Goal: Information Seeking & Learning: Check status

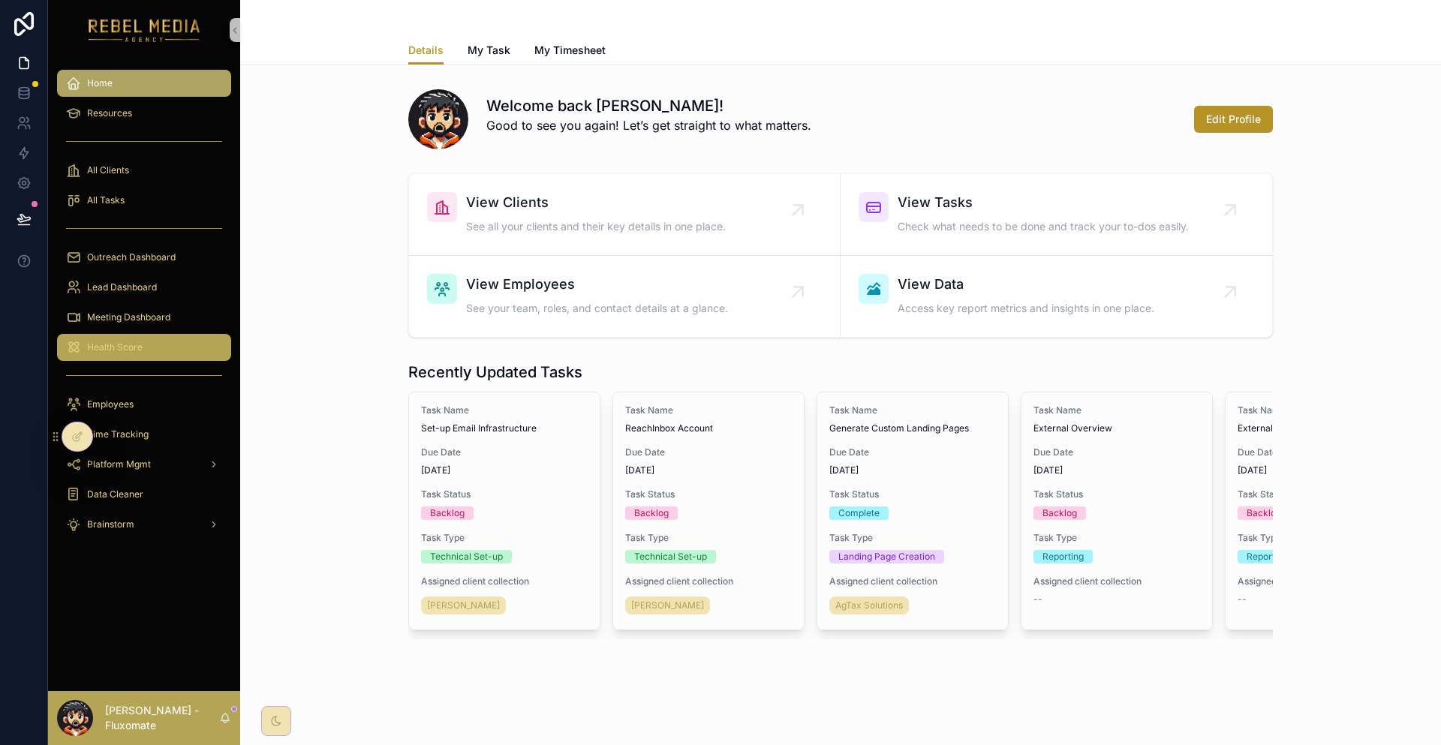
click at [142, 335] on div "Health Score" at bounding box center [144, 347] width 156 height 24
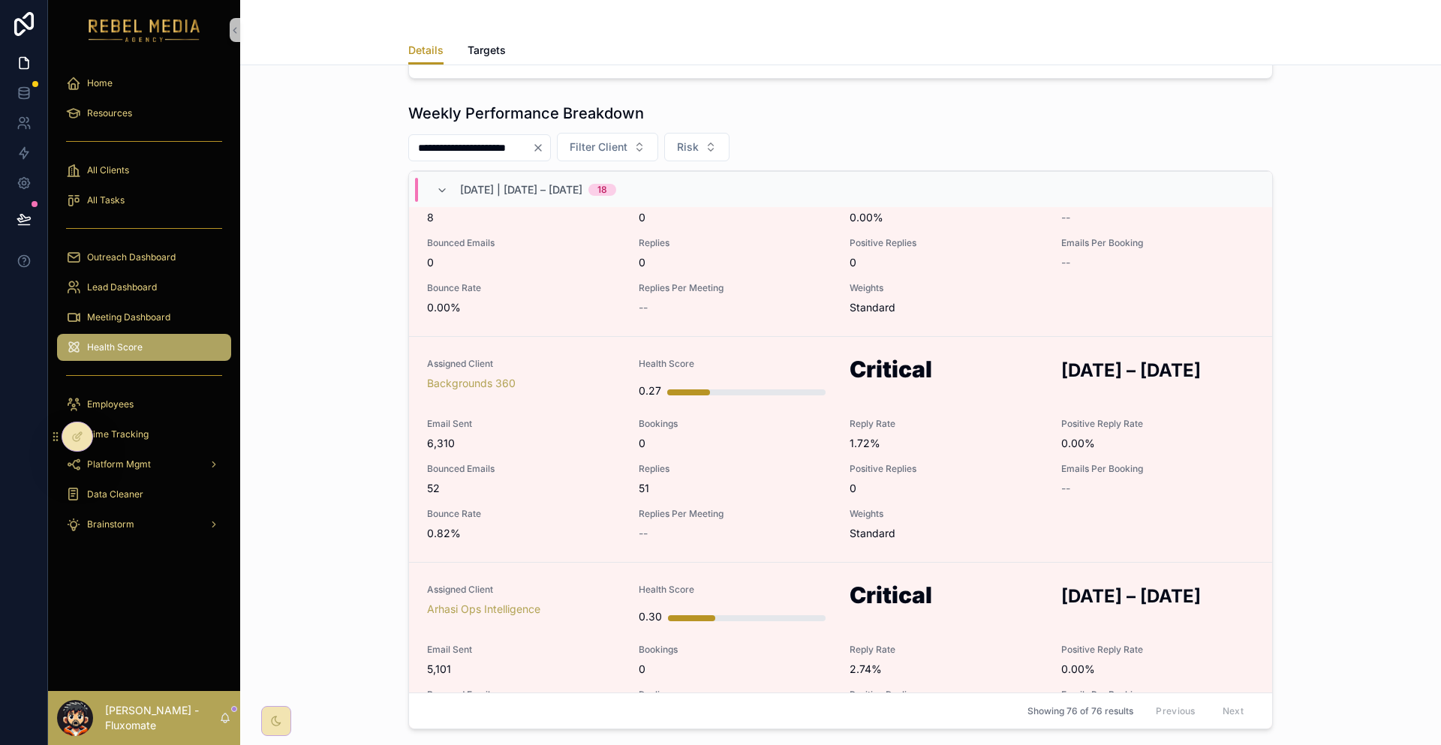
scroll to position [3219, 0]
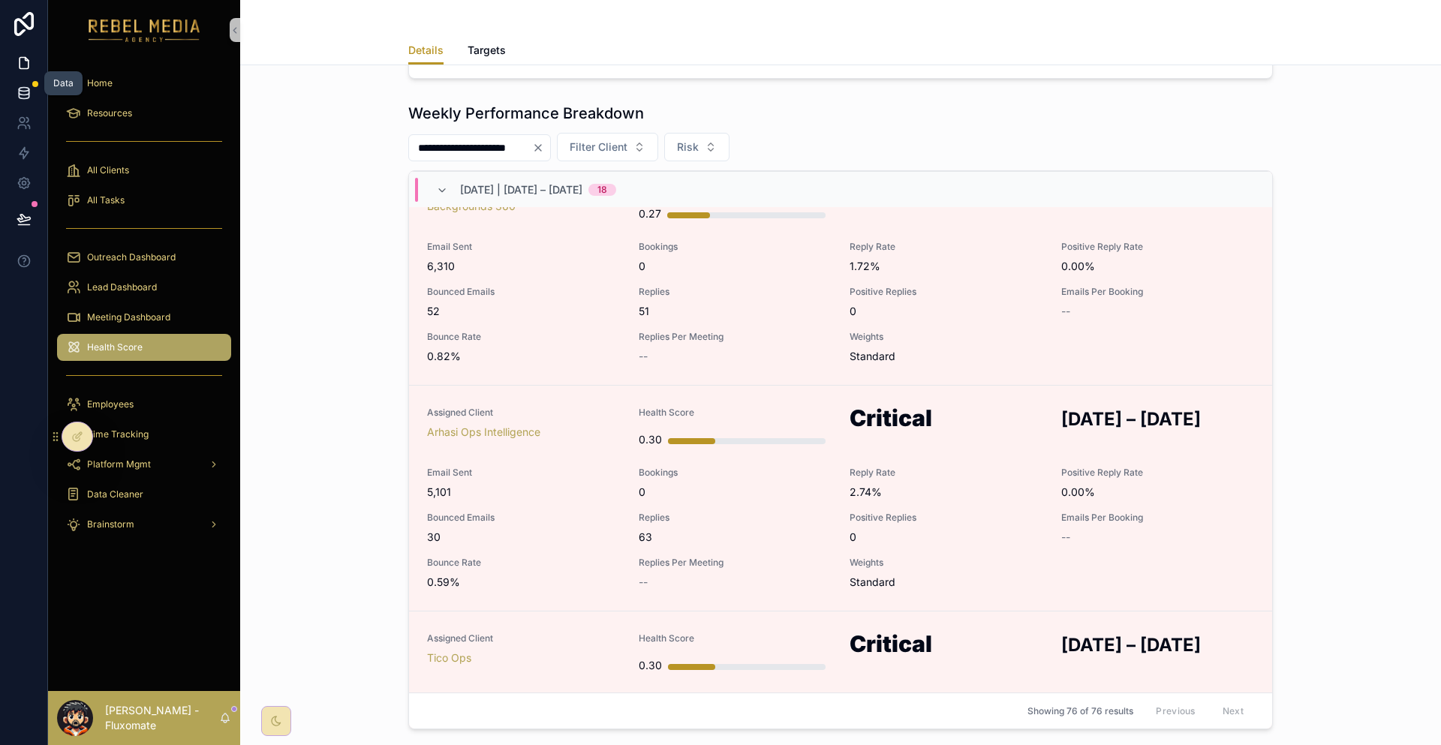
click at [8, 83] on link at bounding box center [23, 93] width 47 height 30
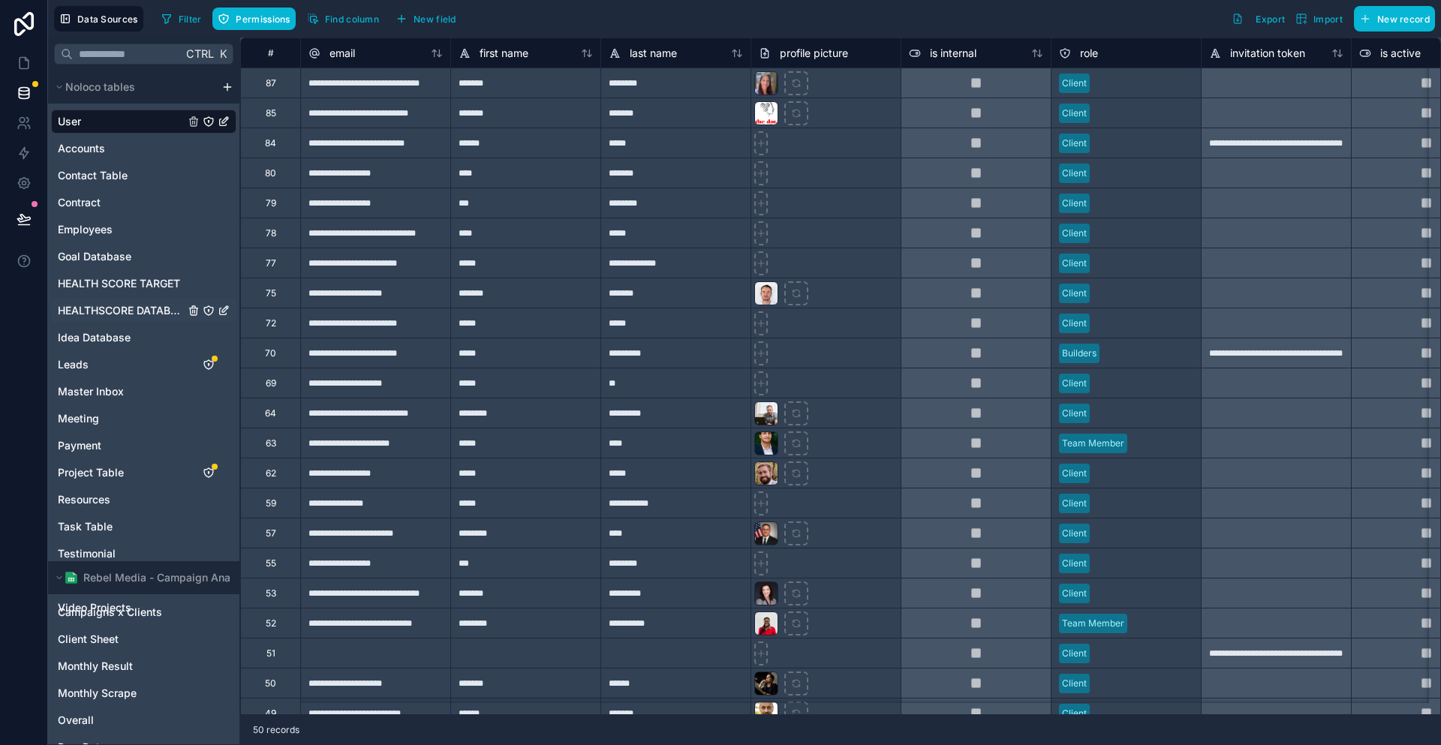
click at [95, 303] on span "HEALTHSCORE DATABASE" at bounding box center [121, 310] width 127 height 15
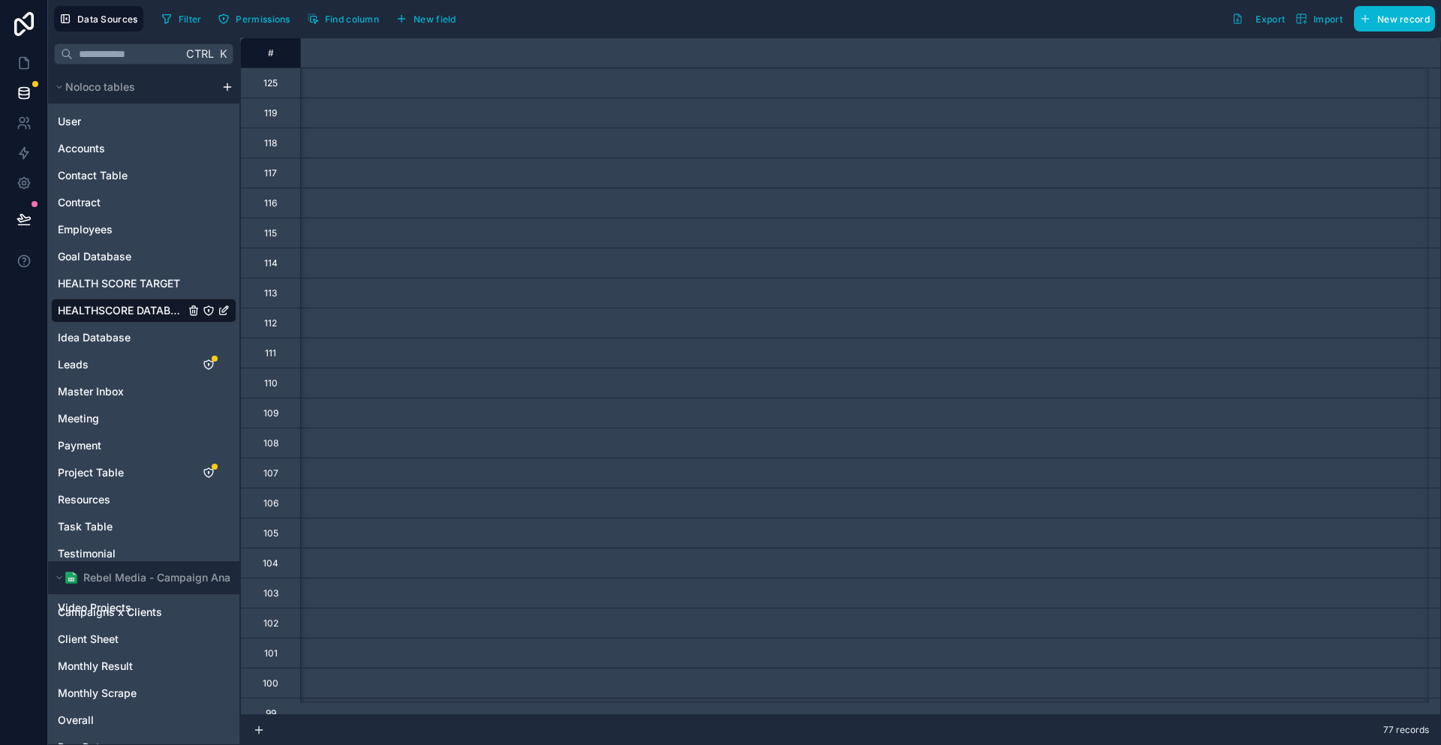
scroll to position [0, 6825]
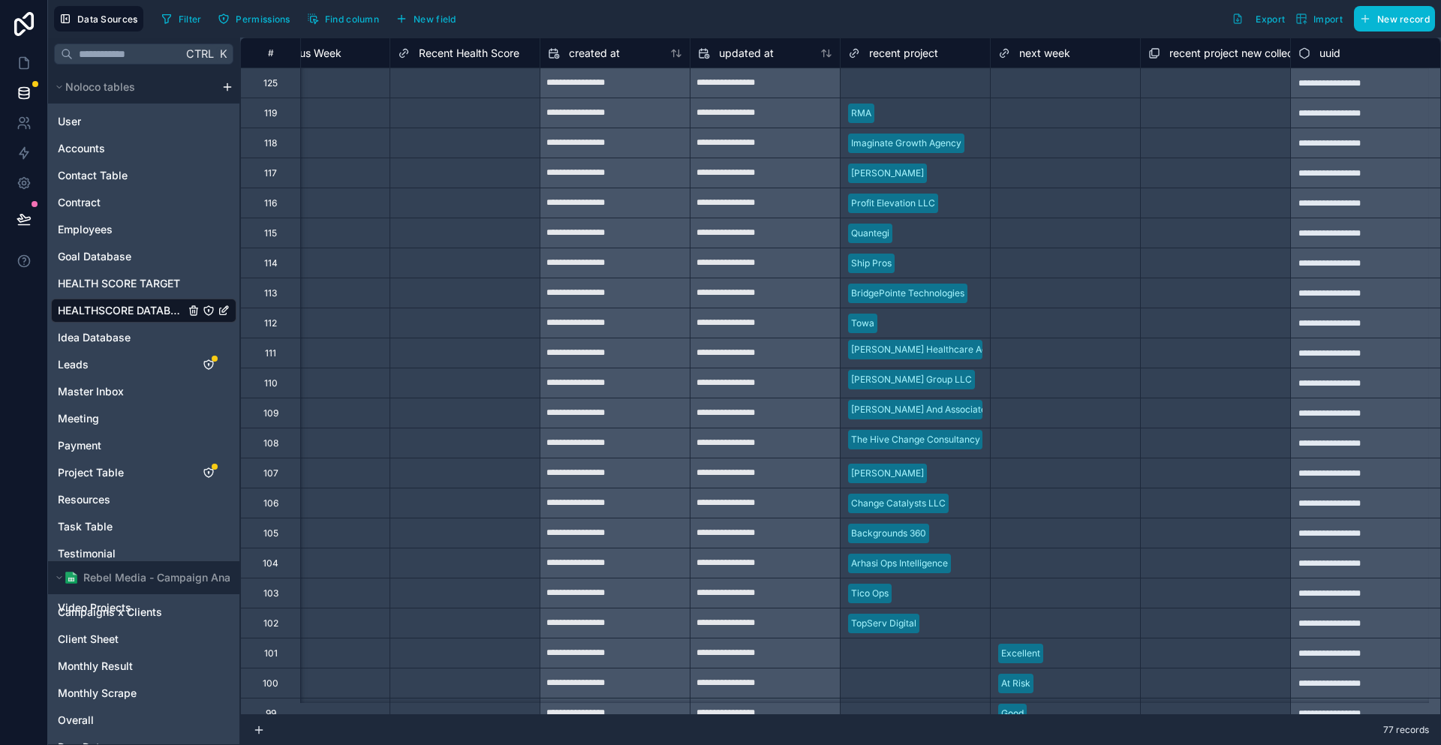
click at [1354, 84] on div "**********" at bounding box center [1365, 83] width 150 height 30
click at [1290, 77] on div "**********" at bounding box center [1365, 83] width 150 height 30
click at [23, 48] on link at bounding box center [23, 63] width 47 height 30
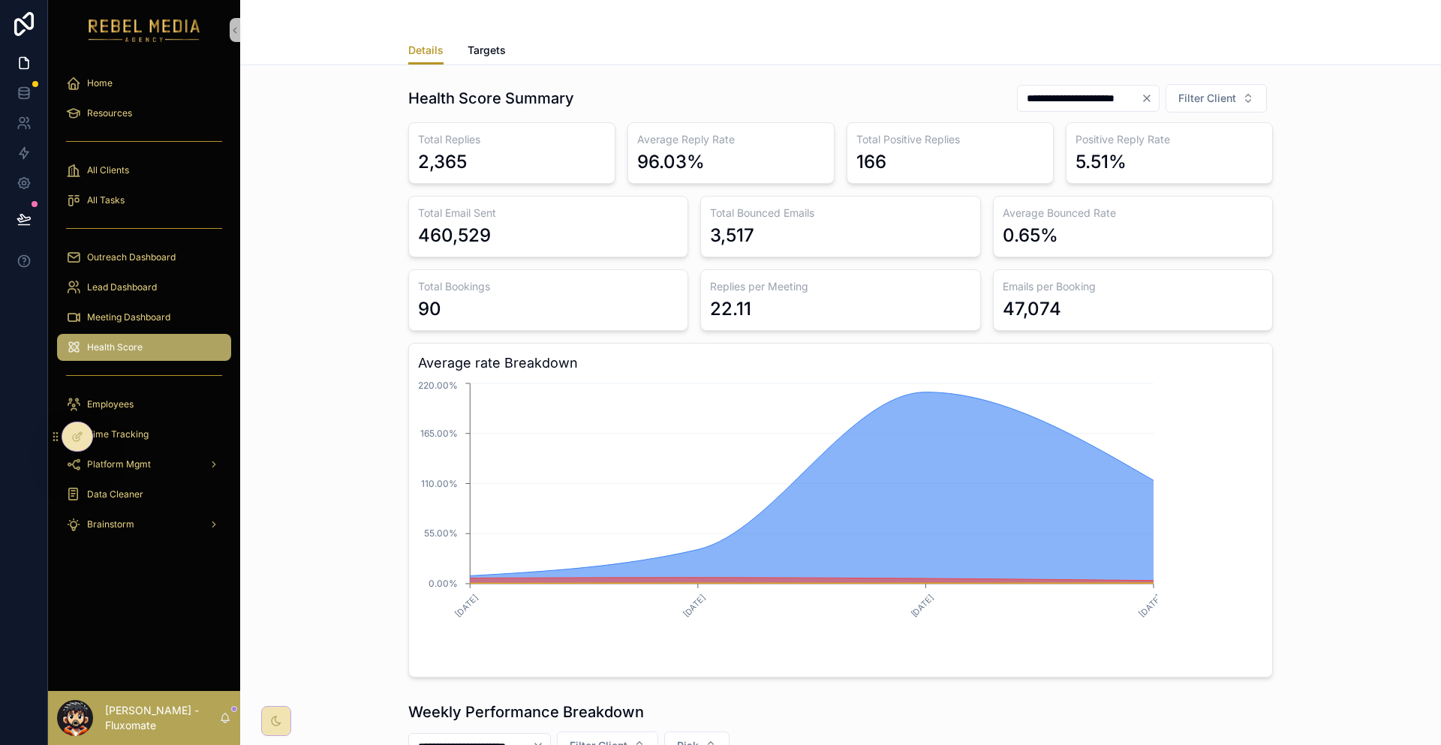
click at [81, 423] on div at bounding box center [77, 436] width 30 height 29
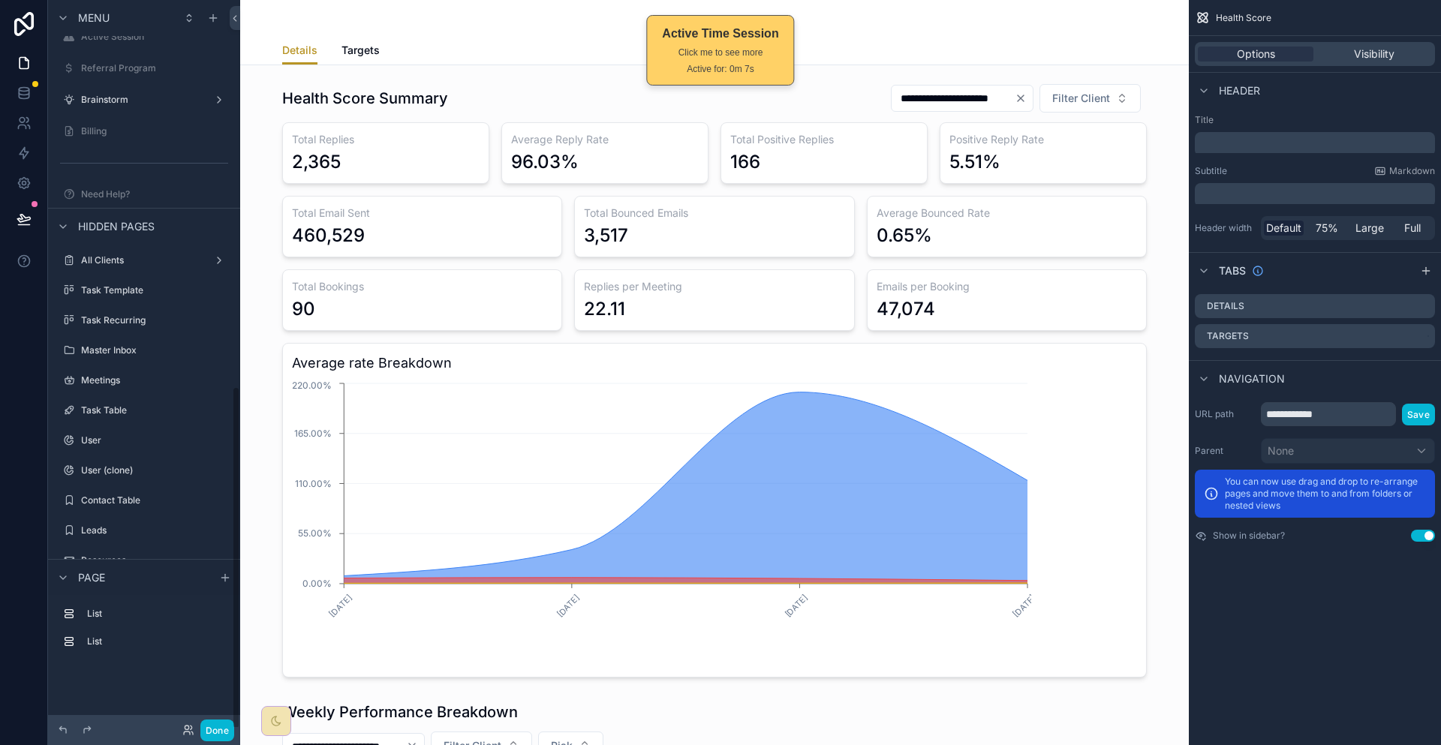
scroll to position [819, 0]
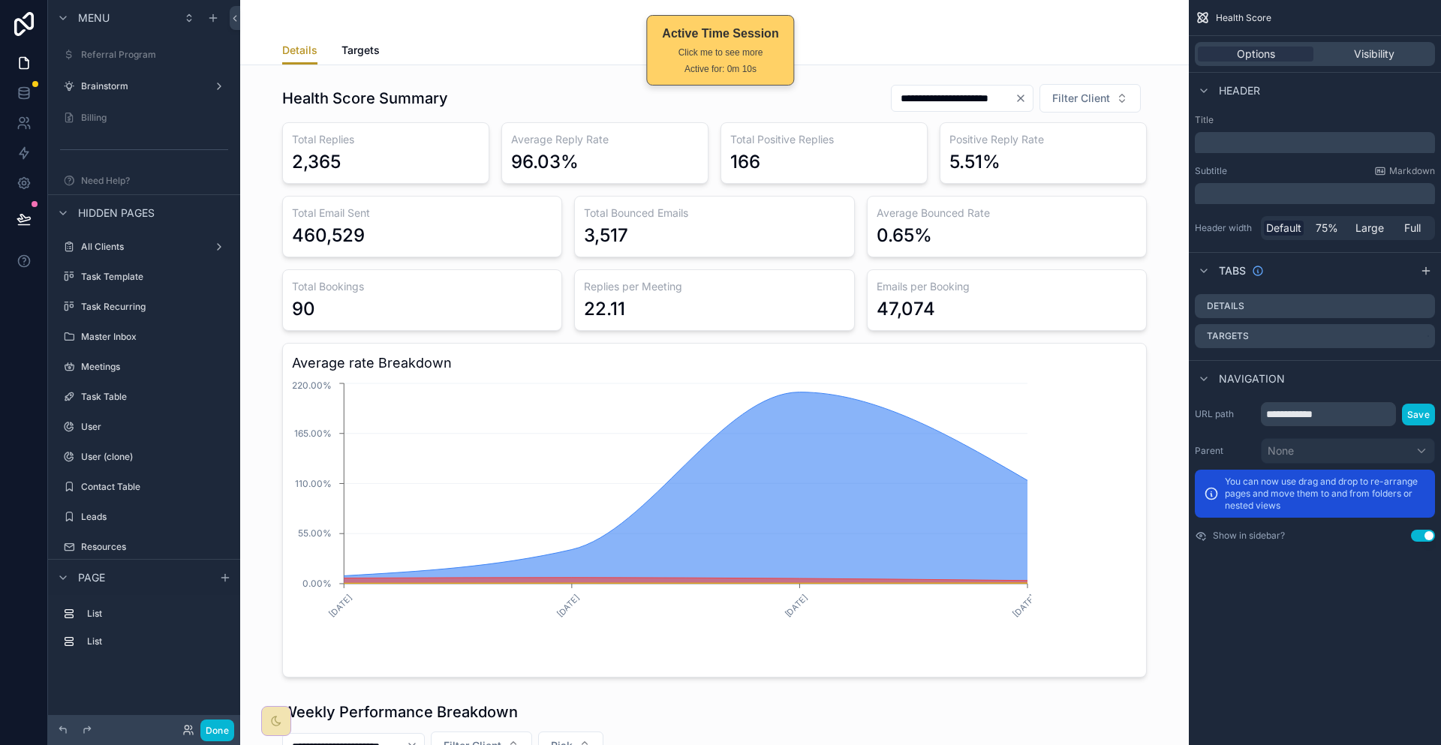
click at [125, 744] on label "HEALTHSCORE DATABASE" at bounding box center [141, 757] width 120 height 12
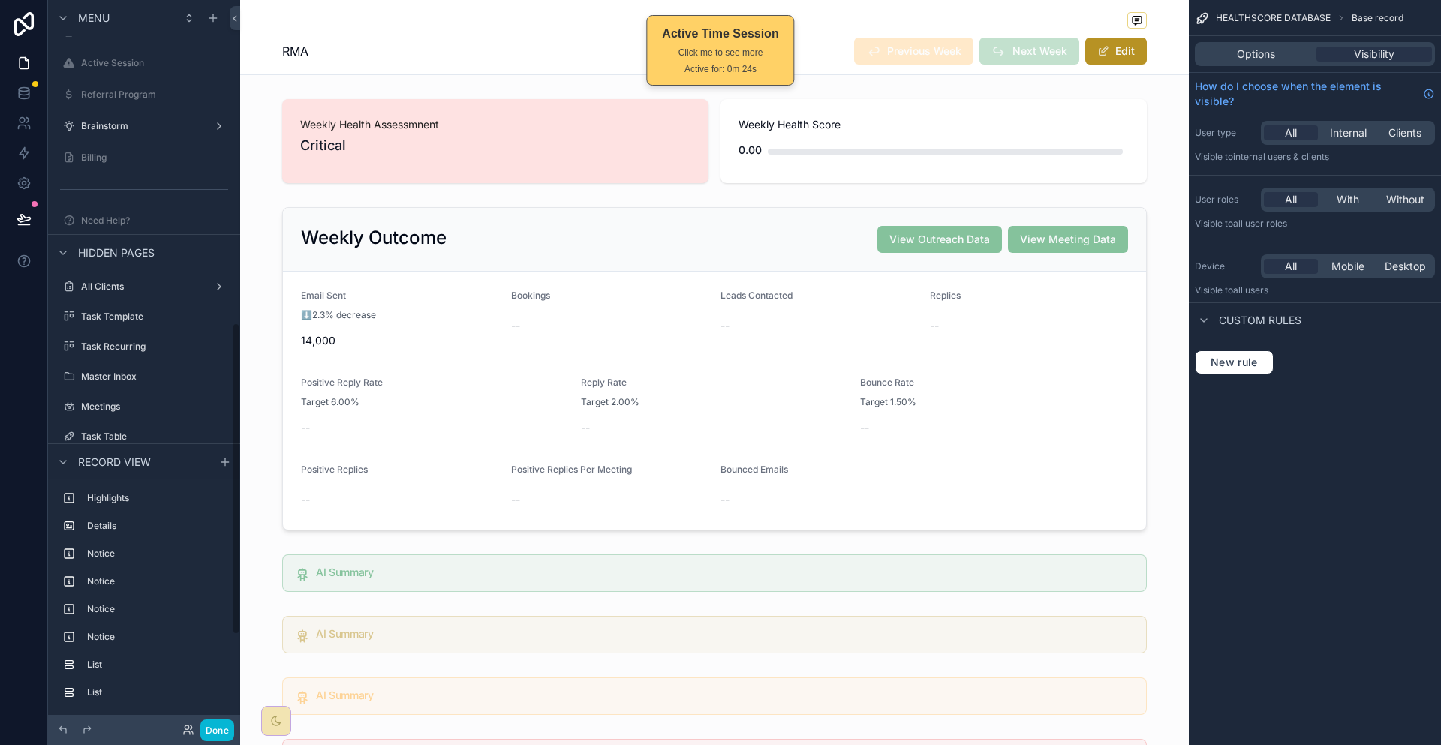
scroll to position [748, 0]
click at [113, 398] on div "Master Inbox" at bounding box center [144, 407] width 126 height 18
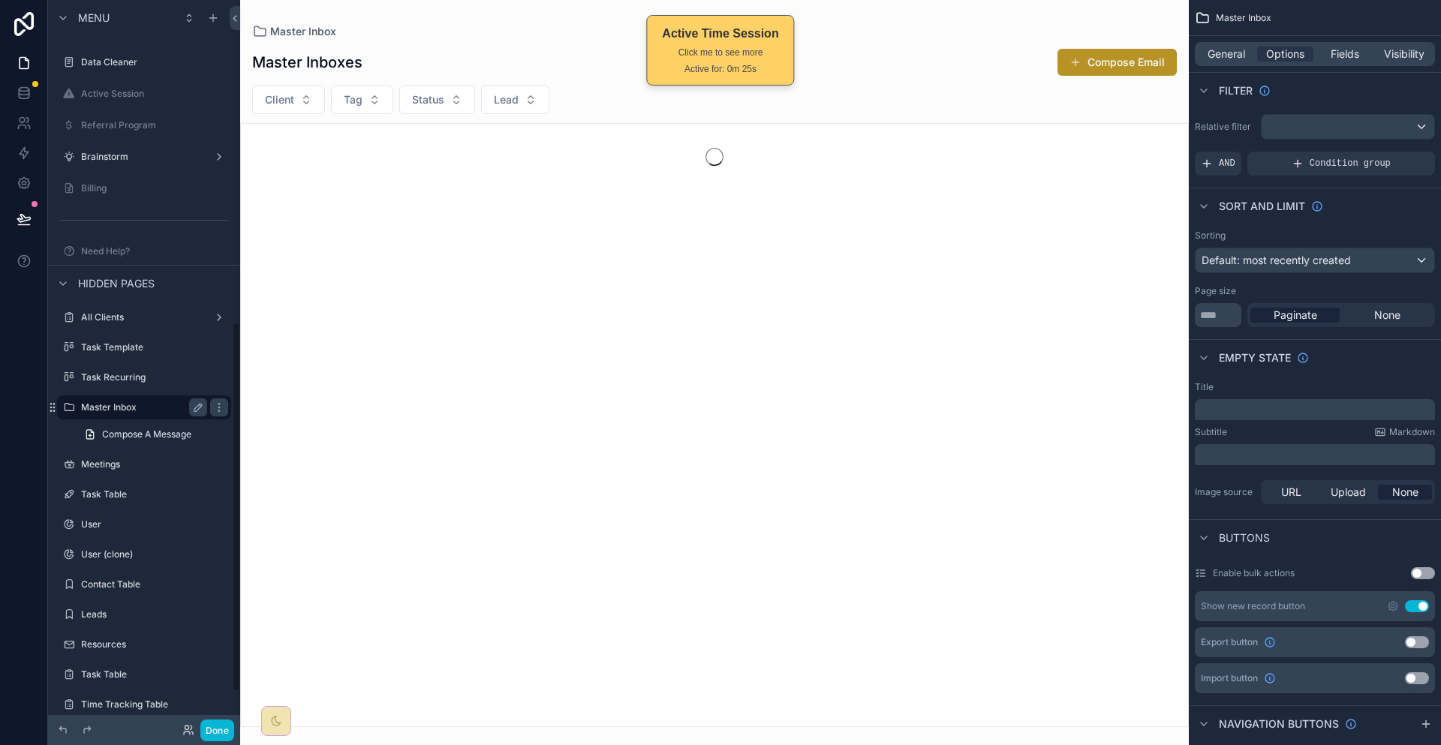
scroll to position [633, 0]
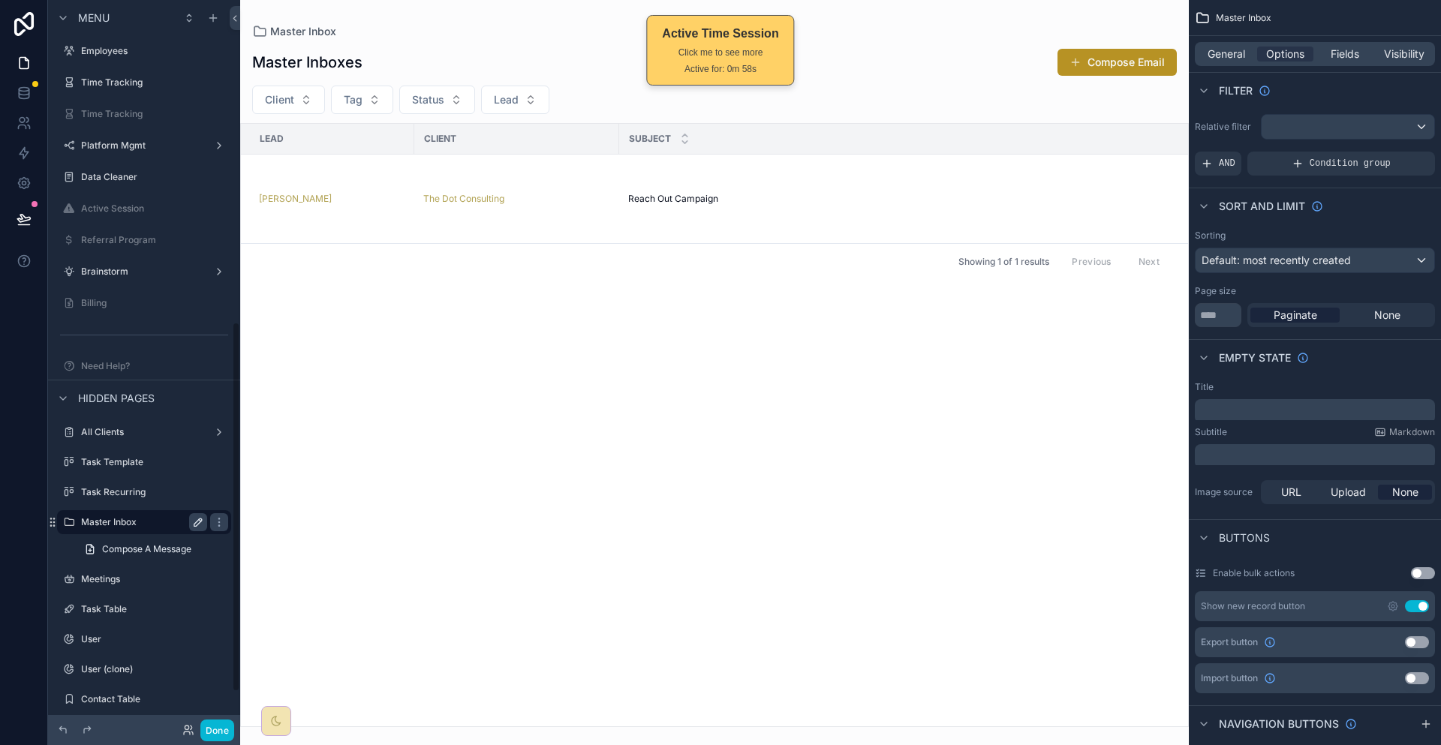
click at [192, 516] on icon "scrollable content" at bounding box center [198, 522] width 12 height 12
click at [119, 513] on input "**********" at bounding box center [132, 522] width 102 height 18
type input "*********"
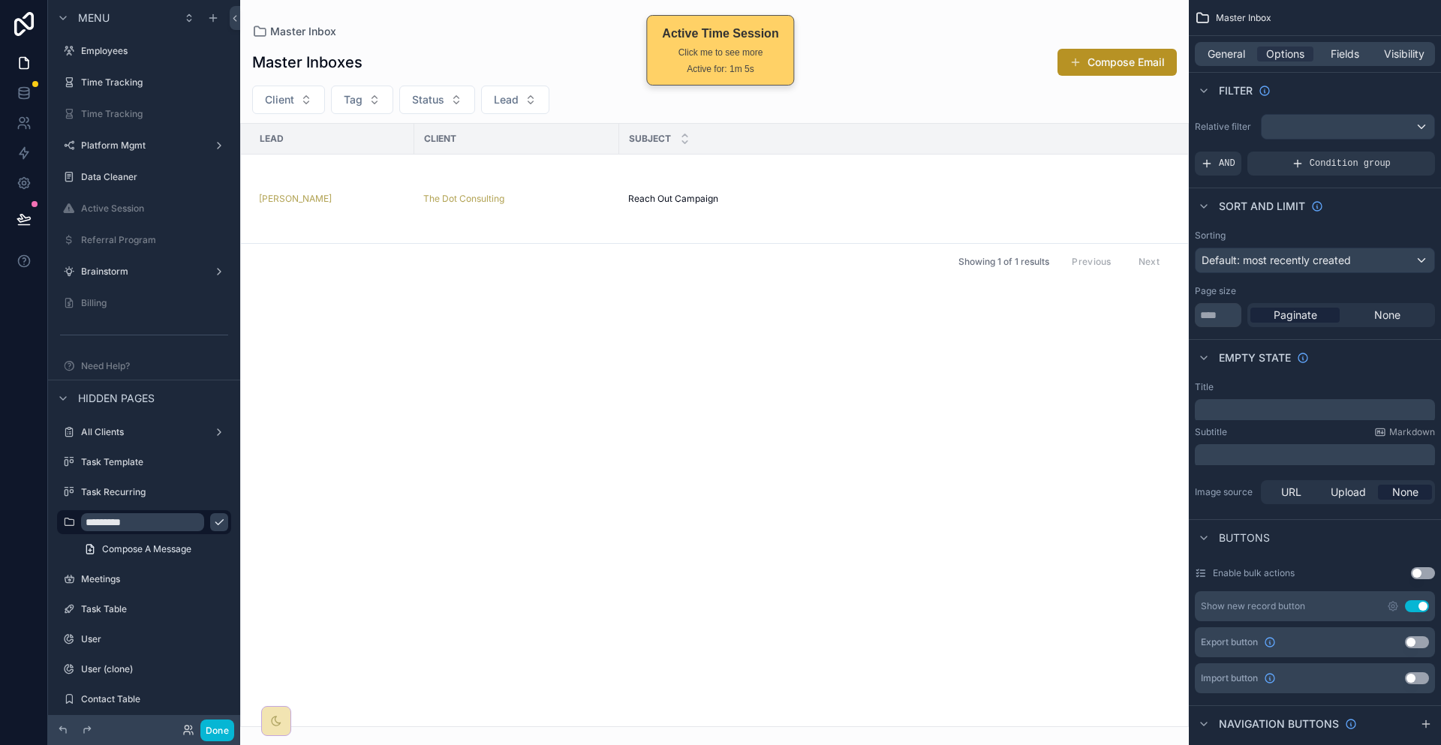
click at [213, 516] on icon "scrollable content" at bounding box center [219, 522] width 12 height 12
click at [63, 516] on icon "scrollable content" at bounding box center [69, 522] width 12 height 12
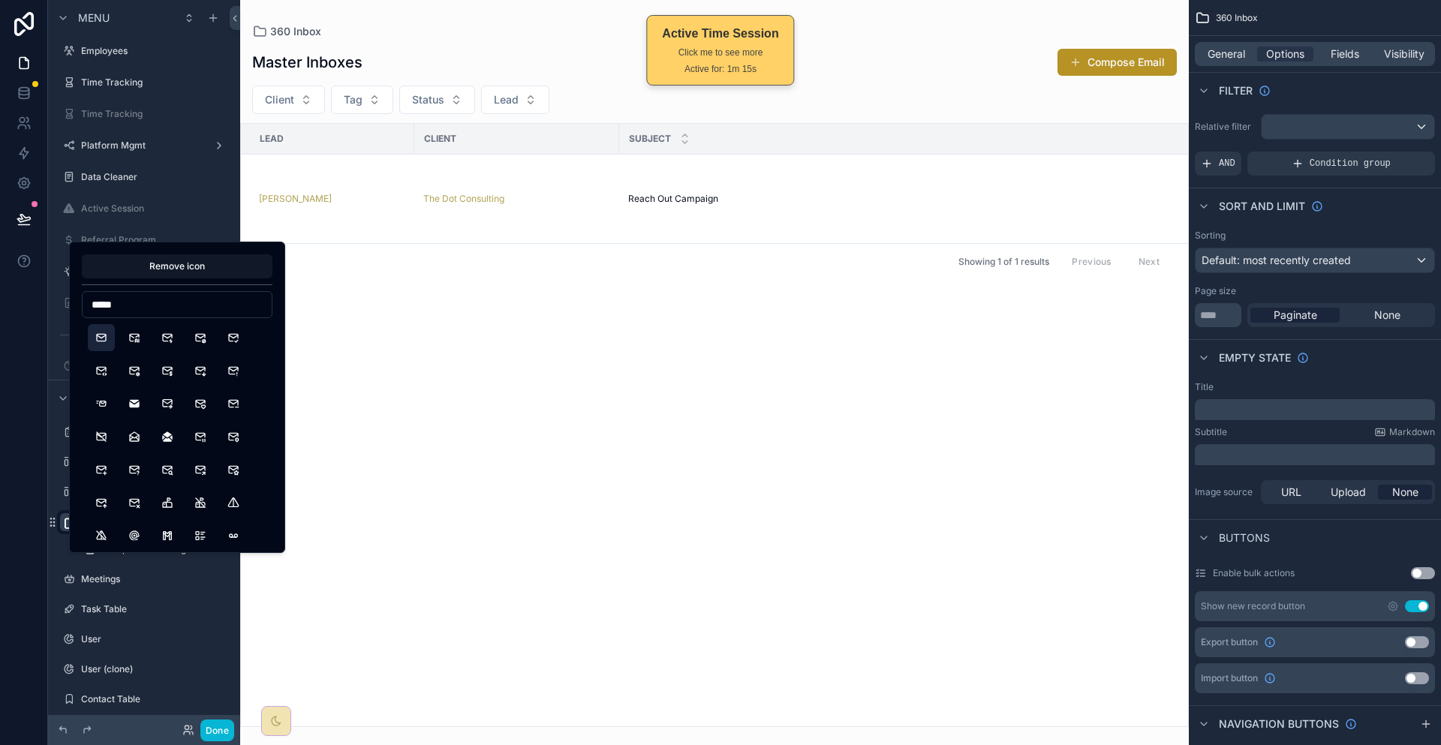
type input "*****"
click at [92, 332] on button "Mail" at bounding box center [101, 337] width 27 height 27
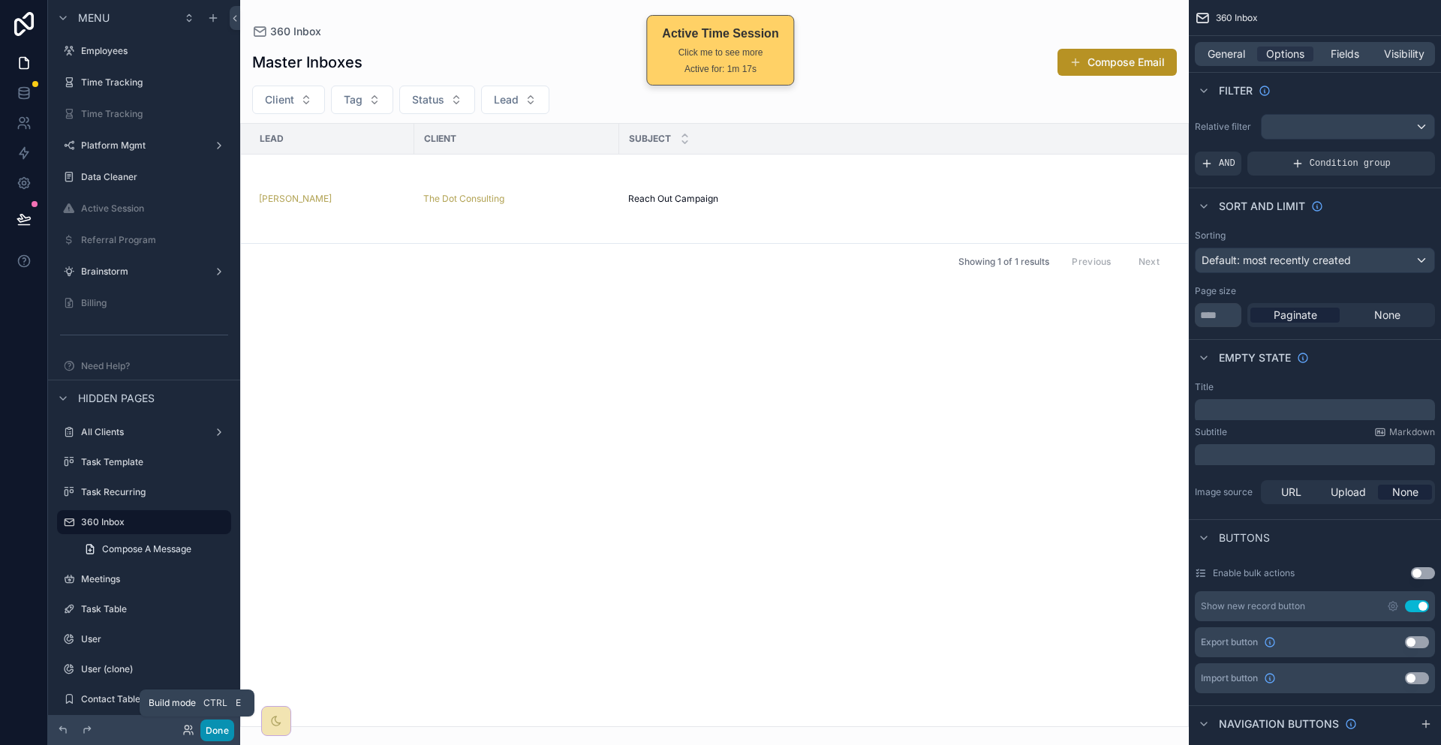
click at [200, 729] on button "Done" at bounding box center [217, 731] width 34 height 22
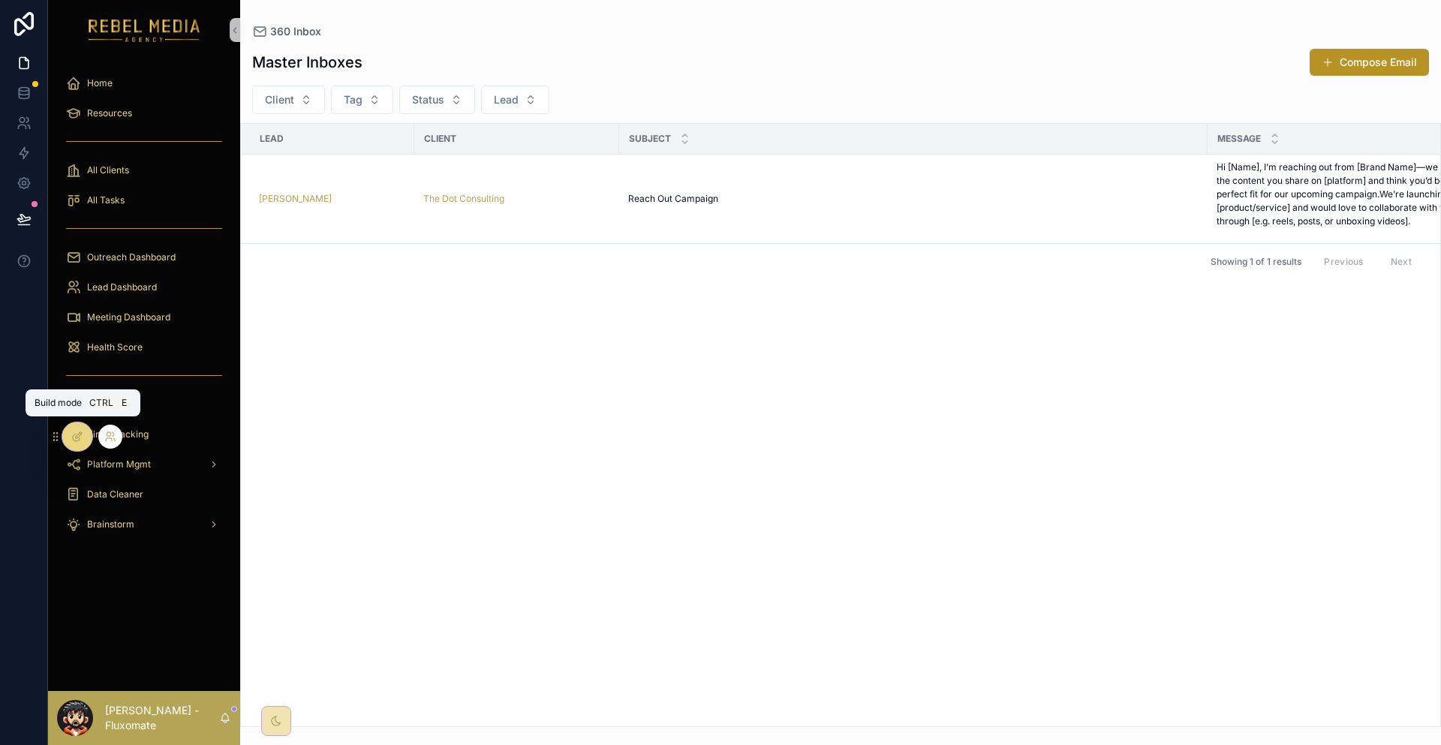
click at [79, 437] on icon at bounding box center [77, 437] width 12 height 12
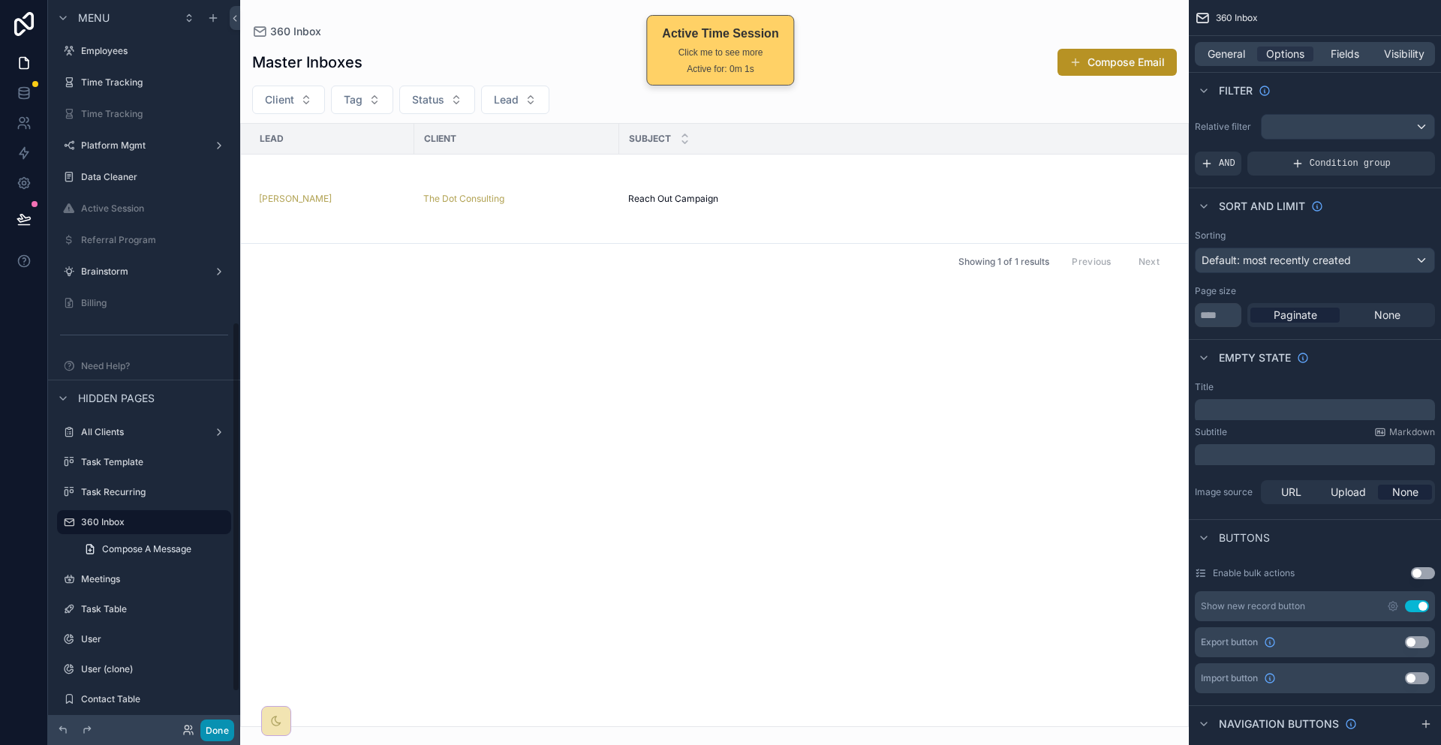
click at [200, 735] on button "Done" at bounding box center [217, 731] width 34 height 22
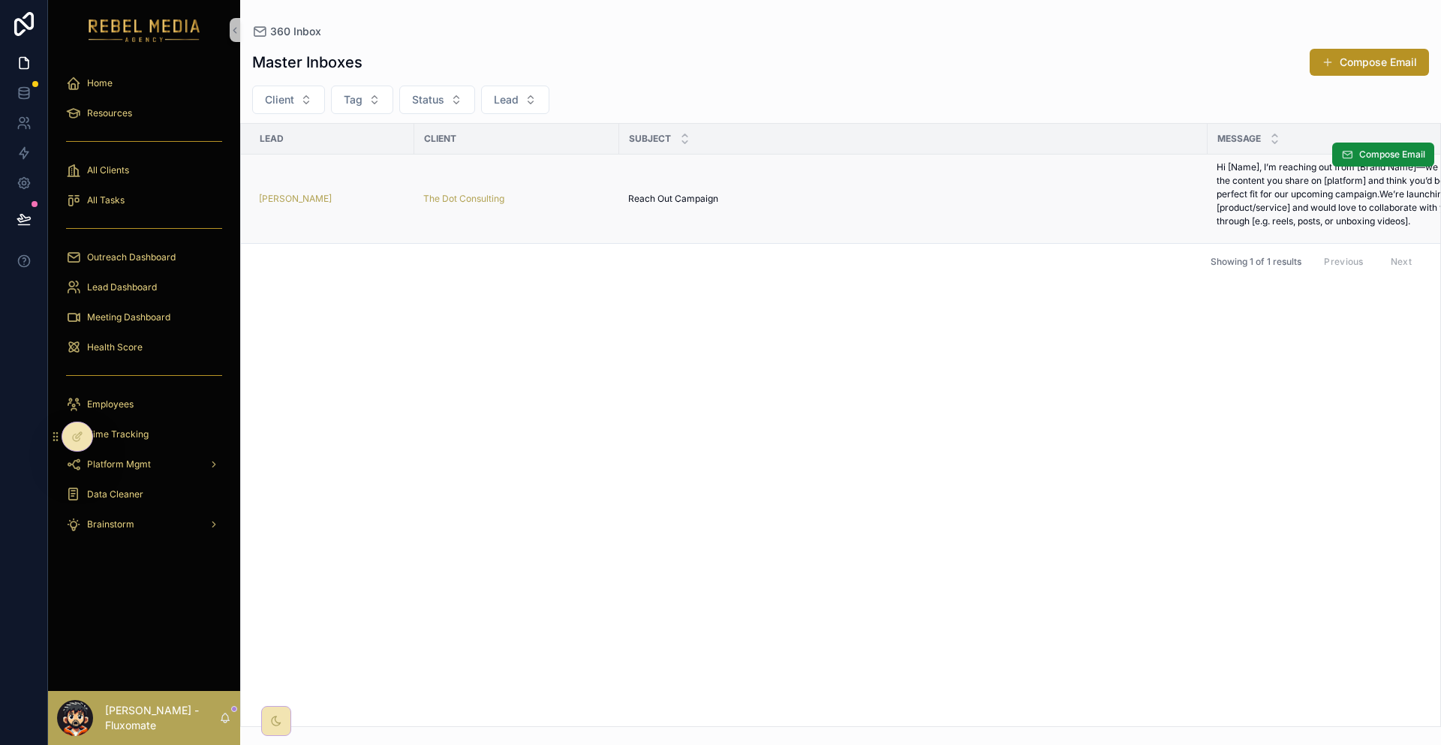
click at [1284, 172] on p "Hi [Name], I’m reaching out from [Brand Name]—we love the content you share on …" at bounding box center [1344, 195] width 257 height 68
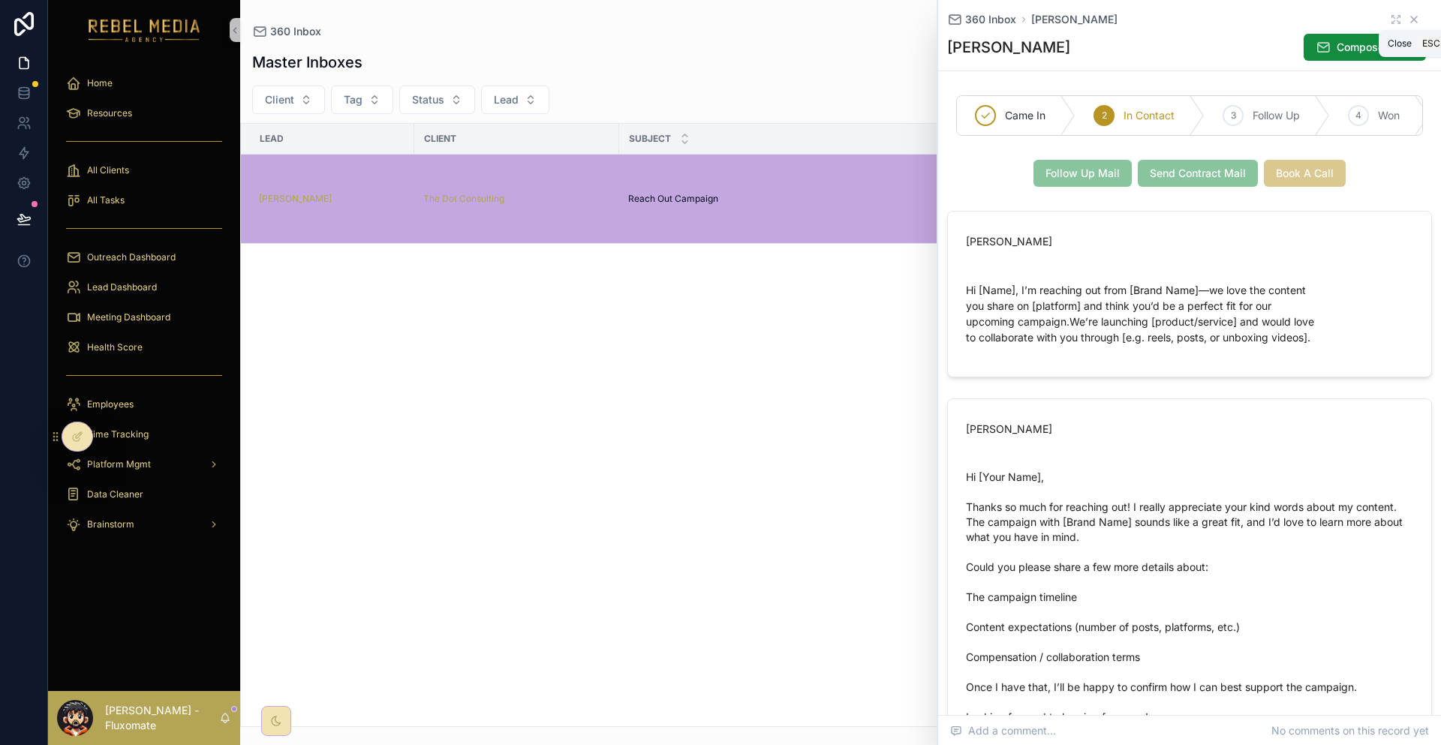
click at [1408, 14] on icon "scrollable content" at bounding box center [1414, 20] width 12 height 12
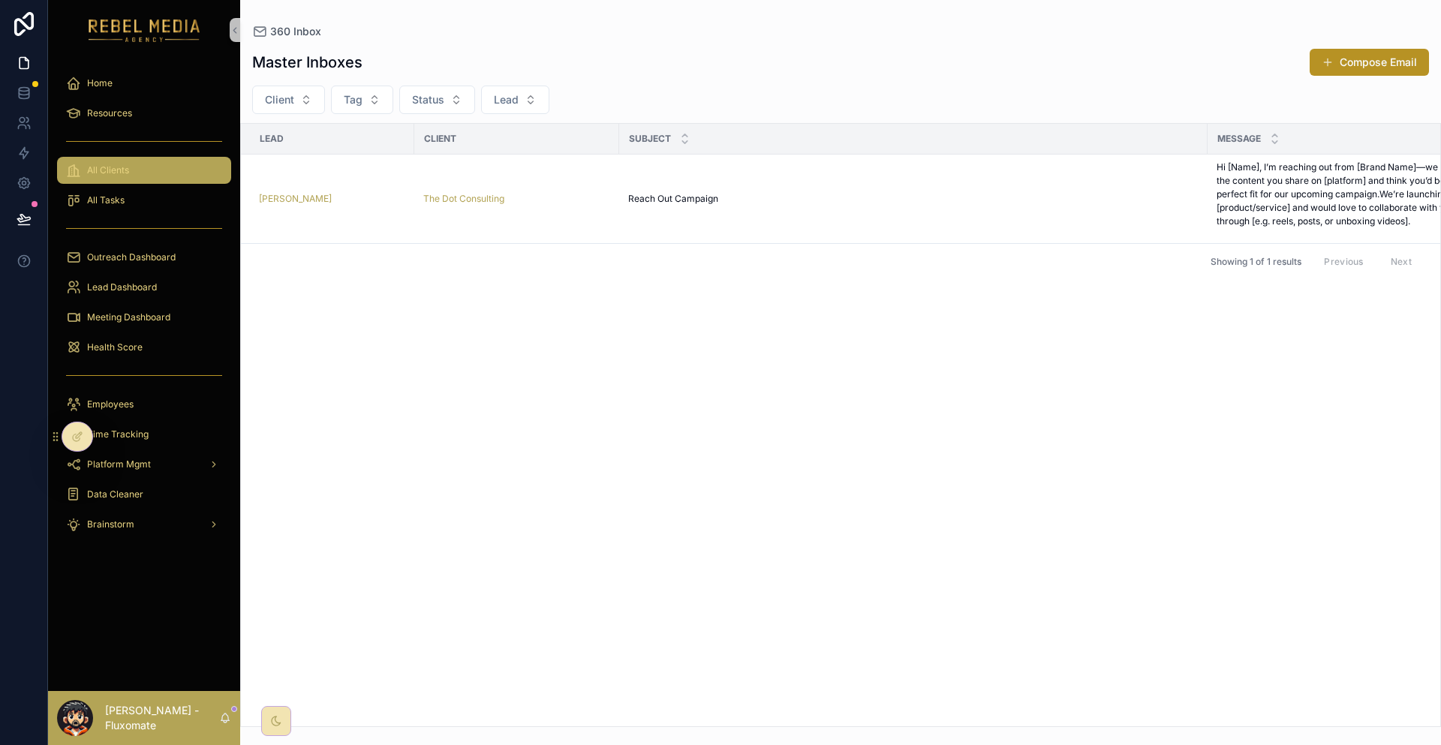
click at [144, 158] on div "All Clients" at bounding box center [144, 170] width 156 height 24
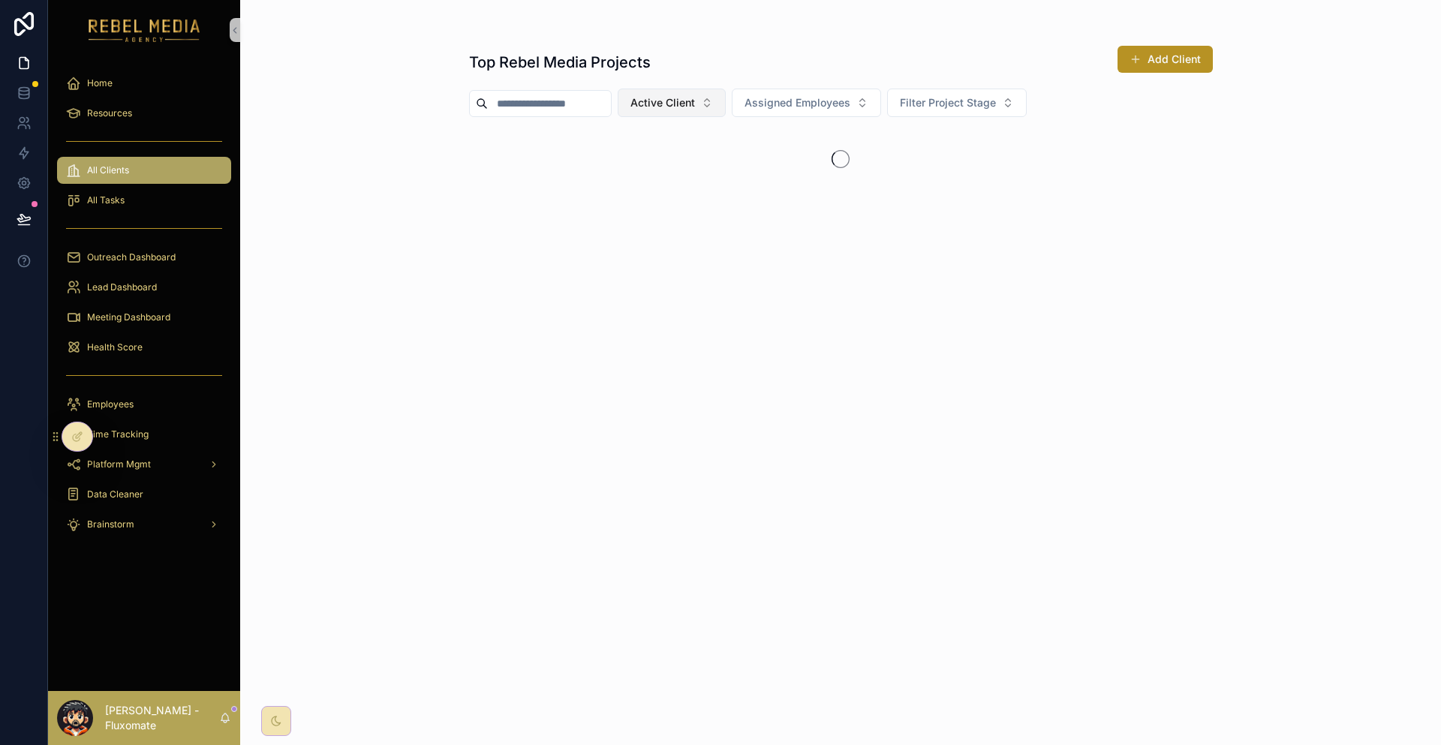
click at [652, 95] on span "Active Client" at bounding box center [662, 102] width 65 height 15
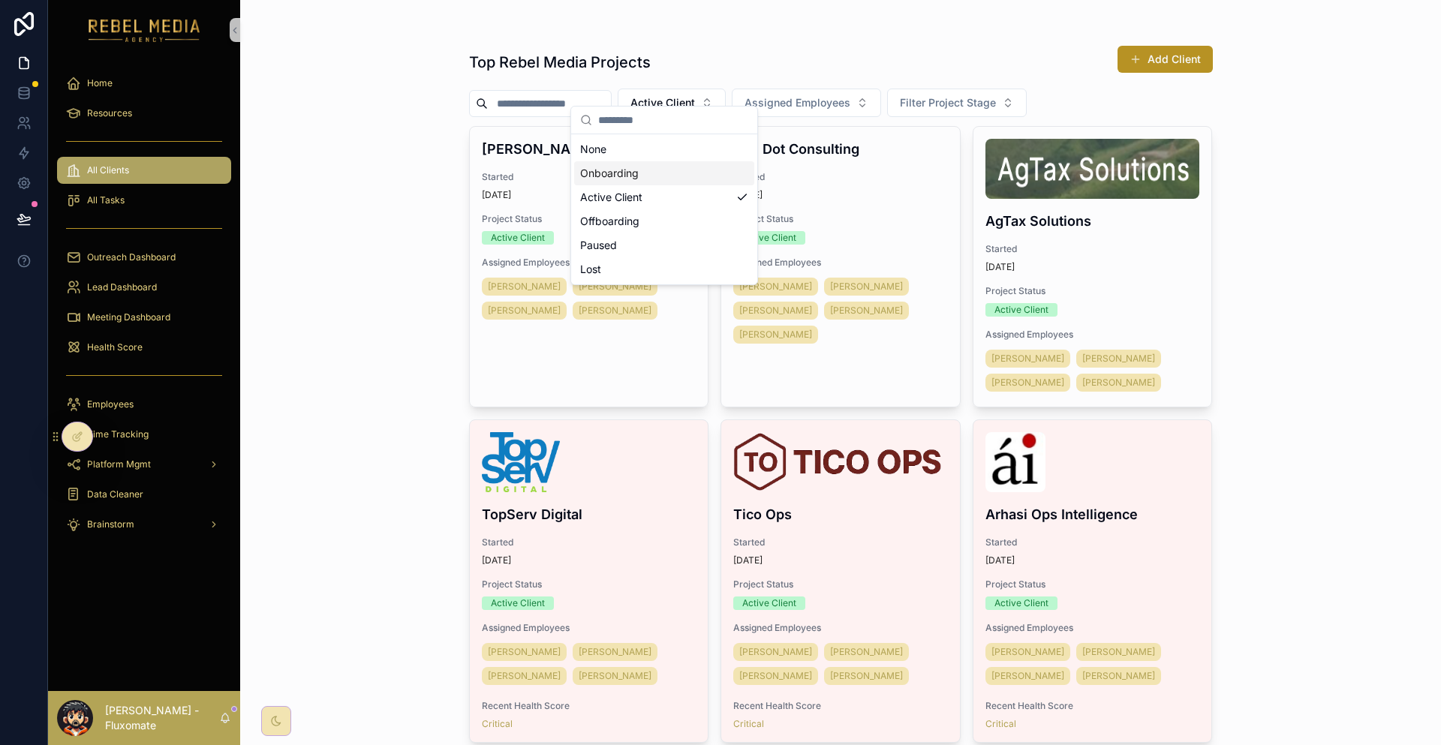
click at [630, 161] on div "Onboarding" at bounding box center [664, 173] width 180 height 24
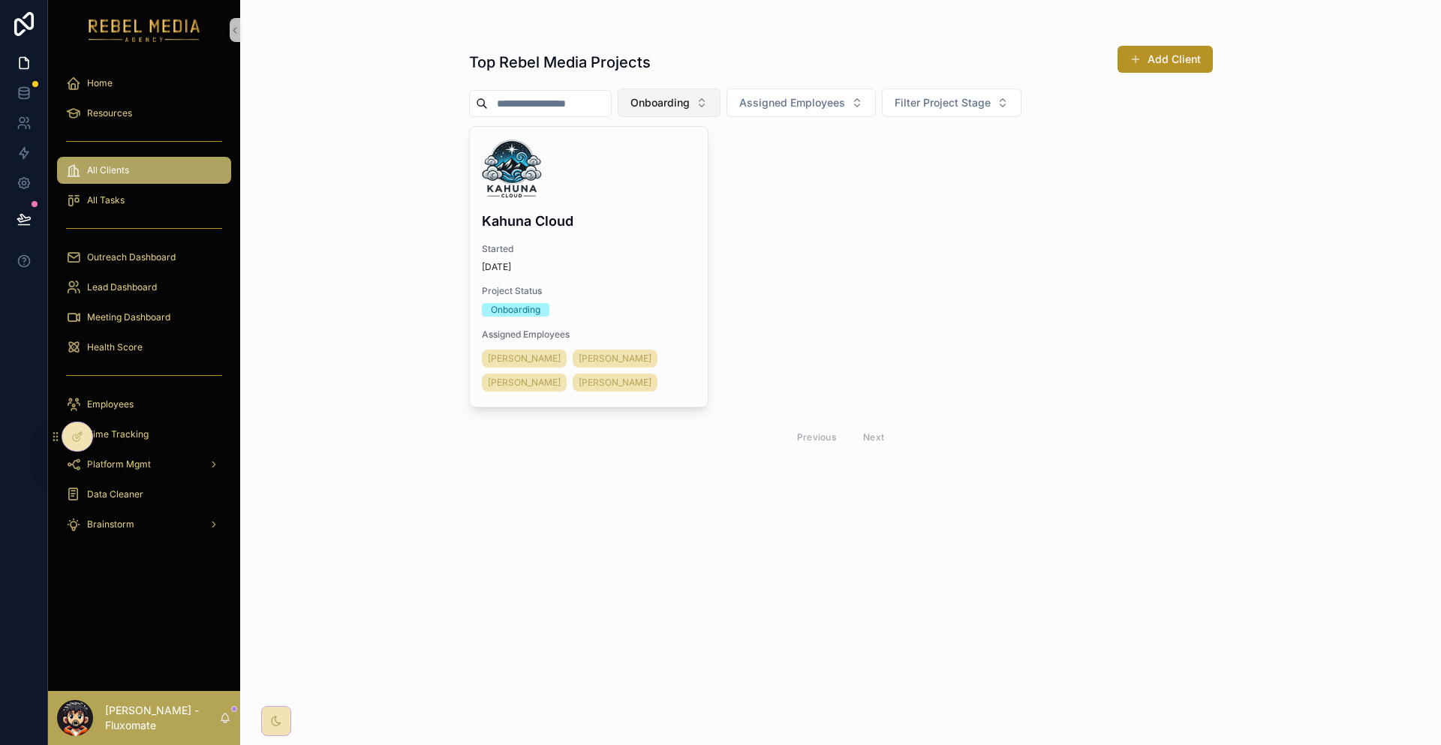
click at [674, 96] on span "Onboarding" at bounding box center [659, 102] width 59 height 15
click at [634, 168] on div "Onboarding" at bounding box center [667, 173] width 180 height 24
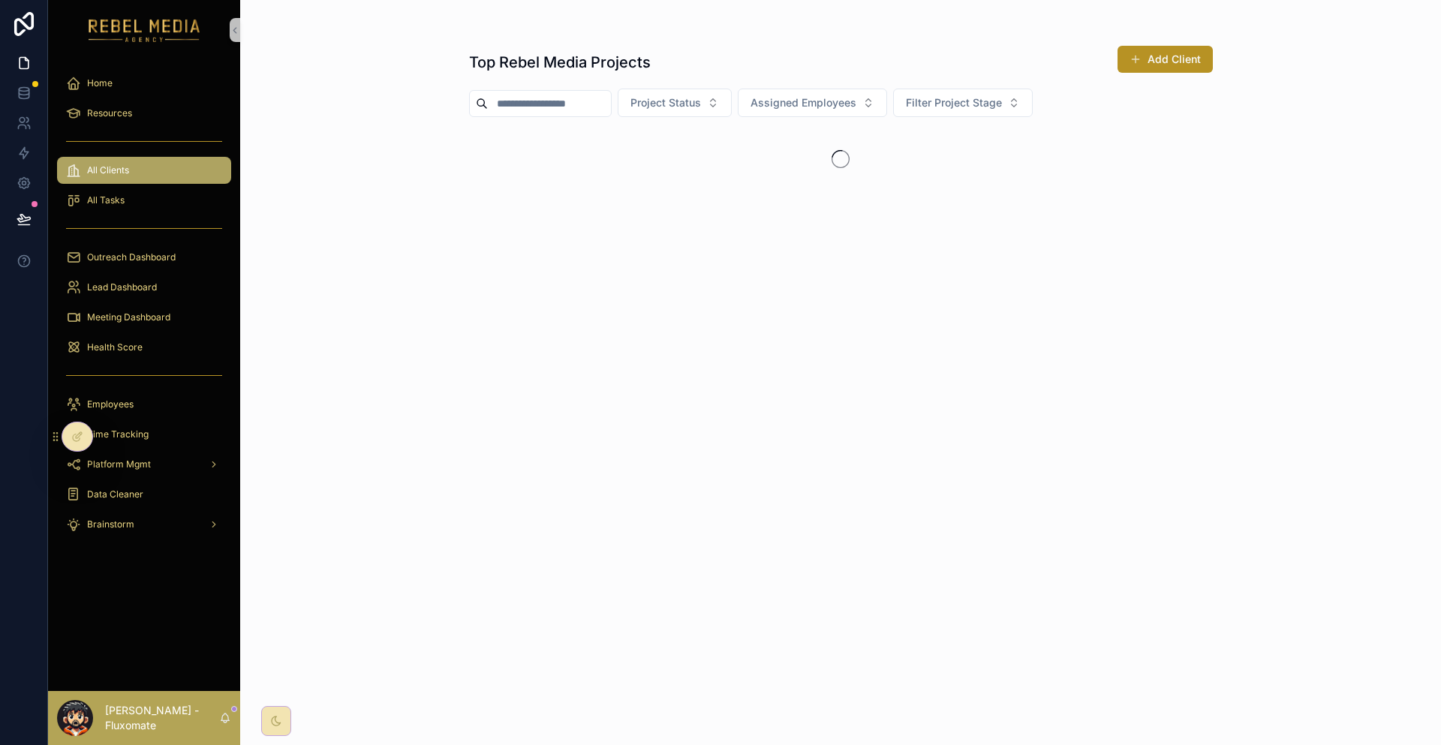
click at [664, 109] on div "Top Rebel Media Projects Add Client Project Status Assigned Employees Filter Pr…" at bounding box center [841, 138] width 744 height 204
click at [678, 95] on span "Project Status" at bounding box center [665, 102] width 71 height 15
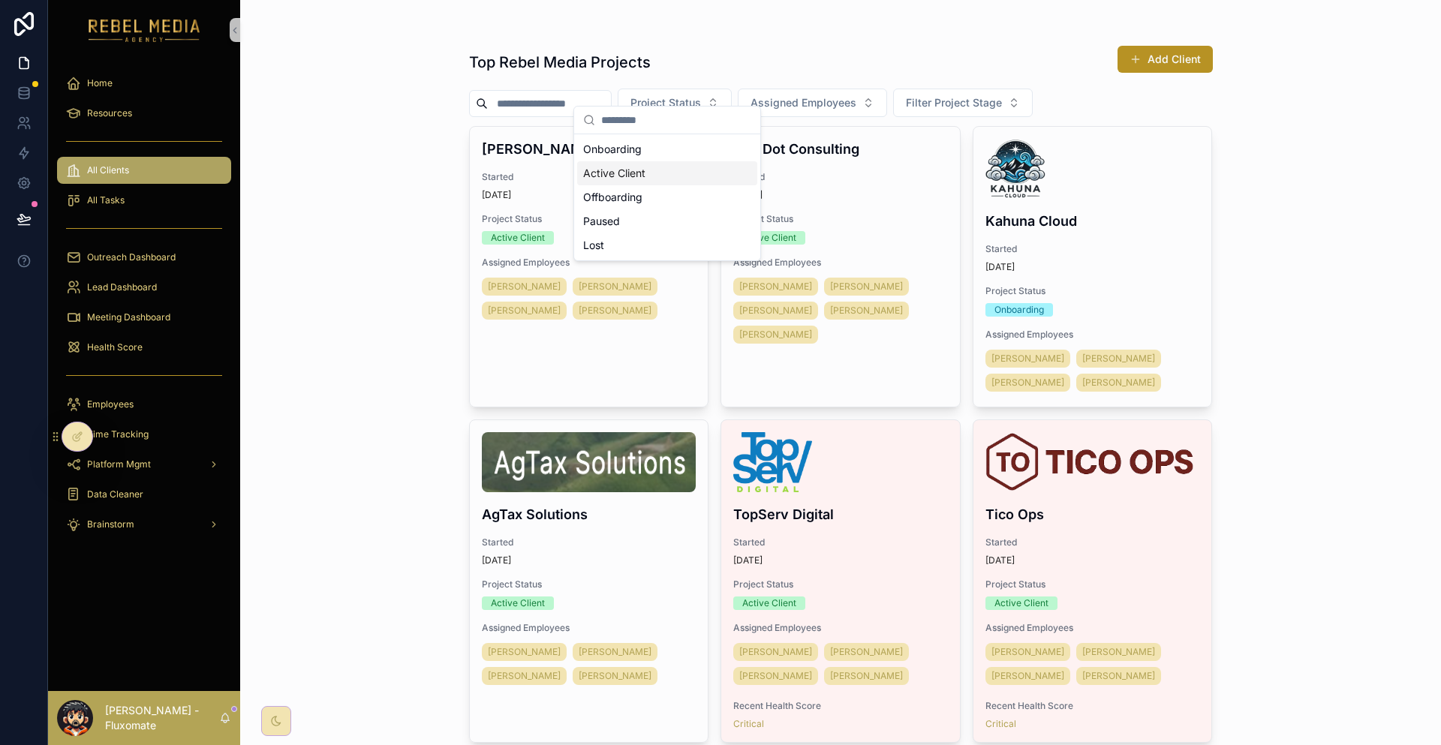
click at [346, 167] on div "Top Rebel Media Projects Add Client Project Status Assigned Employees Filter Pr…" at bounding box center [840, 372] width 1201 height 745
click at [761, 95] on span "Assigned Employees" at bounding box center [803, 102] width 106 height 15
click at [660, 95] on span "Project Status" at bounding box center [665, 102] width 71 height 15
drag, startPoint x: 351, startPoint y: 216, endPoint x: 389, endPoint y: 214, distance: 38.3
click at [356, 216] on div "Top Rebel Media Projects Add Client Project Status Assigned Employees Filter Pr…" at bounding box center [840, 372] width 1201 height 745
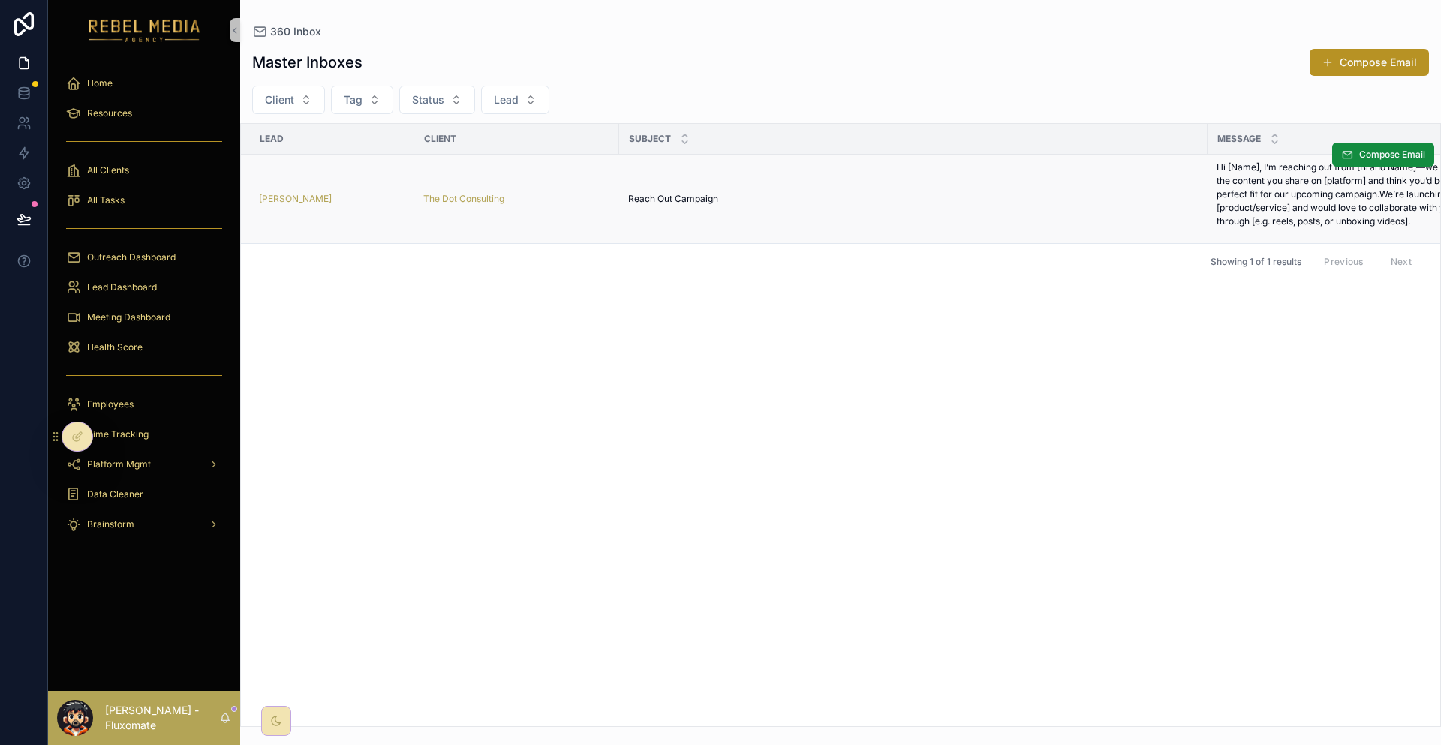
click at [1162, 167] on td "Reach Out Campaign Reach Out Campaign" at bounding box center [913, 199] width 588 height 89
click at [473, 197] on td "The Dot Consulting" at bounding box center [516, 199] width 205 height 89
click at [280, 193] on div "Janene Smith" at bounding box center [332, 199] width 146 height 12
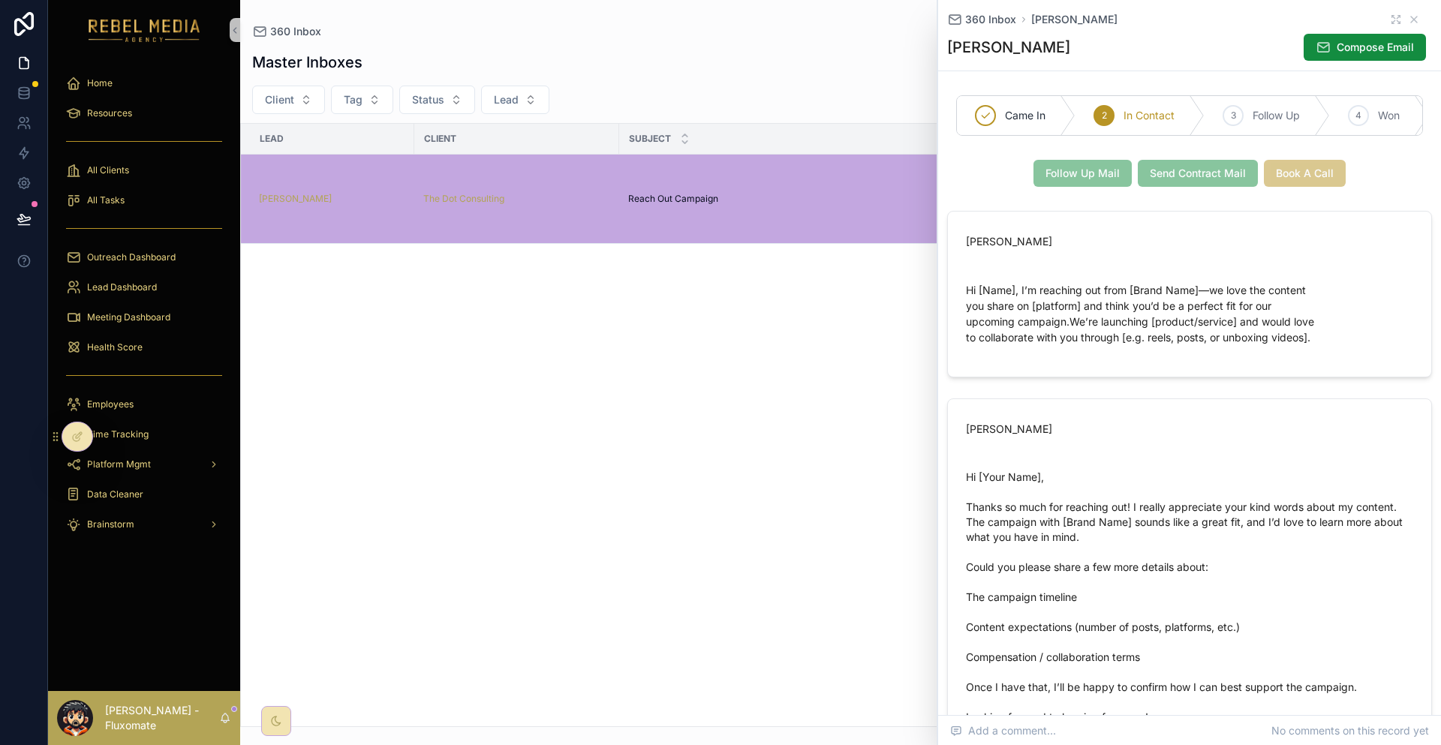
click at [1121, 174] on div "Home Resources All Clients All Tasks Outreach Dashboard Lead Dashboard Meeting …" at bounding box center [744, 372] width 1393 height 745
click at [1390, 15] on icon "scrollable content" at bounding box center [1396, 20] width 12 height 12
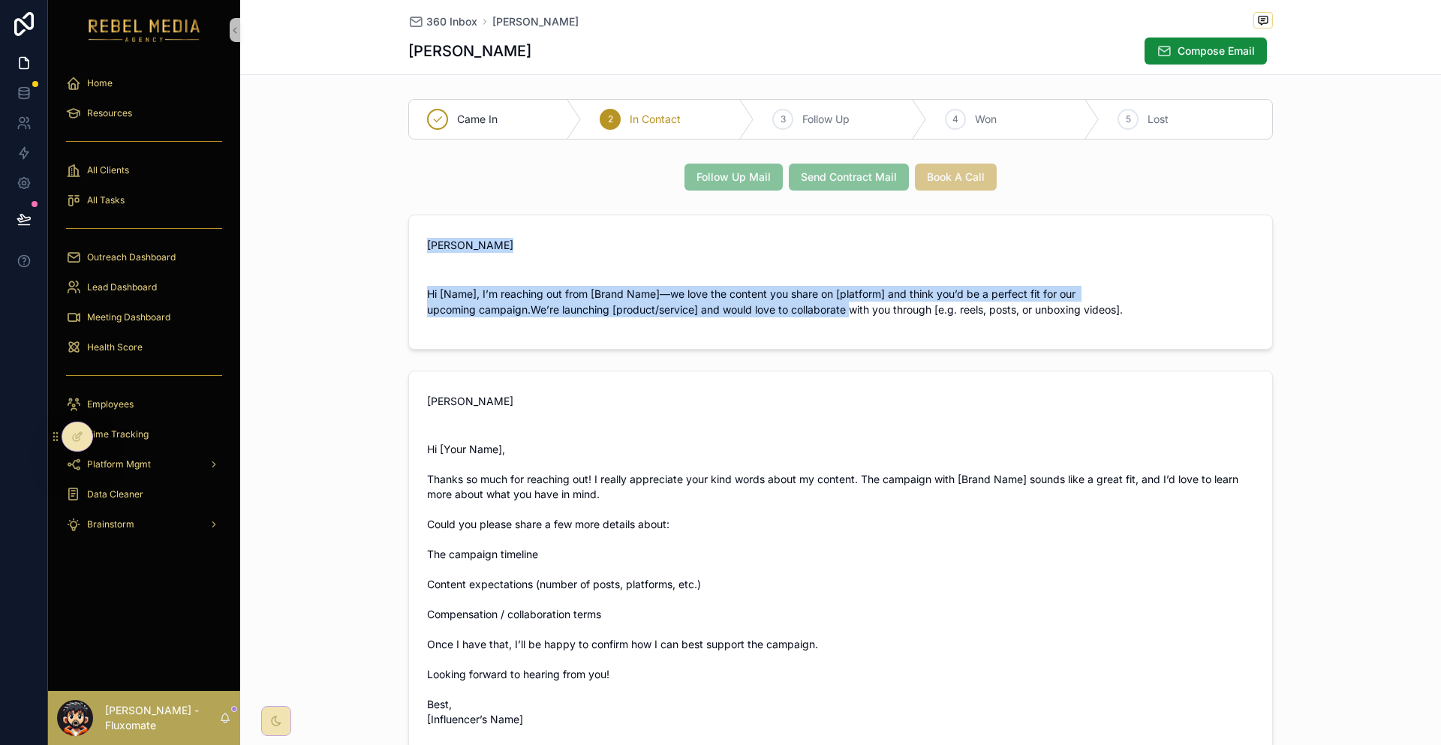
drag, startPoint x: 568, startPoint y: 250, endPoint x: 889, endPoint y: 298, distance: 324.7
click at [857, 292] on div "Hazen Tubis Hi [Name], I’m reaching out from [Brand Name]—we love the content y…" at bounding box center [840, 483] width 1201 height 548
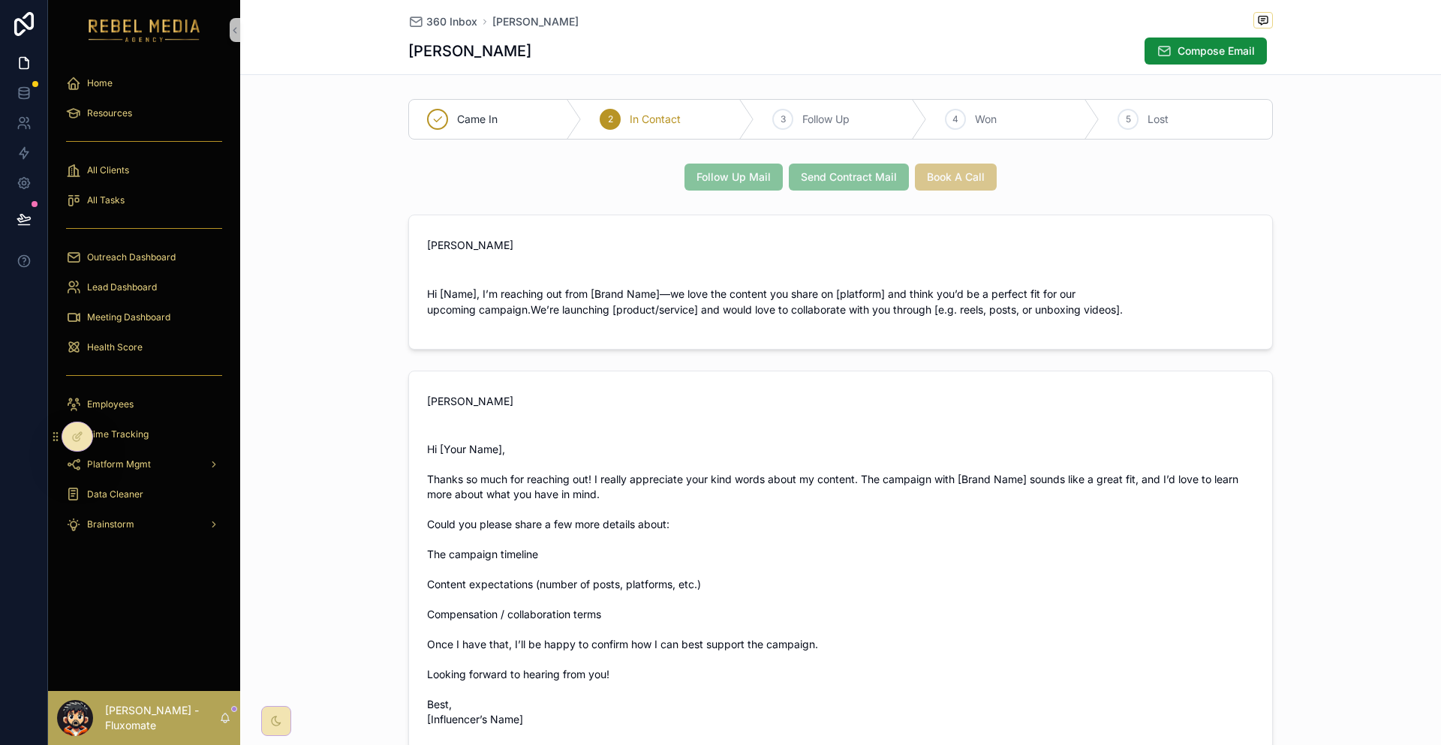
click at [1075, 303] on form "Hazen Tubis Hi [Name], I’m reaching out from [Brand Name]—we love the content y…" at bounding box center [840, 282] width 863 height 134
drag, startPoint x: 374, startPoint y: 93, endPoint x: 453, endPoint y: 131, distance: 88.3
click at [491, 131] on div "Came In 2 In Contact 3 Follow Up 4 Won 5 Lost Follow Up Mail Send Contract Mail…" at bounding box center [840, 510] width 1201 height 834
click at [331, 124] on div "Came In 2 In Contact 3 Follow Up 4 Won 5 Lost" at bounding box center [840, 119] width 1201 height 53
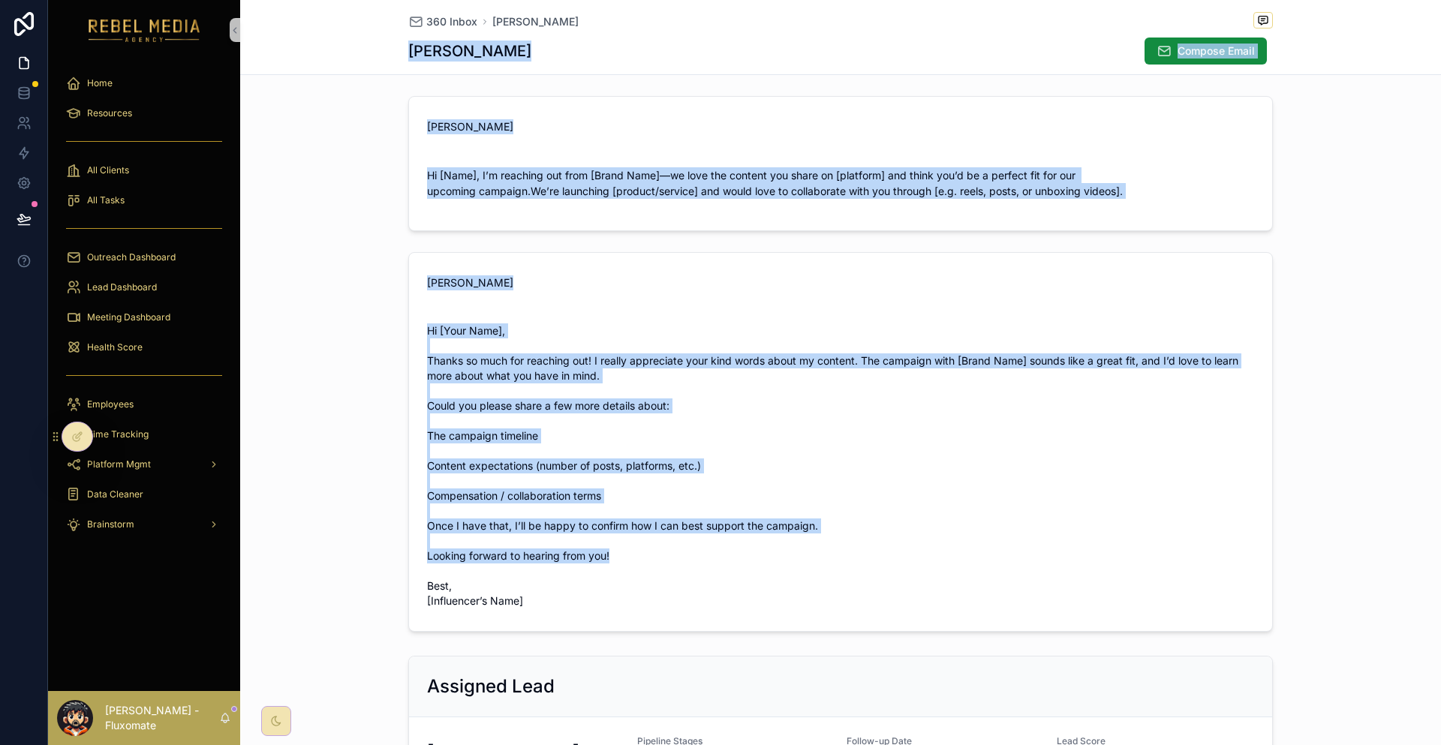
scroll to position [77, 0]
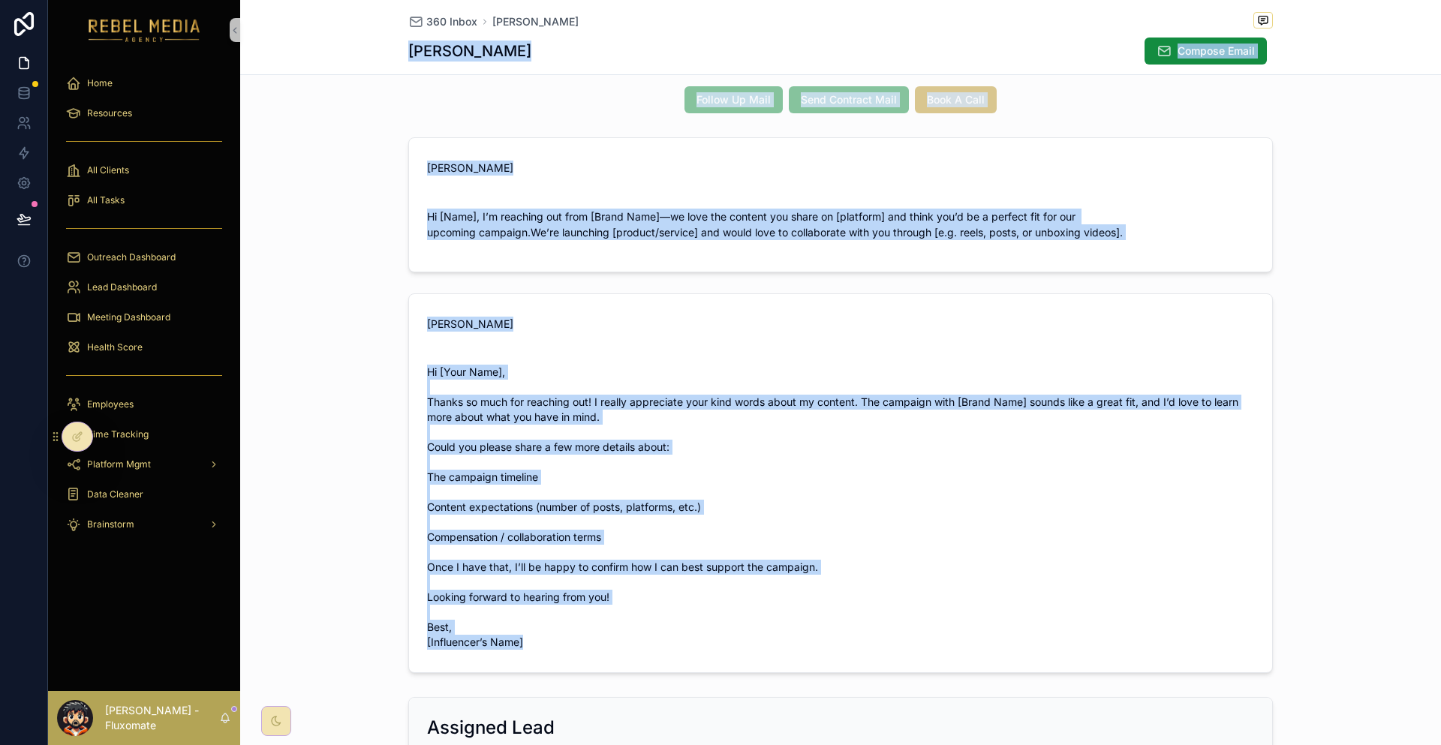
drag, startPoint x: 367, startPoint y: 68, endPoint x: 923, endPoint y: 574, distance: 751.6
click at [923, 574] on div "360 Inbox Hazen Tubis Hazen Tubis Compose Email Came In 2 In Contact 3 Follow U…" at bounding box center [840, 434] width 1201 height 1023
click at [921, 571] on form "Janene Smith Hi [Your Name], Thanks so much for reaching out! I really apprecia…" at bounding box center [840, 483] width 863 height 378
click at [591, 539] on span "Hi [Your Name], Thanks so much for reaching out! I really appreciate your kind …" at bounding box center [840, 507] width 827 height 285
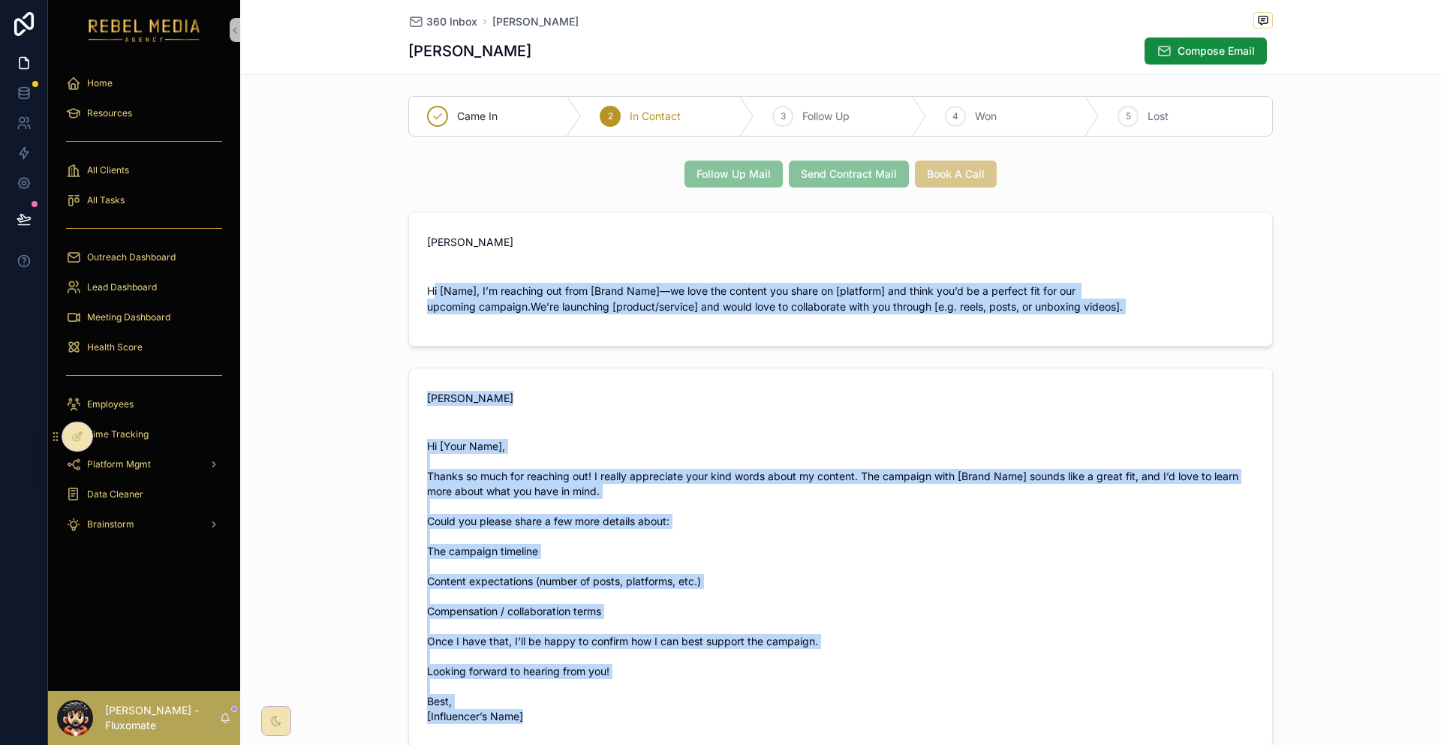
scroll to position [0, 0]
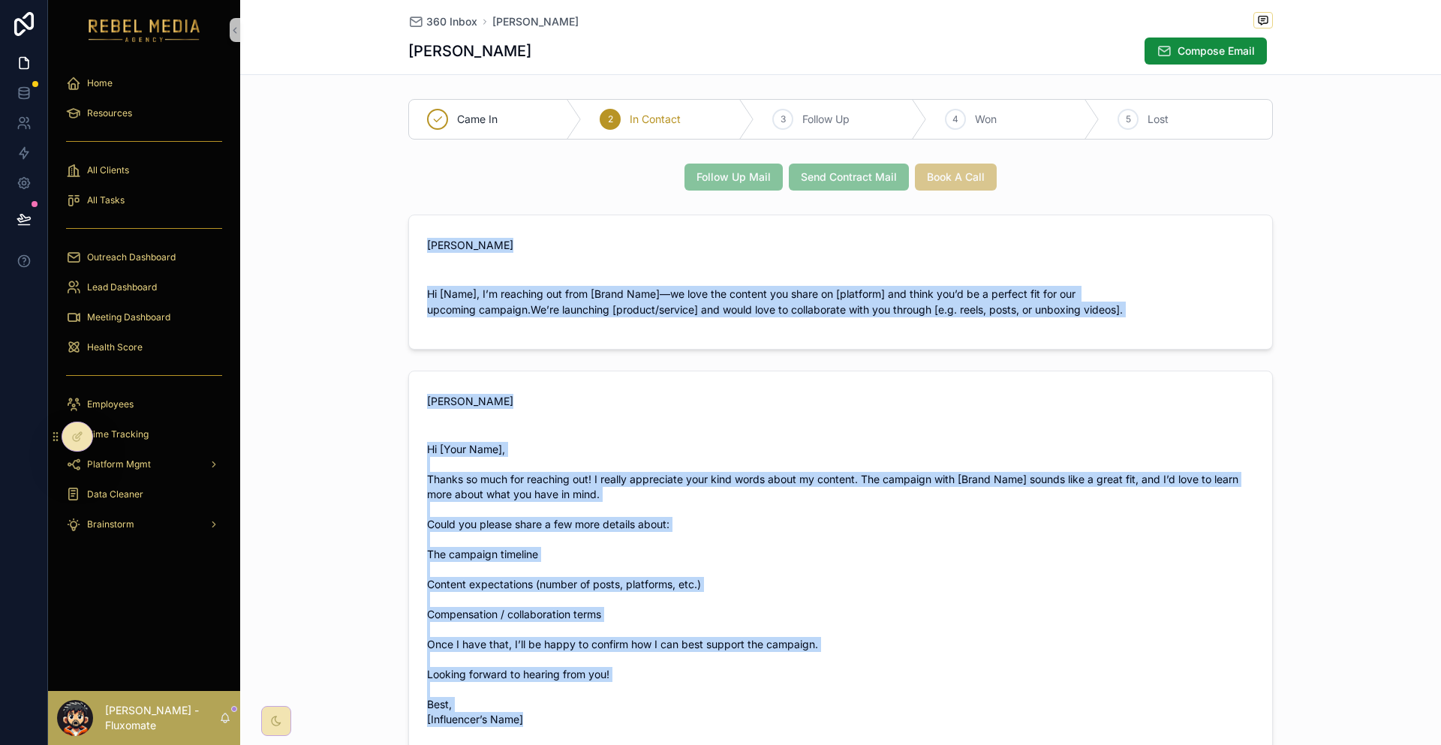
drag, startPoint x: 590, startPoint y: 560, endPoint x: 442, endPoint y: 188, distance: 400.4
click at [442, 209] on div "Hazen Tubis Hi [Name], I’m reaching out from [Brand Name]—we love the content y…" at bounding box center [840, 483] width 882 height 548
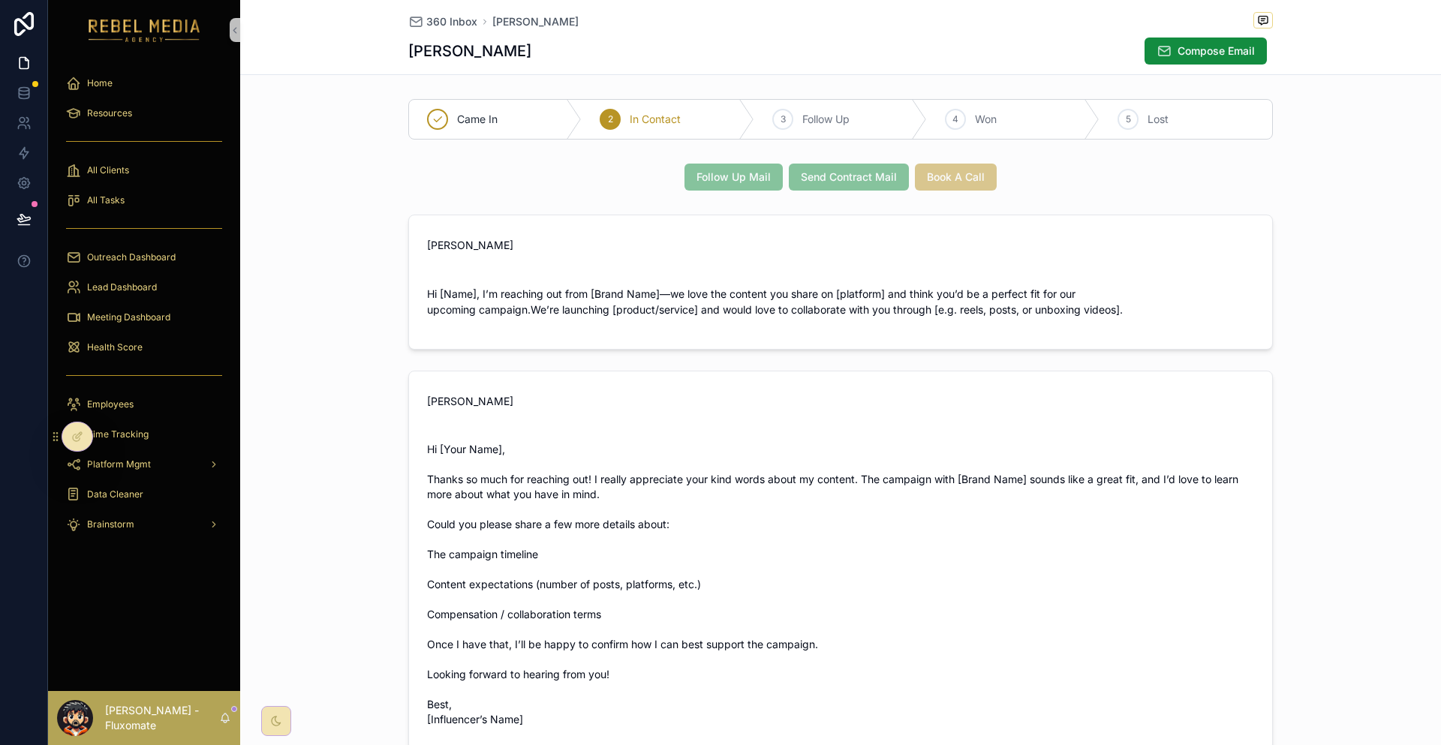
click at [456, 169] on div "Follow Up Mail Send Contract Mail Book A Call" at bounding box center [840, 177] width 1201 height 39
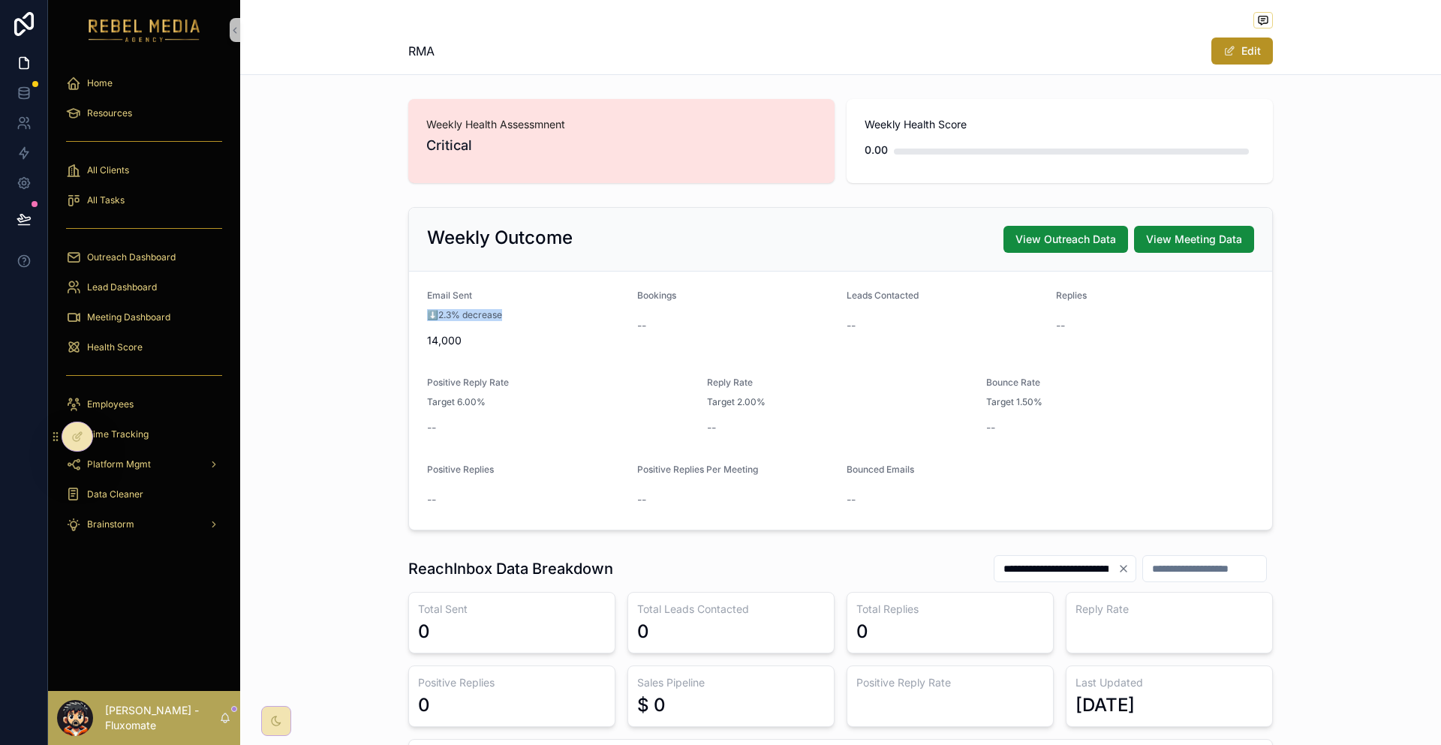
drag, startPoint x: 446, startPoint y: 274, endPoint x: 524, endPoint y: 272, distance: 78.0
click at [524, 272] on form "Email Sent ⬇️2.3% decrease 14,000 Bookings -- Leads Contacted -- Replies -- Pos…" at bounding box center [840, 401] width 863 height 258
click at [524, 308] on div "⬇️2.3% decrease" at bounding box center [526, 315] width 198 height 15
drag, startPoint x: 616, startPoint y: 279, endPoint x: 756, endPoint y: 272, distance: 139.8
click at [756, 272] on form "Email Sent ⬇️2.3% decrease 14,000 Bookings -- Leads Contacted -- Replies -- Pos…" at bounding box center [840, 401] width 863 height 258
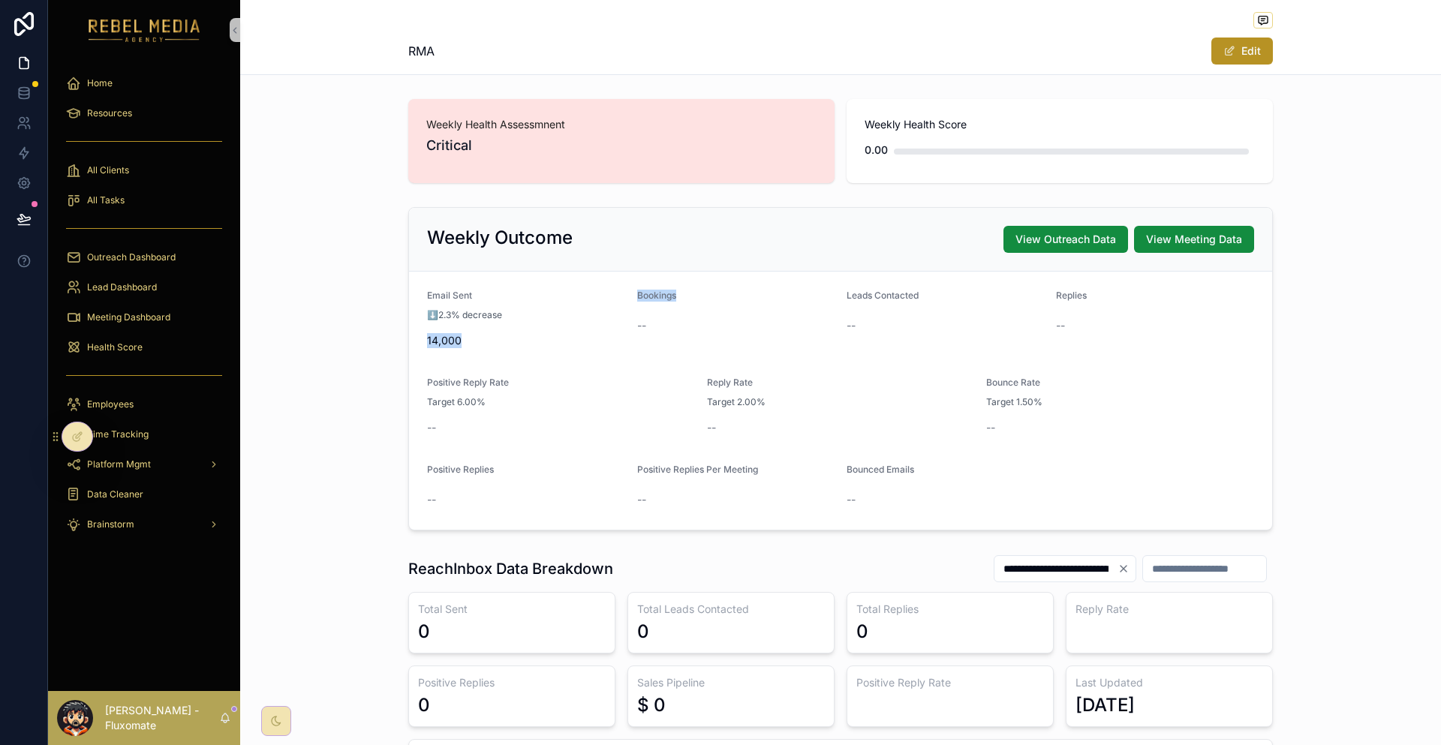
click at [552, 377] on div "Positive Reply Rate" at bounding box center [561, 386] width 268 height 18
drag, startPoint x: 451, startPoint y: 259, endPoint x: 503, endPoint y: 260, distance: 52.5
click at [503, 272] on form "Email Sent ⬇️2.3% decrease 14,000 Bookings -- Leads Contacted -- Replies -- Pos…" at bounding box center [840, 401] width 863 height 258
click at [525, 290] on div "Email Sent" at bounding box center [526, 299] width 198 height 18
click at [539, 308] on div "⬇️2.3% decrease" at bounding box center [526, 315] width 198 height 15
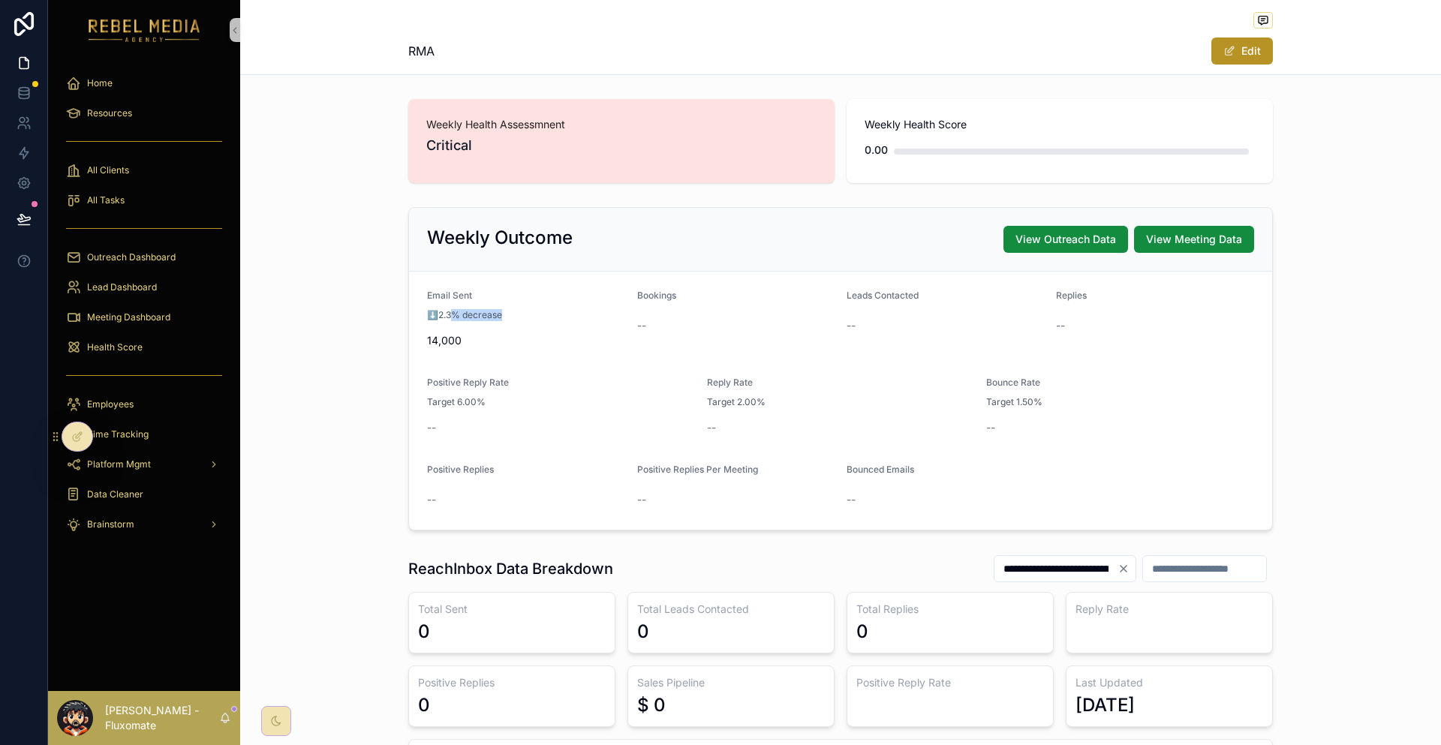
drag, startPoint x: 542, startPoint y: 275, endPoint x: 479, endPoint y: 281, distance: 63.2
click at [479, 308] on div "⬇️2.3% decrease" at bounding box center [526, 315] width 198 height 15
click at [475, 333] on span "14,000" at bounding box center [526, 340] width 198 height 15
drag, startPoint x: 455, startPoint y: 278, endPoint x: 533, endPoint y: 276, distance: 78.0
click at [533, 276] on form "Email Sent ⬇️2.3% decrease 14,000 Bookings -- Leads Contacted -- Replies -- Pos…" at bounding box center [840, 401] width 863 height 258
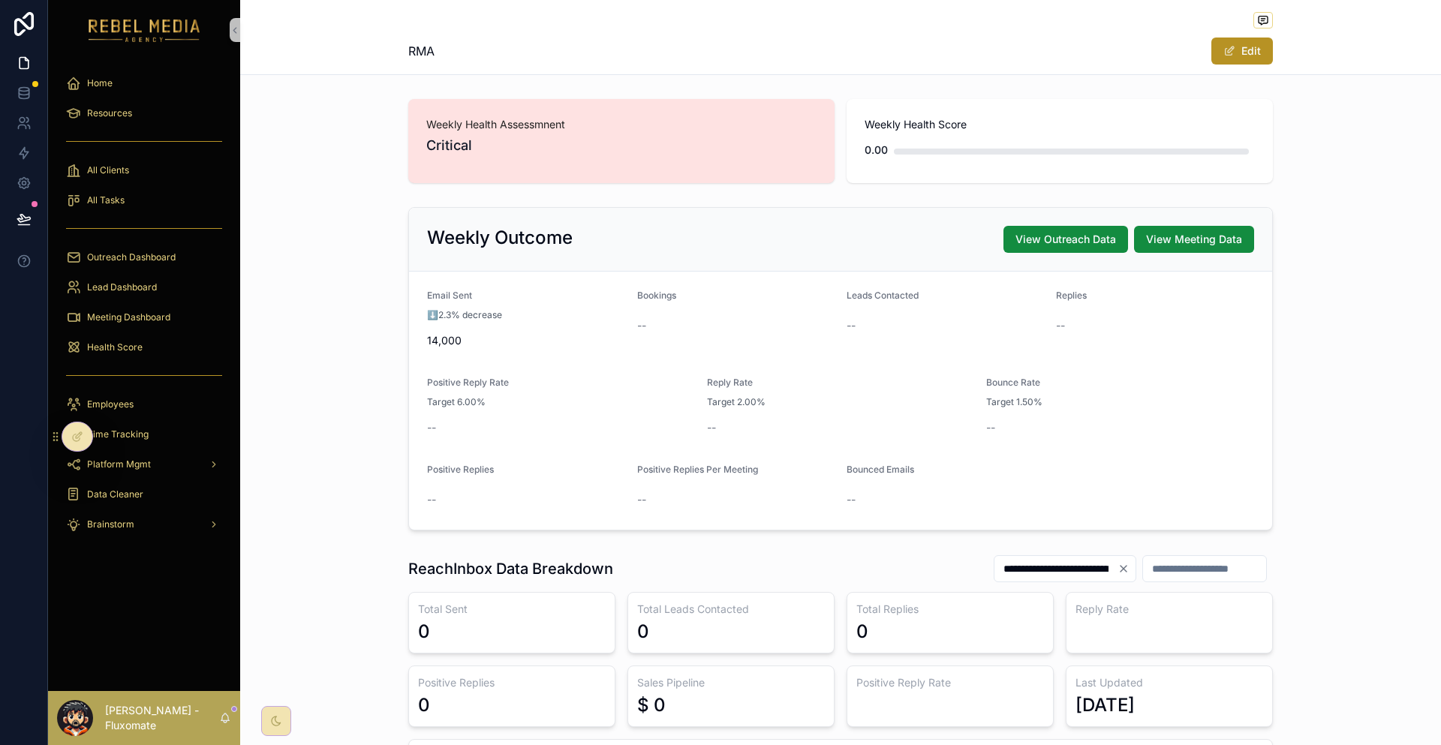
click at [518, 333] on span "14,000" at bounding box center [526, 340] width 198 height 15
drag, startPoint x: 461, startPoint y: 279, endPoint x: 522, endPoint y: 280, distance: 61.5
click at [502, 309] on span "⬇️2.3% decrease" at bounding box center [464, 315] width 75 height 12
click at [539, 290] on div "Email Sent ⬇️2.3% decrease 14,000" at bounding box center [526, 321] width 198 height 63
drag, startPoint x: 483, startPoint y: 266, endPoint x: 546, endPoint y: 265, distance: 63.0
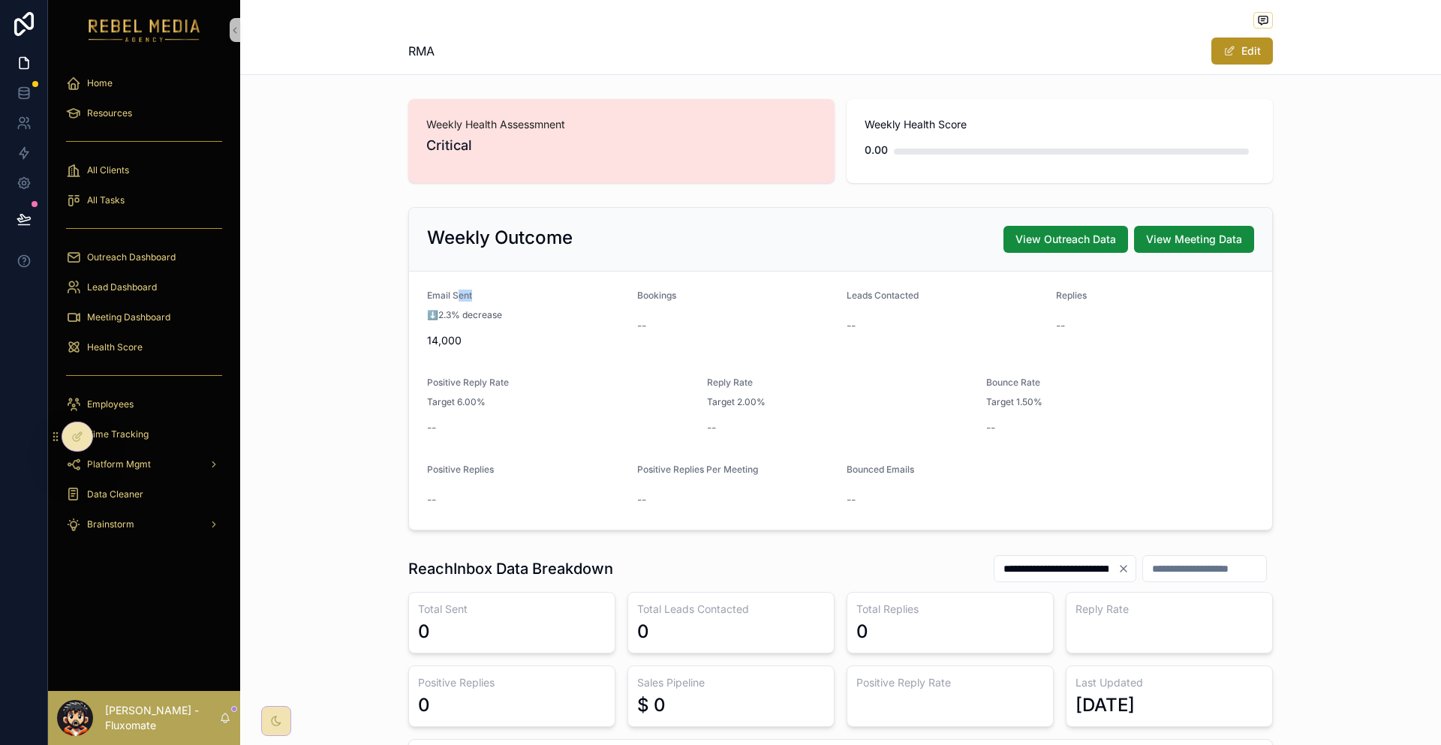
click at [544, 290] on div "Email Sent" at bounding box center [526, 299] width 198 height 18
drag, startPoint x: 795, startPoint y: 257, endPoint x: 897, endPoint y: 260, distance: 102.1
click at [897, 272] on form "Email Sent ⬇️2.3% decrease 14,000 Bookings -- Leads Contacted -- Replies -- Pos…" at bounding box center [840, 401] width 863 height 258
click at [1067, 290] on div "Replies" at bounding box center [1155, 299] width 198 height 18
click at [141, 335] on div "Health Score" at bounding box center [144, 347] width 156 height 24
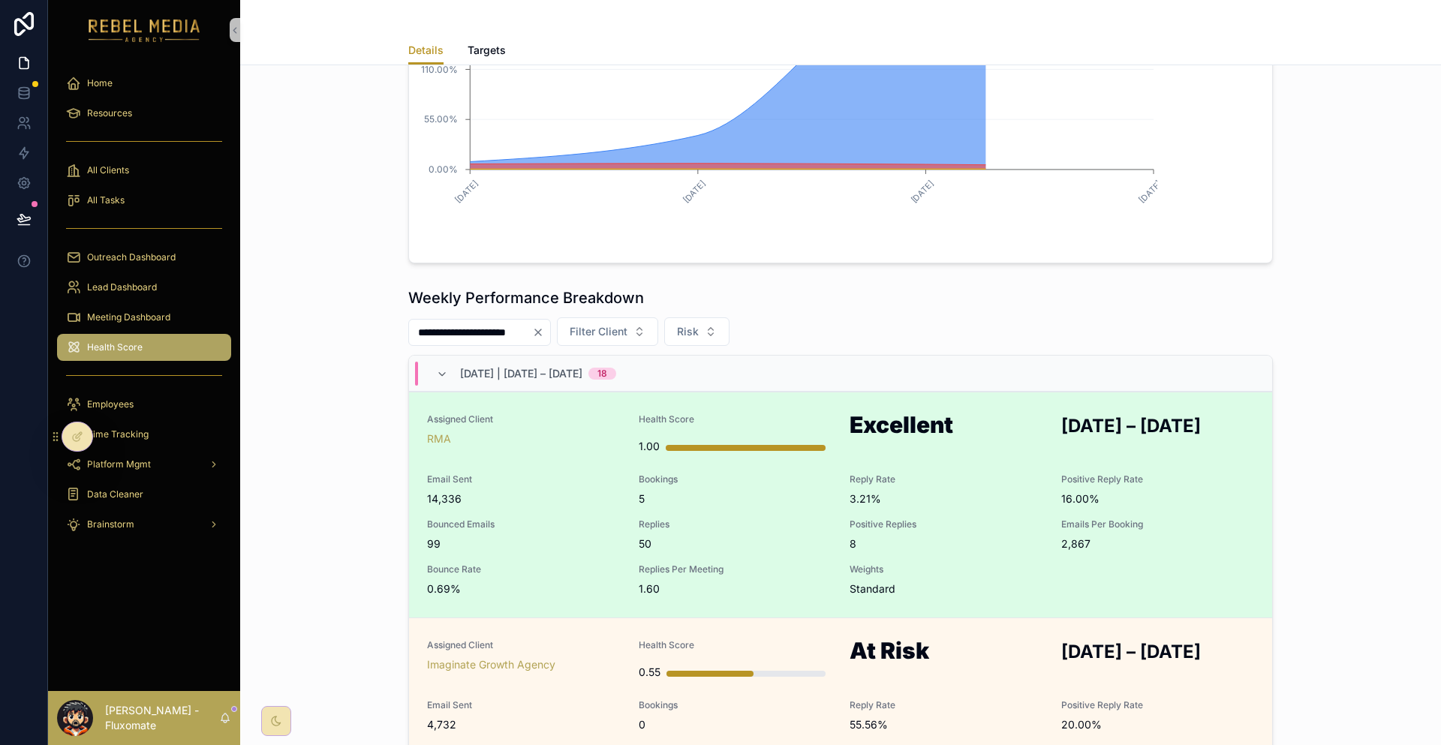
scroll to position [450, 0]
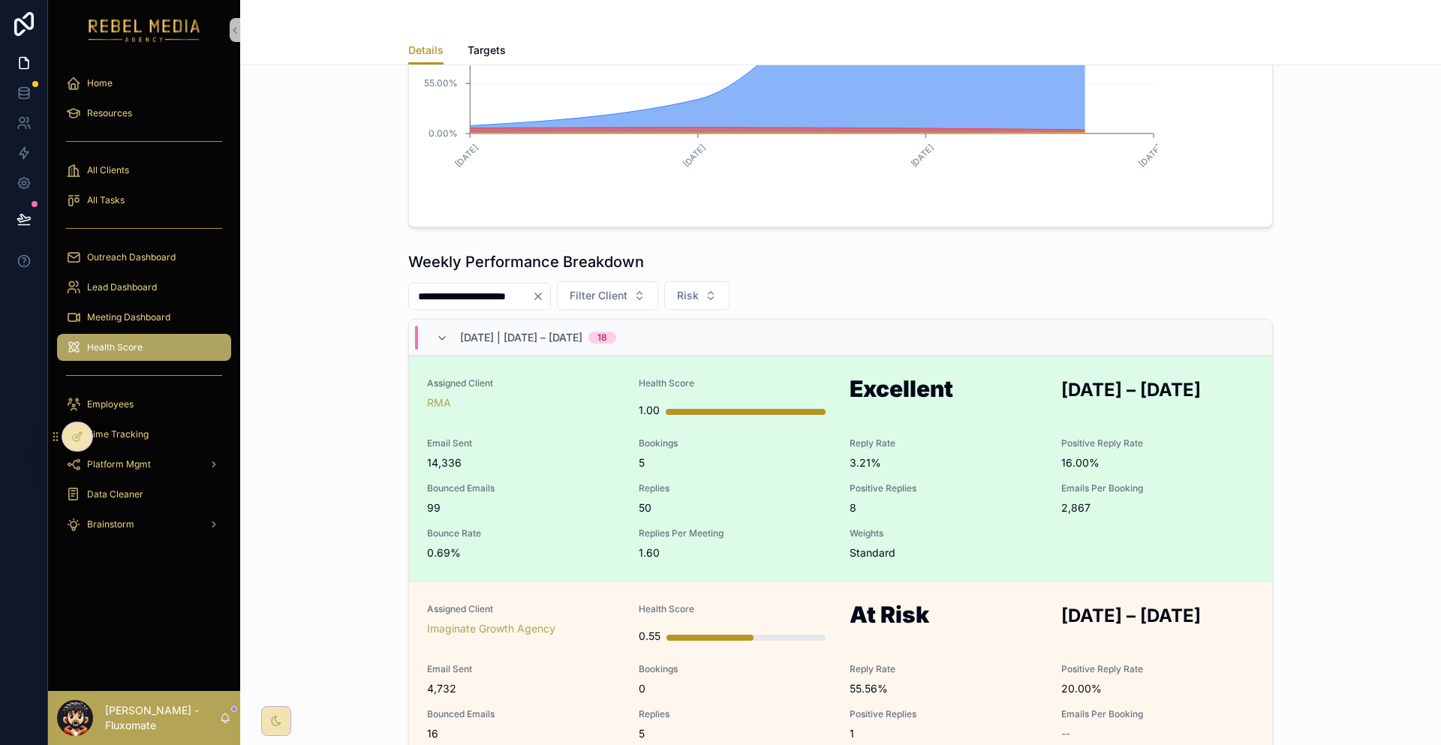
click at [566, 500] on span "99" at bounding box center [524, 507] width 194 height 15
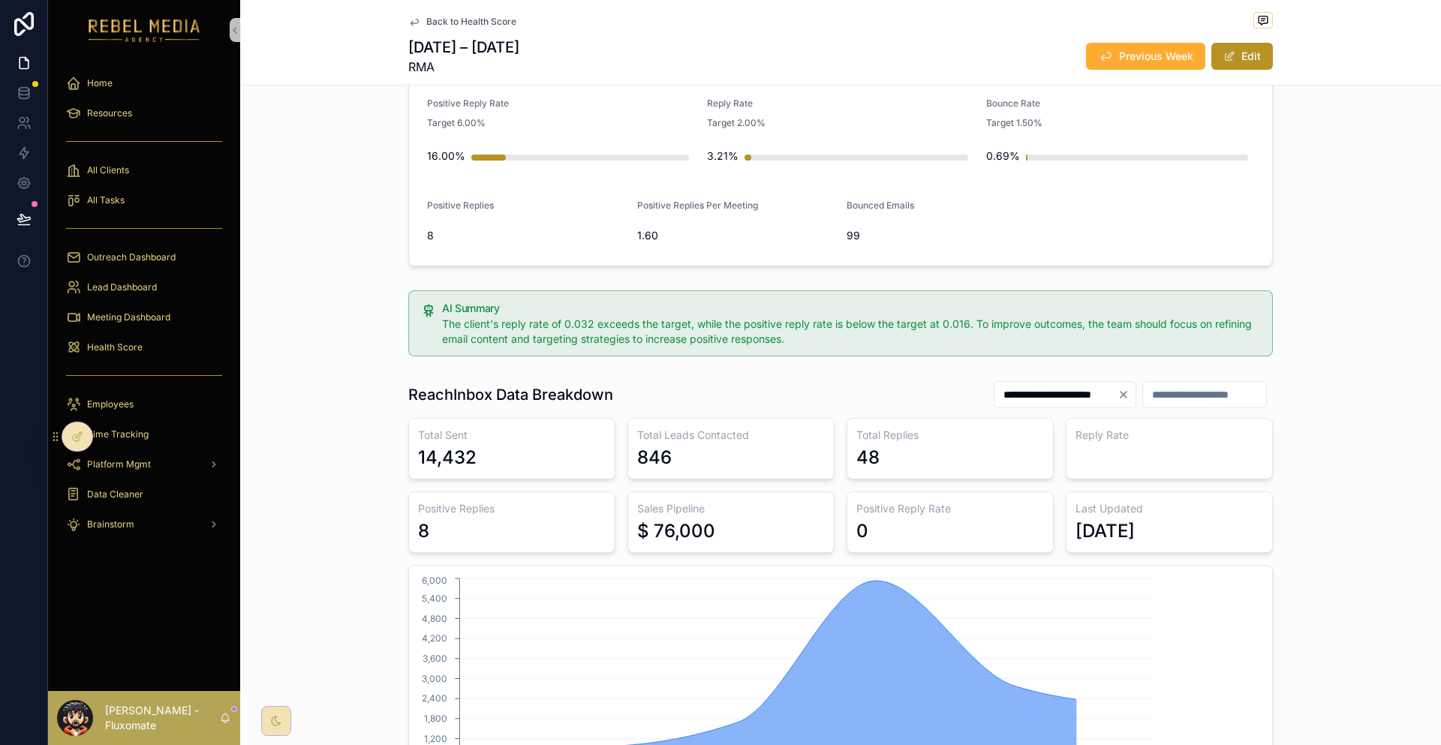
scroll to position [225, 0]
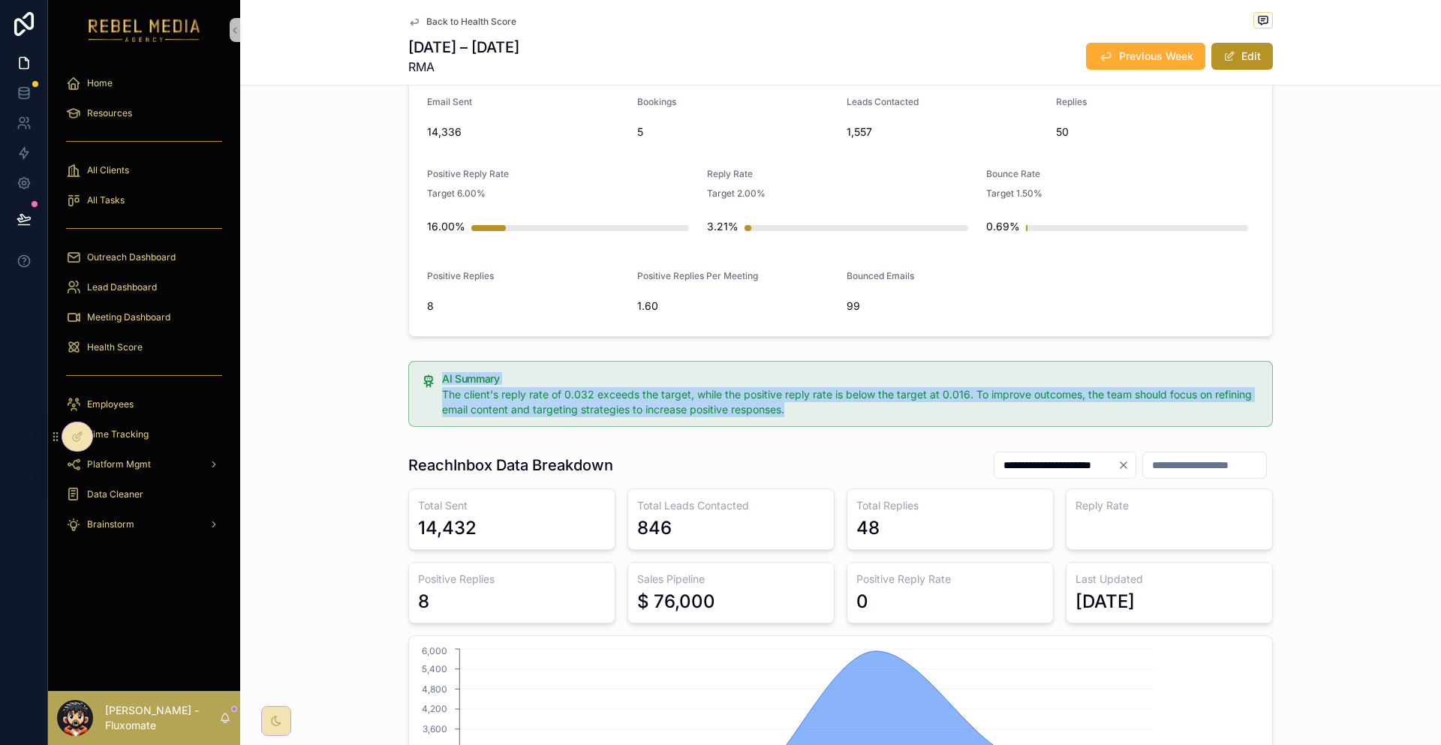
drag, startPoint x: 469, startPoint y: 309, endPoint x: 896, endPoint y: 350, distance: 428.9
click at [896, 355] on div "AI Summary The client's reply rate of 0.032 exceeds the target, while the posit…" at bounding box center [840, 394] width 1201 height 78
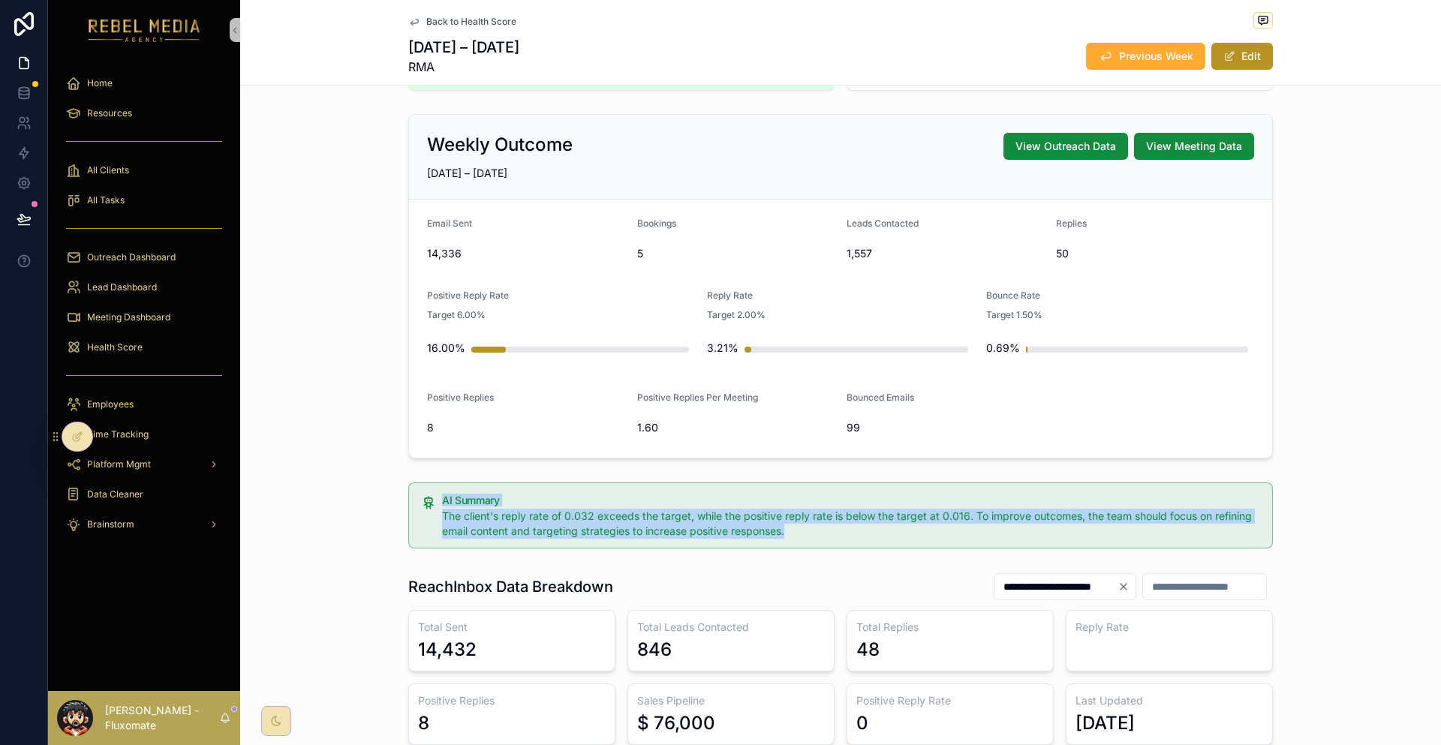
scroll to position [0, 0]
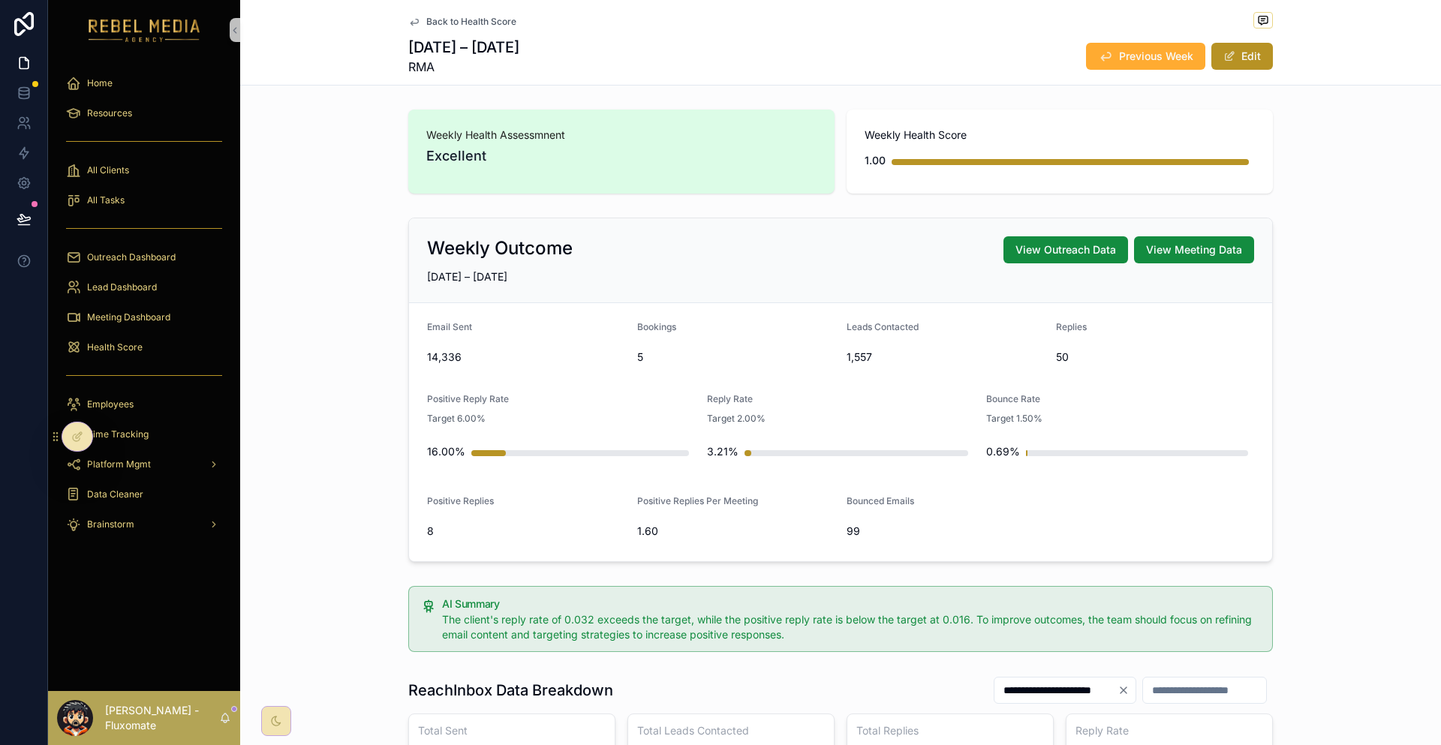
click at [1263, 293] on div "Weekly Outcome View Outreach Data View Meeting Data AUG 25 – AUG 31, 2025 Email…" at bounding box center [840, 390] width 1201 height 356
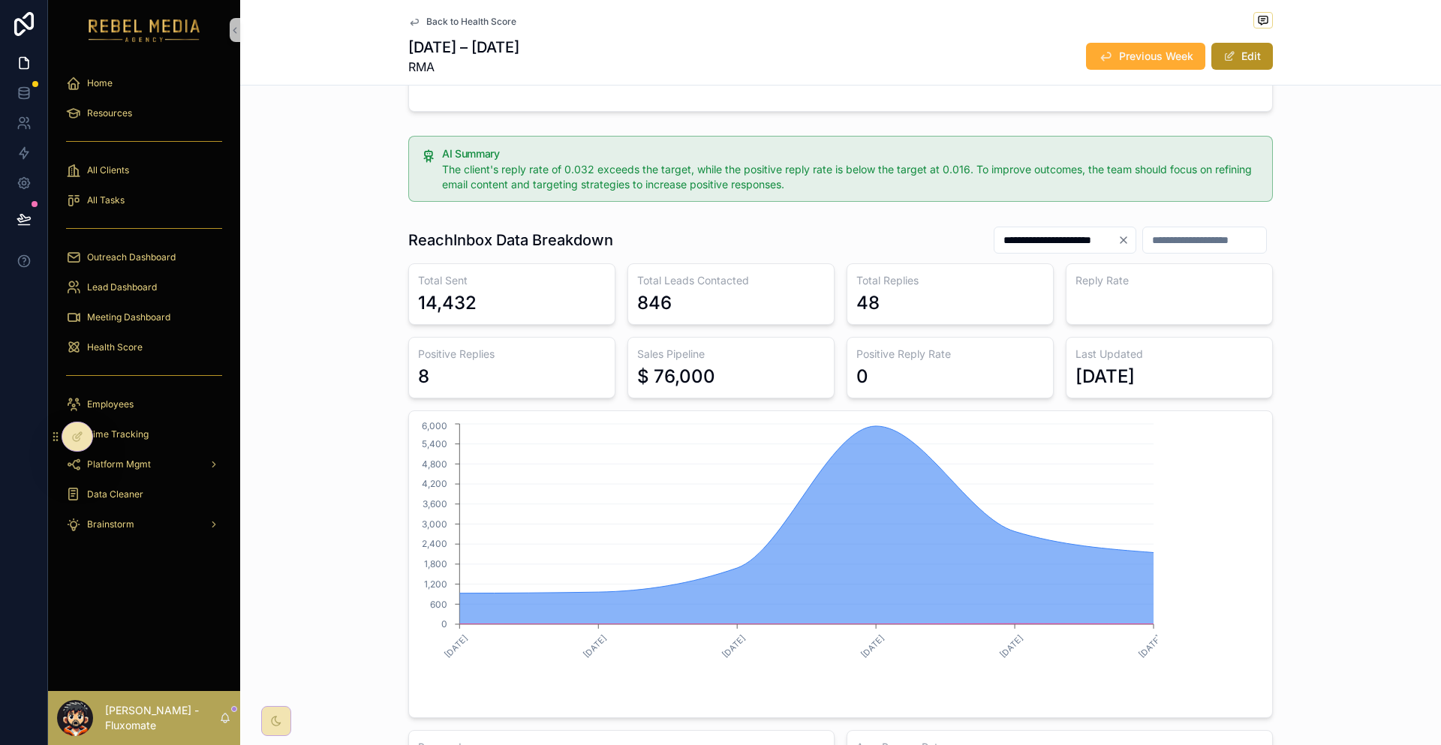
scroll to position [525, 0]
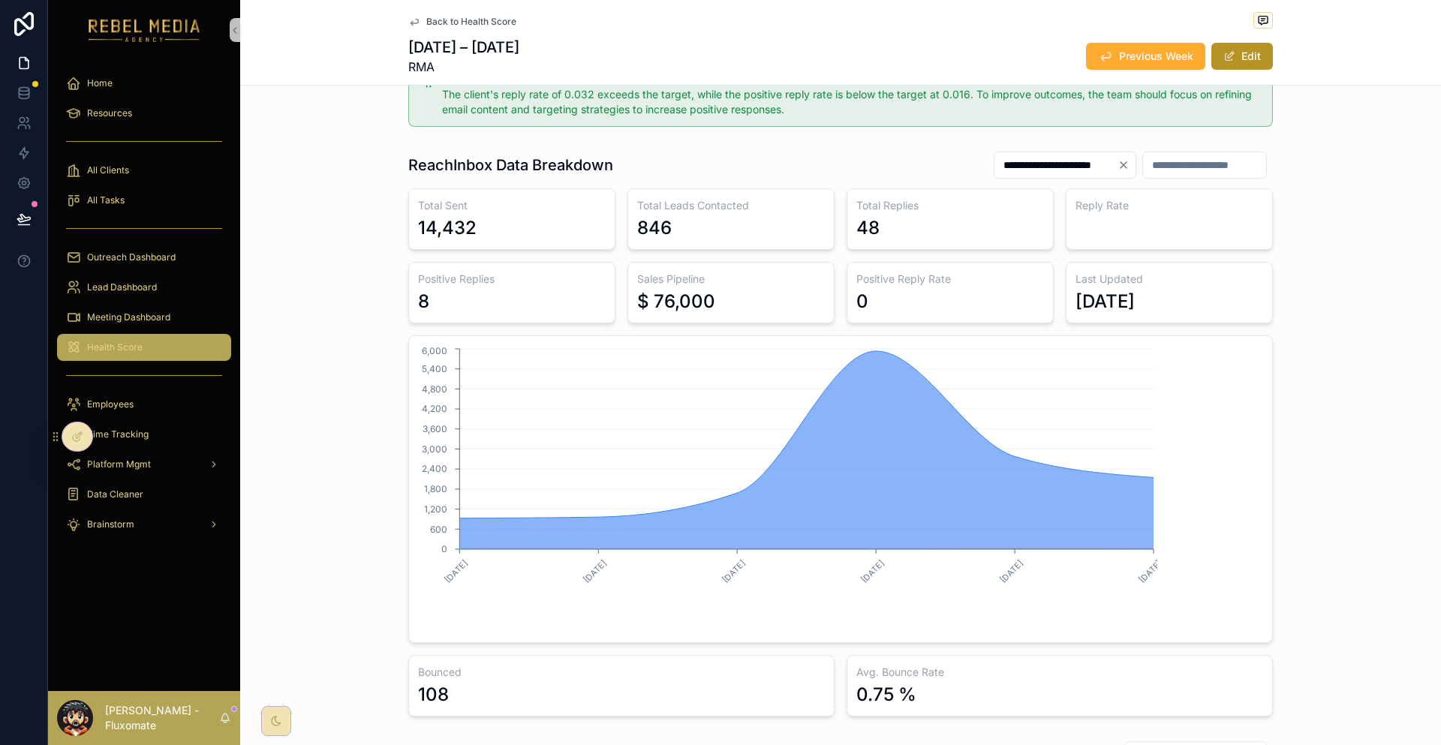
click at [125, 335] on div "Health Score" at bounding box center [144, 347] width 156 height 24
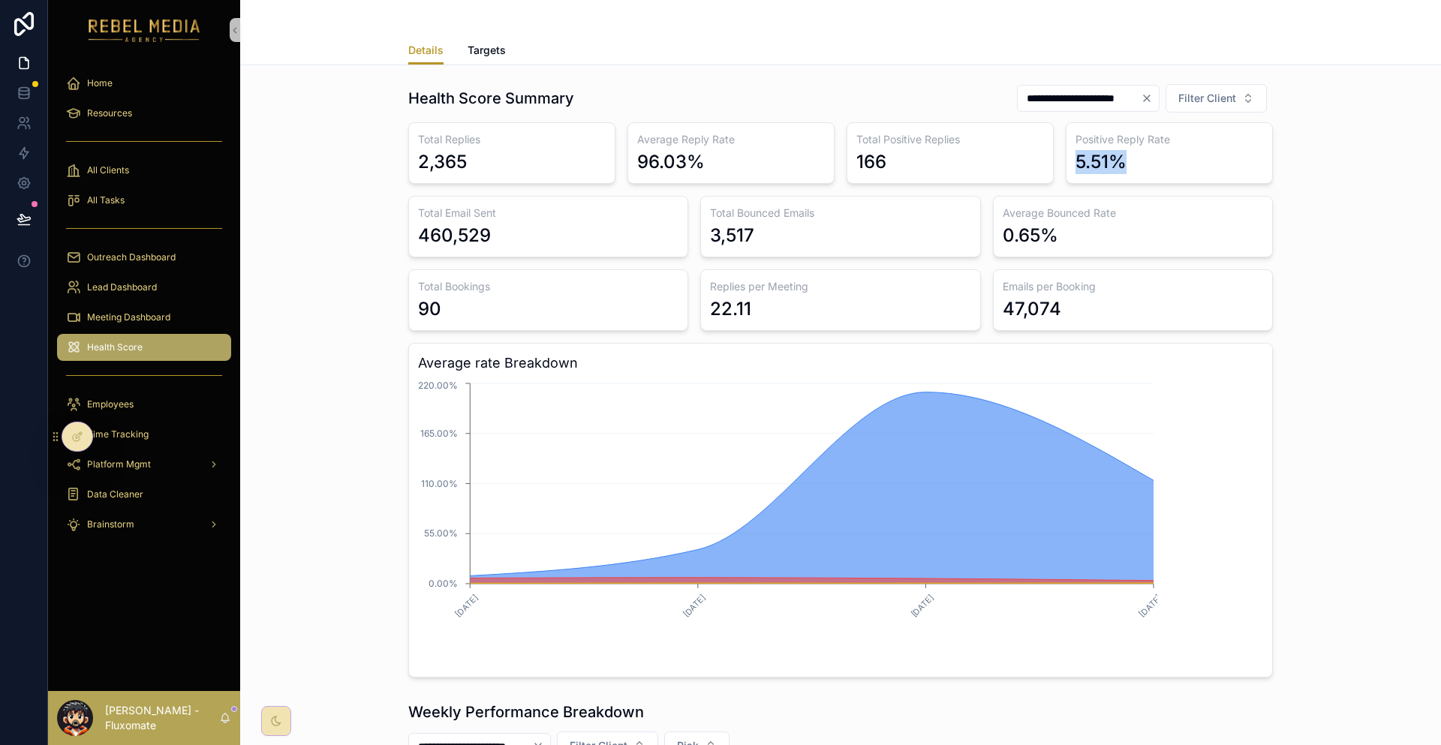
drag, startPoint x: 1070, startPoint y: 135, endPoint x: 1008, endPoint y: 135, distance: 62.3
click at [1008, 135] on div "Total Replies 2,365 Average Reply Rate 96.03% Total Positive Replies 166 Positi…" at bounding box center [840, 399] width 864 height 555
drag, startPoint x: 633, startPoint y: 136, endPoint x: 737, endPoint y: 142, distance: 104.5
click at [737, 142] on div "Total Replies 2,365 Average Reply Rate 96.03% Total Positive Replies 166 Positi…" at bounding box center [840, 399] width 864 height 555
click at [660, 132] on h3 "Average Reply Rate" at bounding box center [731, 139] width 188 height 15
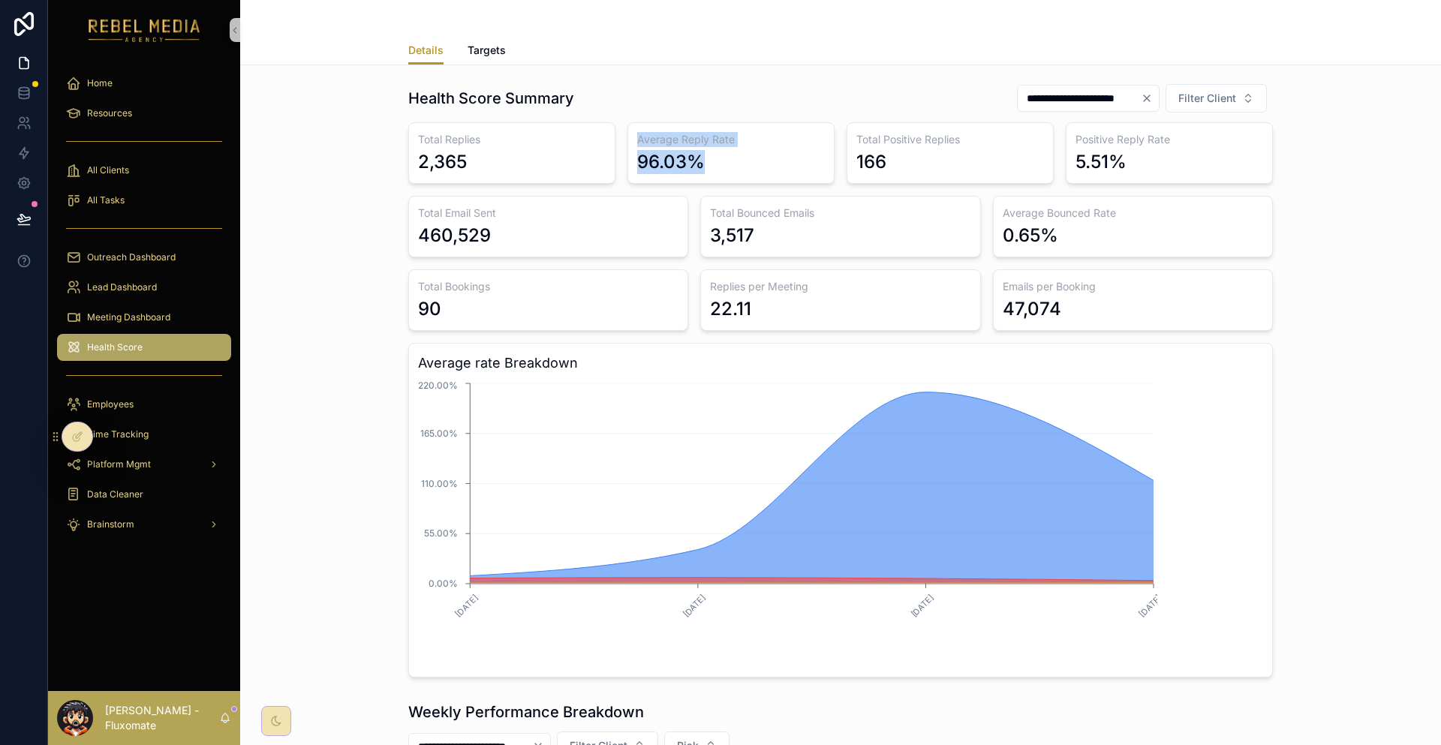
drag, startPoint x: 657, startPoint y: 125, endPoint x: 755, endPoint y: 141, distance: 99.7
click at [755, 141] on div "Total Replies 2,365 Average Reply Rate 96.03% Total Positive Replies 166 Positi…" at bounding box center [840, 399] width 864 height 555
click at [717, 150] on div "96.03%" at bounding box center [731, 162] width 188 height 24
drag, startPoint x: 444, startPoint y: 143, endPoint x: 529, endPoint y: 148, distance: 84.9
click at [528, 148] on div "Total Replies 2,365" at bounding box center [511, 153] width 207 height 62
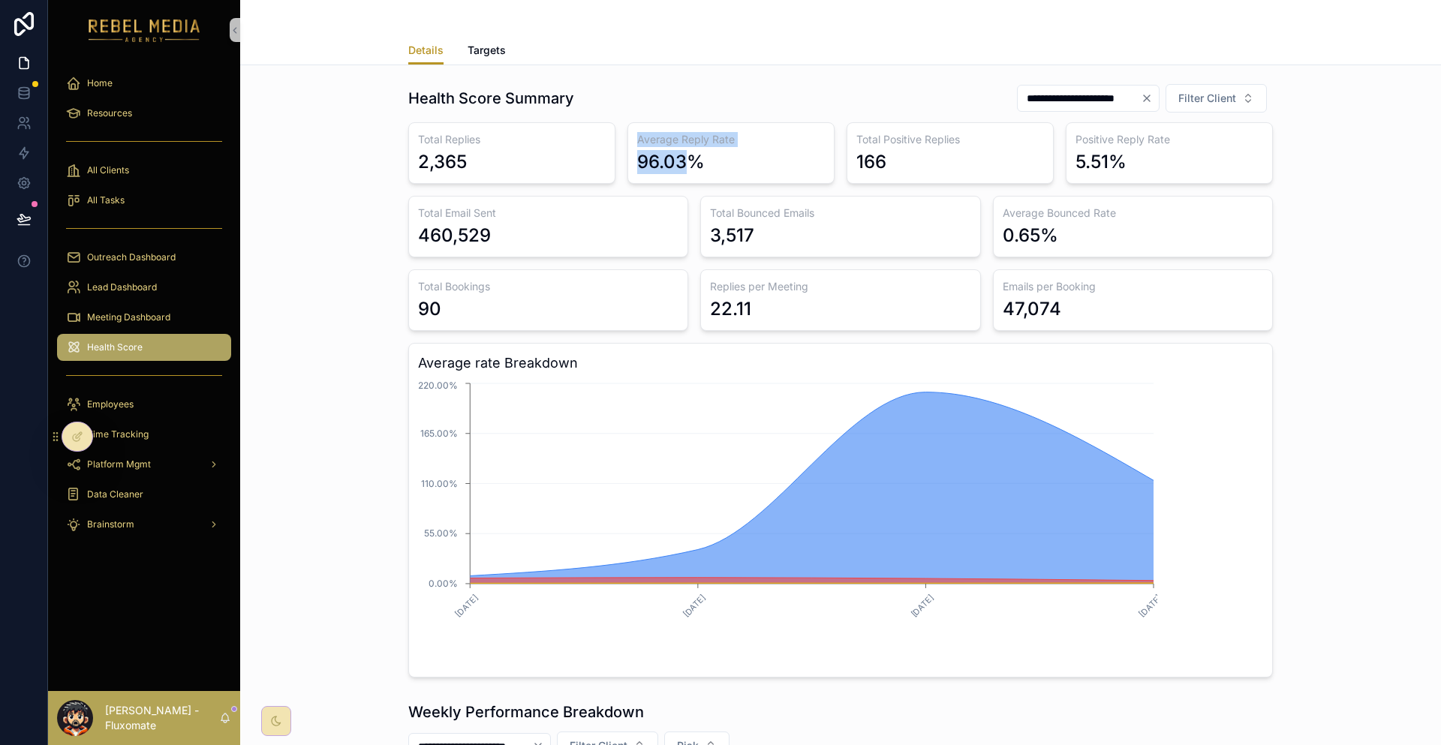
drag, startPoint x: 642, startPoint y: 126, endPoint x: 707, endPoint y: 134, distance: 65.8
click at [707, 134] on div "Average Reply Rate 96.03%" at bounding box center [730, 153] width 207 height 62
drag, startPoint x: 669, startPoint y: 163, endPoint x: 723, endPoint y: 122, distance: 68.0
click at [670, 163] on div "Total Replies 2,365 Average Reply Rate 96.03% Total Positive Replies 166 Positi…" at bounding box center [840, 399] width 864 height 555
click at [718, 165] on div "Total Replies 2,365 Average Reply Rate 96.03% Total Positive Replies 166 Positi…" at bounding box center [840, 399] width 864 height 555
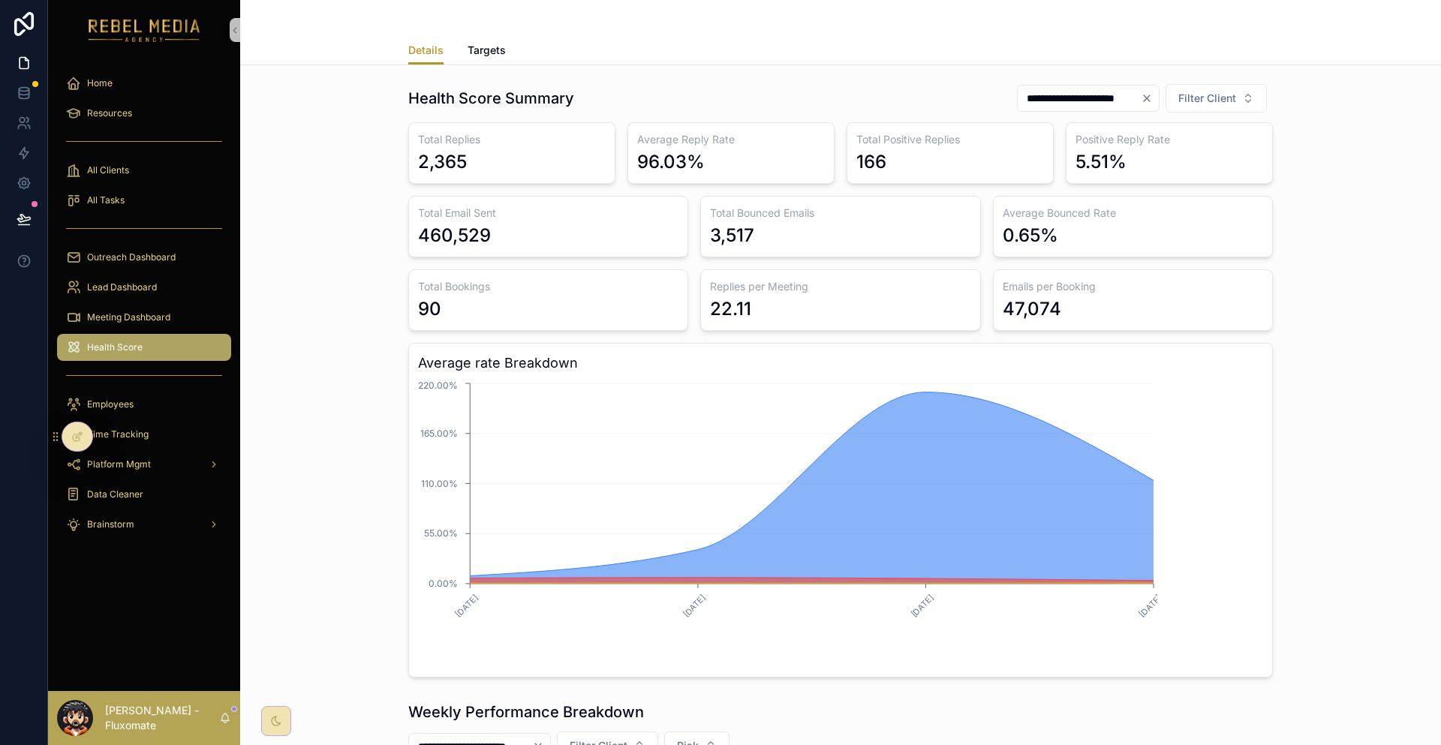
click at [700, 197] on div "Total Bounced Emails 3,517" at bounding box center [840, 227] width 280 height 62
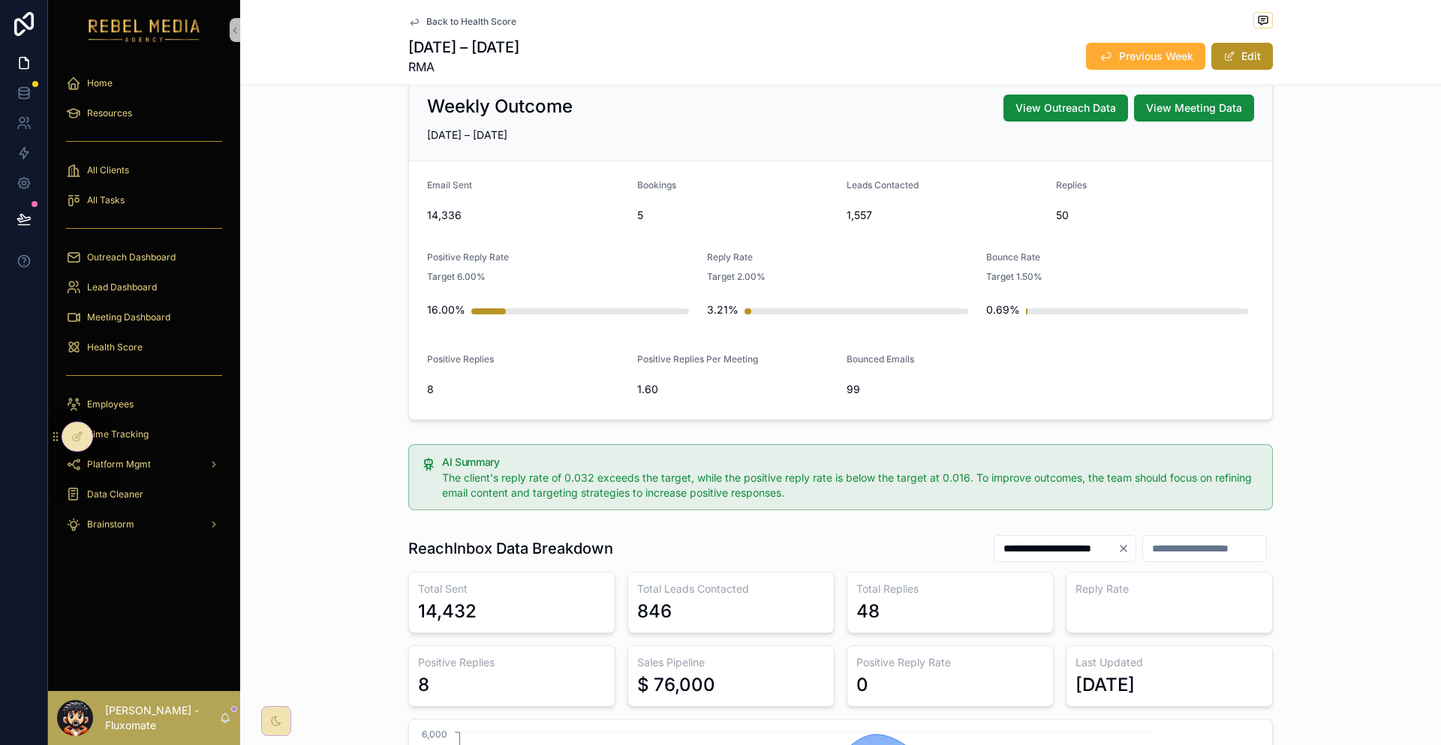
scroll to position [150, 0]
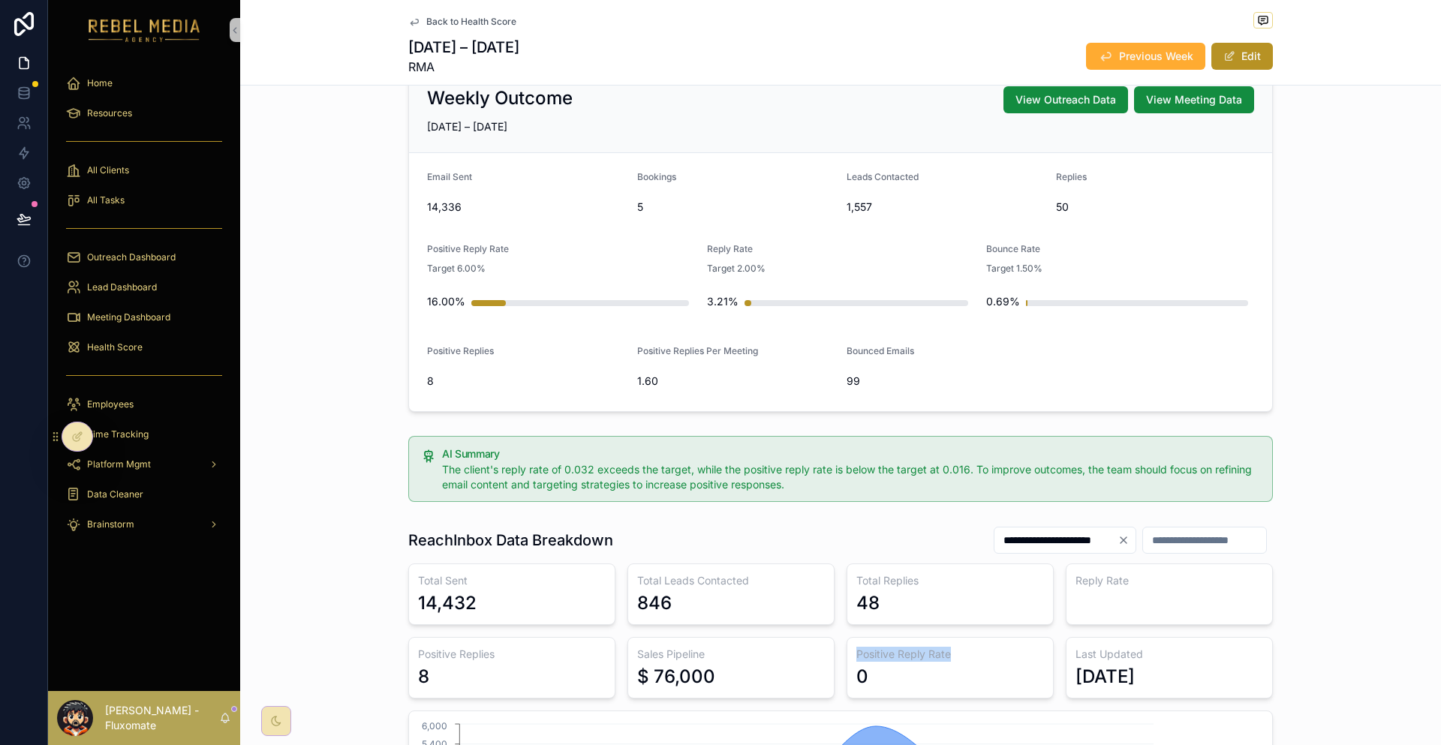
drag, startPoint x: 931, startPoint y: 563, endPoint x: 792, endPoint y: 572, distance: 139.8
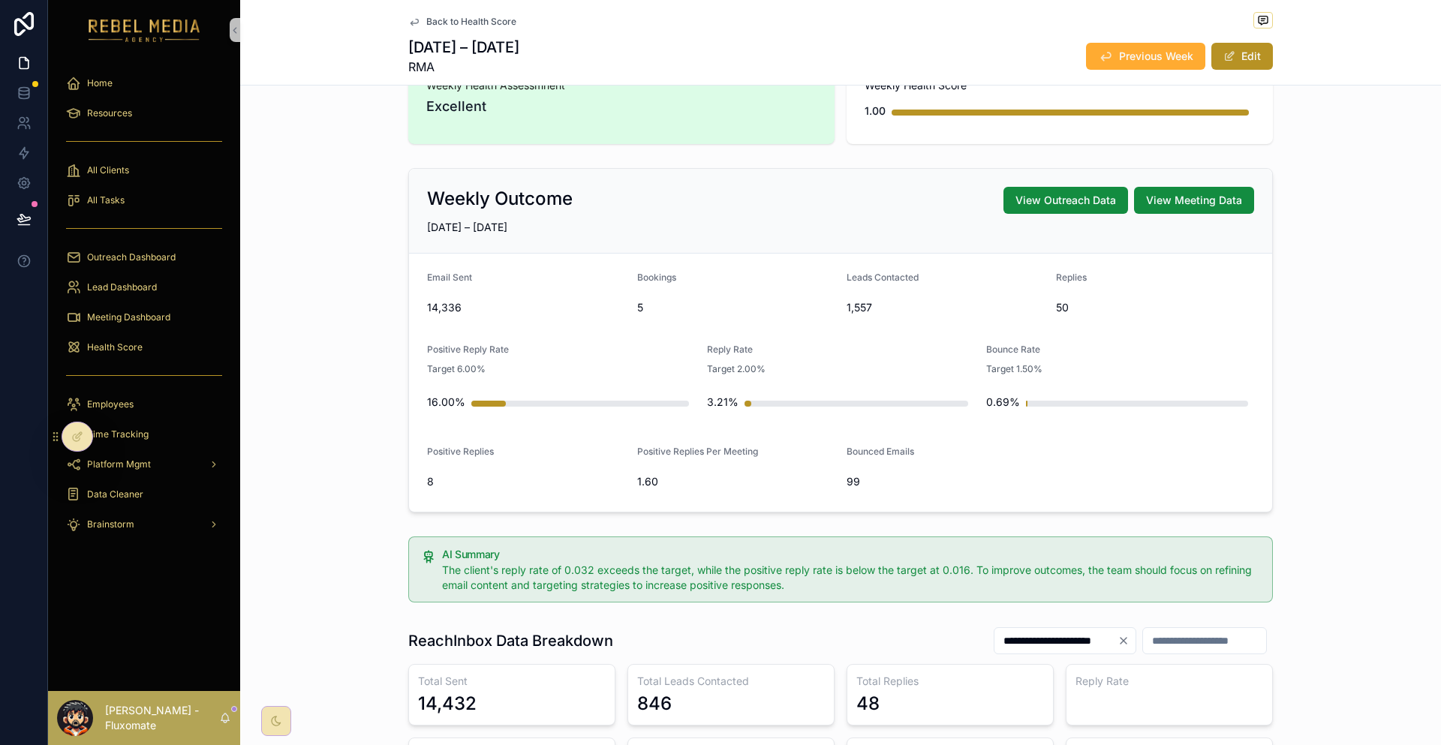
scroll to position [0, 0]
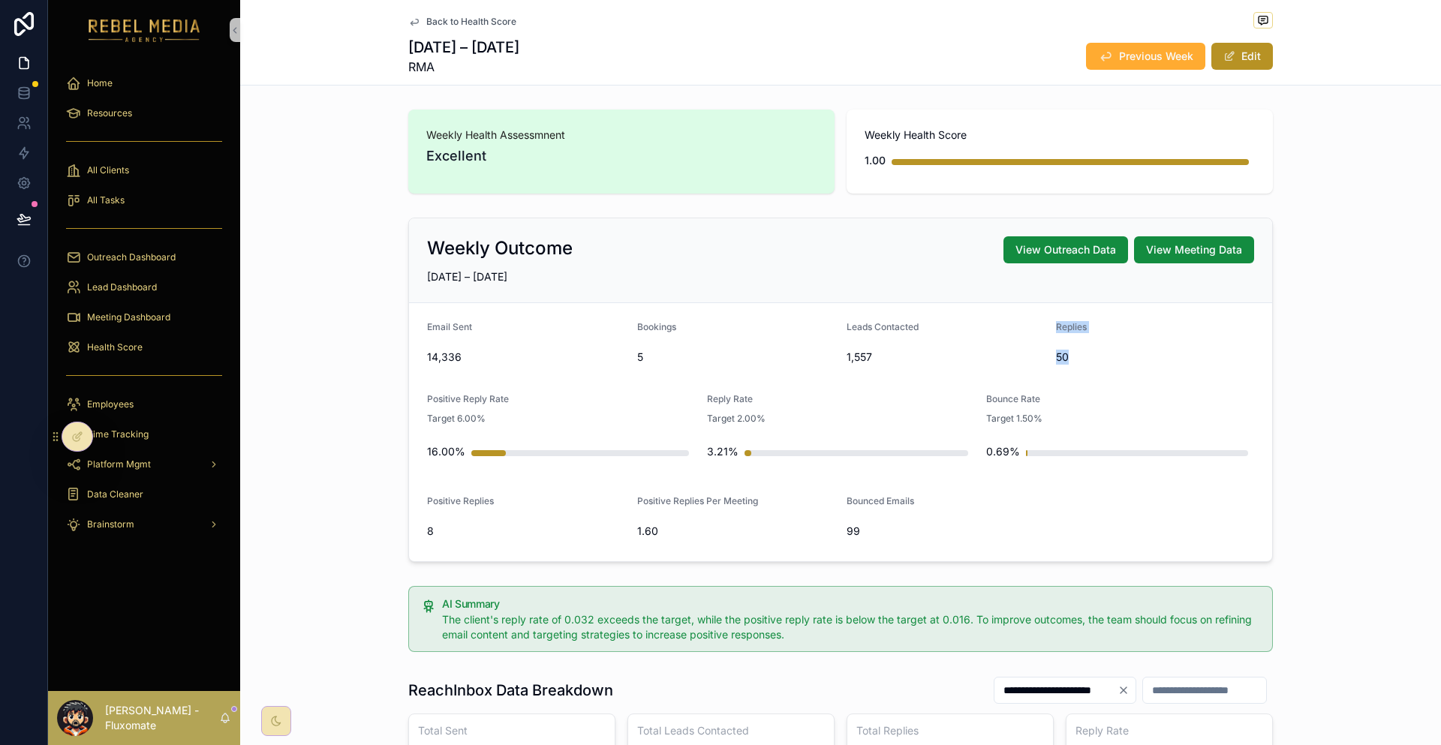
drag, startPoint x: 1065, startPoint y: 308, endPoint x: 996, endPoint y: 317, distance: 69.6
click at [996, 317] on form "Email Sent 14,336 Bookings 5 Leads Contacted 1,557 Replies 50 Positive Reply Ra…" at bounding box center [840, 432] width 863 height 258
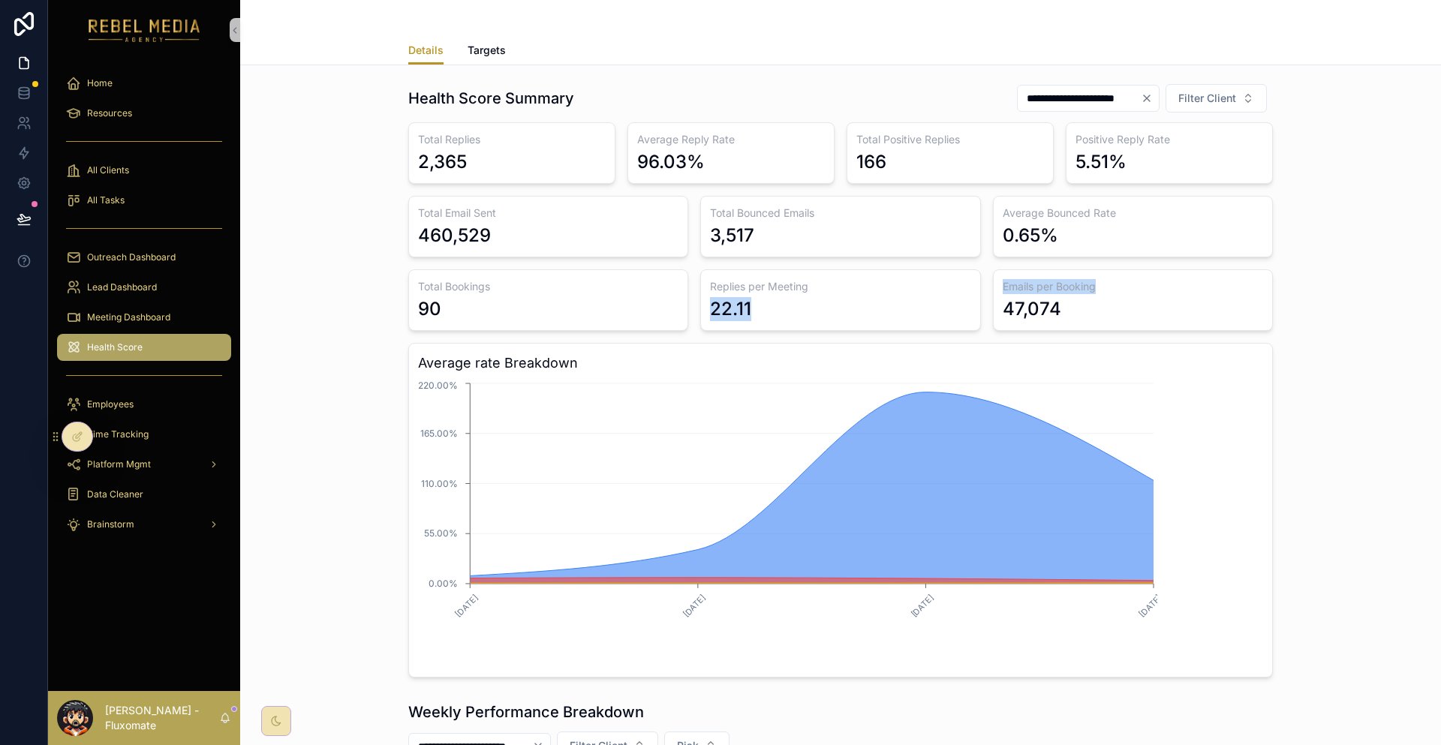
drag, startPoint x: 944, startPoint y: 248, endPoint x: 1046, endPoint y: 259, distance: 102.7
click at [1046, 259] on div "Total Replies 2,365 Average Reply Rate 96.03% Total Positive Replies 166 Positi…" at bounding box center [840, 399] width 864 height 555
click at [1045, 297] on div "47,074" at bounding box center [1132, 309] width 260 height 24
click at [1213, 248] on div "**********" at bounding box center [840, 380] width 1177 height 606
click at [1052, 297] on div "47,074" at bounding box center [1132, 309] width 260 height 24
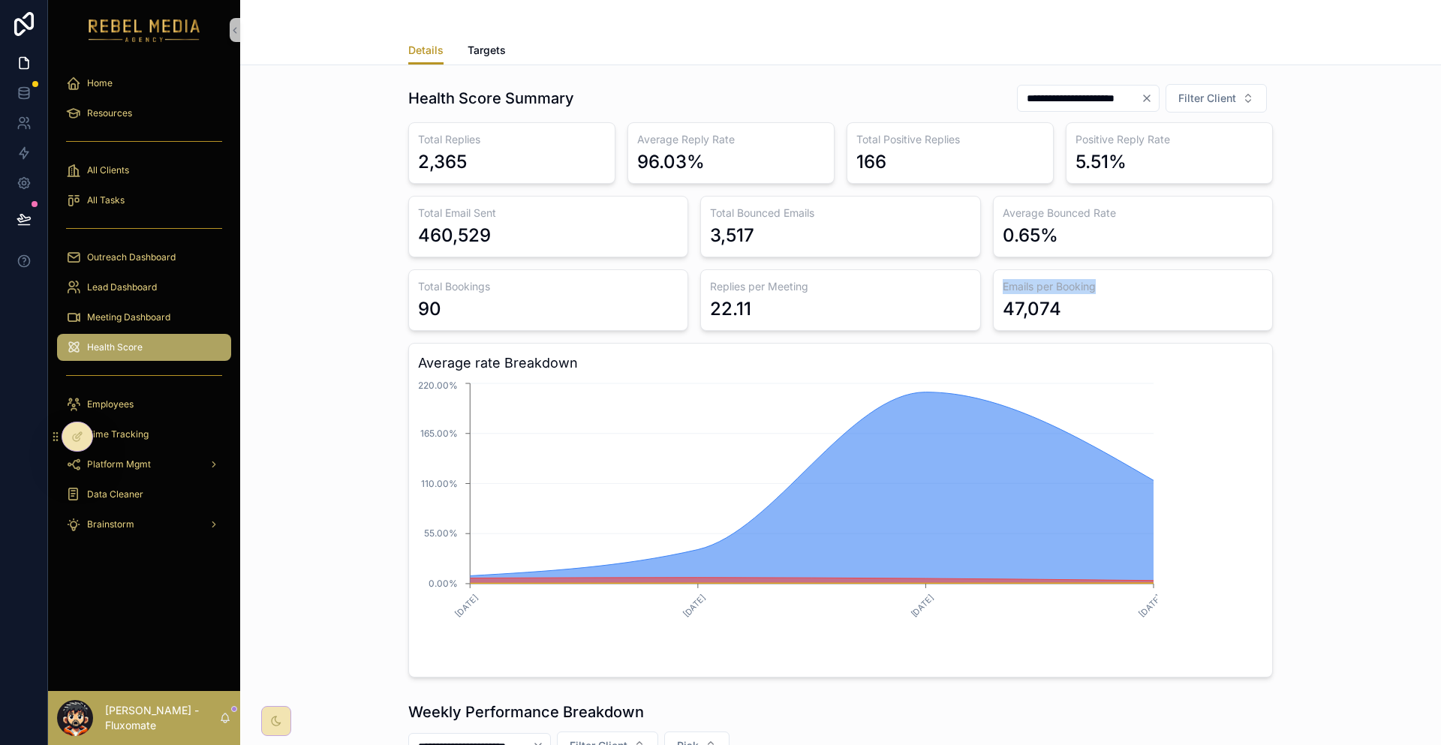
drag, startPoint x: 959, startPoint y: 248, endPoint x: 1052, endPoint y: 257, distance: 93.4
click at [1052, 269] on div "Emails per Booking 47,074" at bounding box center [1133, 300] width 280 height 62
click at [990, 299] on div "Total Replies 2,365 Average Reply Rate 96.03% Total Positive Replies 166 Positi…" at bounding box center [840, 399] width 864 height 555
drag, startPoint x: 963, startPoint y: 273, endPoint x: 1031, endPoint y: 278, distance: 67.7
click at [1031, 297] on div "47,074" at bounding box center [1132, 309] width 260 height 24
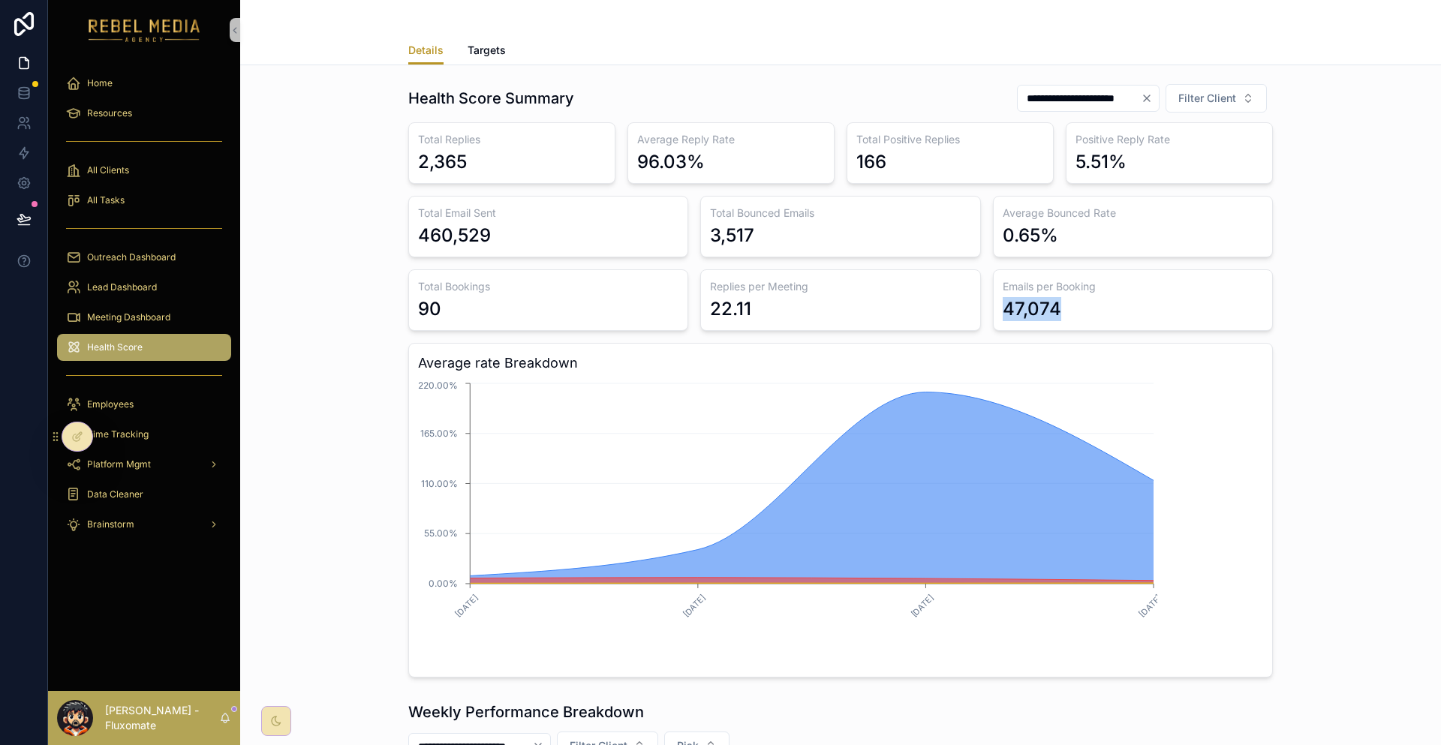
click at [1017, 297] on div "47,074" at bounding box center [1132, 309] width 260 height 24
drag, startPoint x: 980, startPoint y: 273, endPoint x: 955, endPoint y: 272, distance: 24.8
click at [993, 272] on div "Emails per Booking 47,074" at bounding box center [1133, 300] width 280 height 62
click at [1065, 279] on h3 "Emails per Booking" at bounding box center [1132, 286] width 260 height 15
click at [1195, 269] on div "Emails per Booking 47,074" at bounding box center [1133, 300] width 280 height 62
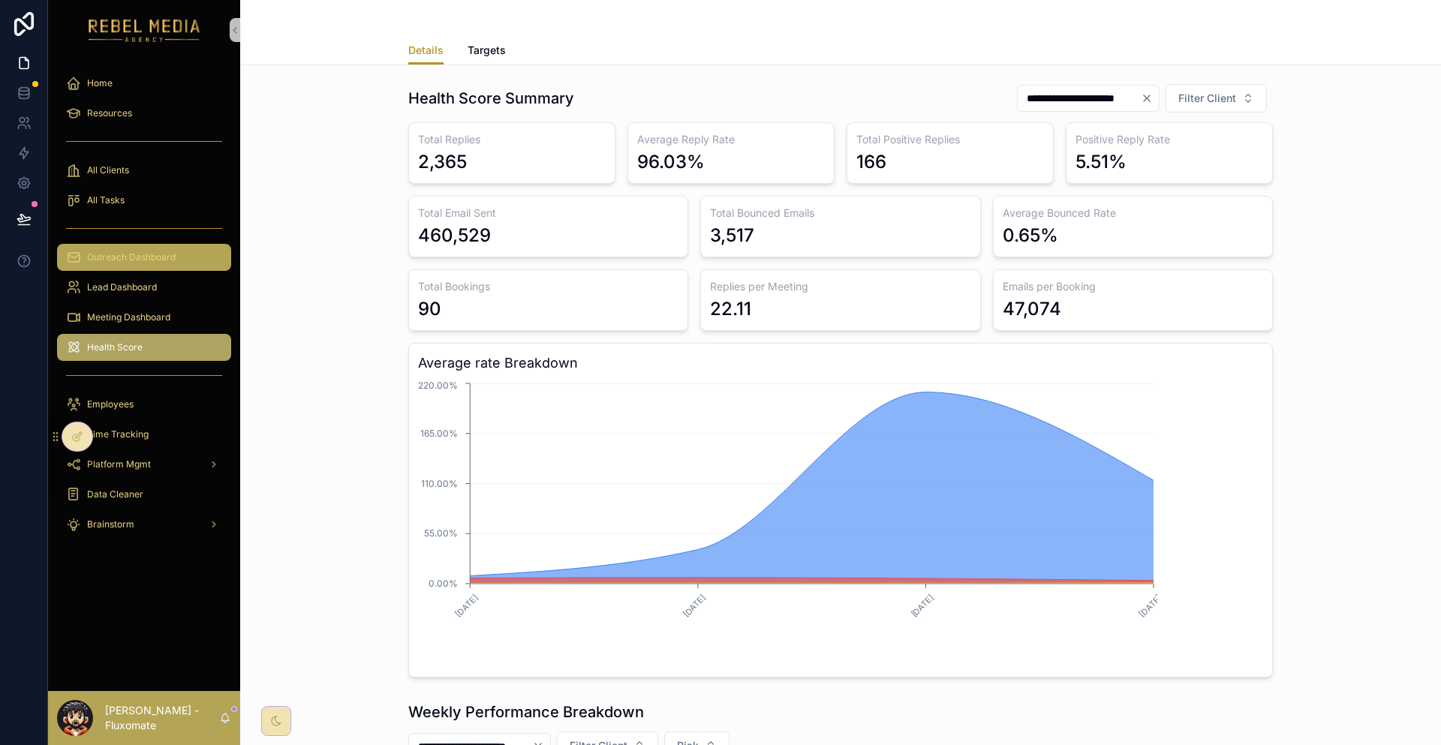
click at [147, 251] on span "Outreach Dashboard" at bounding box center [131, 257] width 89 height 12
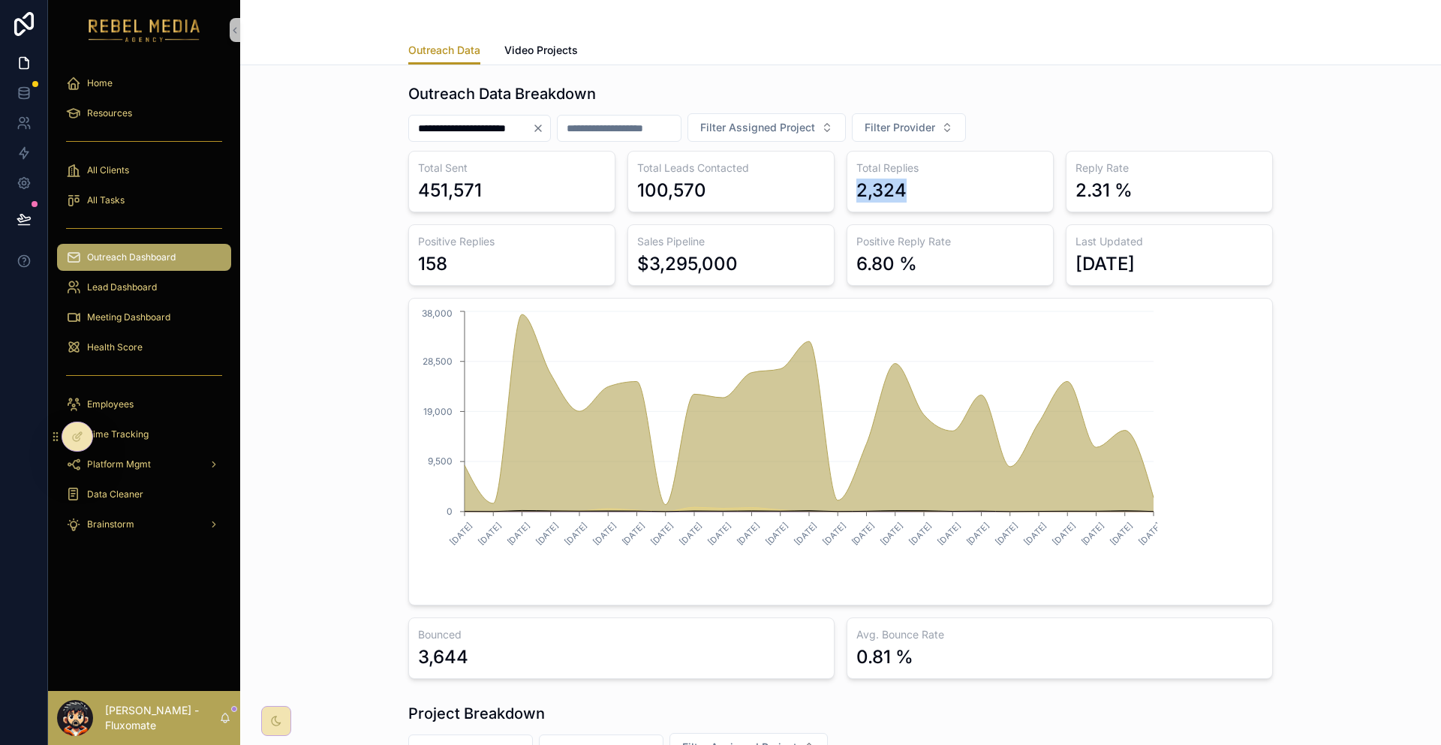
drag, startPoint x: 833, startPoint y: 170, endPoint x: 906, endPoint y: 171, distance: 72.8
click at [906, 171] on div "Total Replies 2,324" at bounding box center [949, 182] width 207 height 62
click at [1110, 95] on div "**********" at bounding box center [840, 381] width 864 height 596
drag, startPoint x: 455, startPoint y: 86, endPoint x: 1231, endPoint y: 437, distance: 851.9
click at [1228, 434] on div "**********" at bounding box center [840, 381] width 1177 height 608
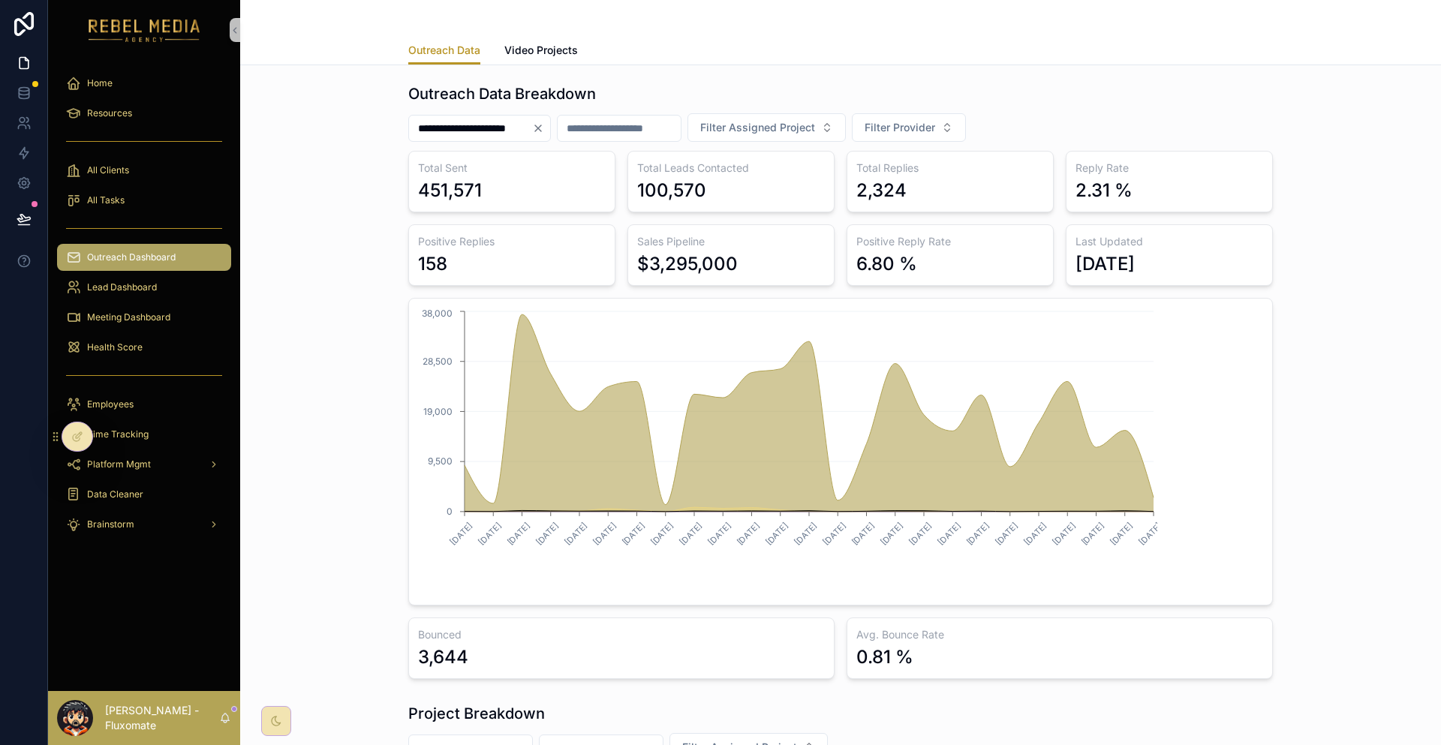
click at [1231, 437] on div "**********" at bounding box center [840, 381] width 1177 height 608
click at [175, 335] on div "Health Score" at bounding box center [144, 347] width 156 height 24
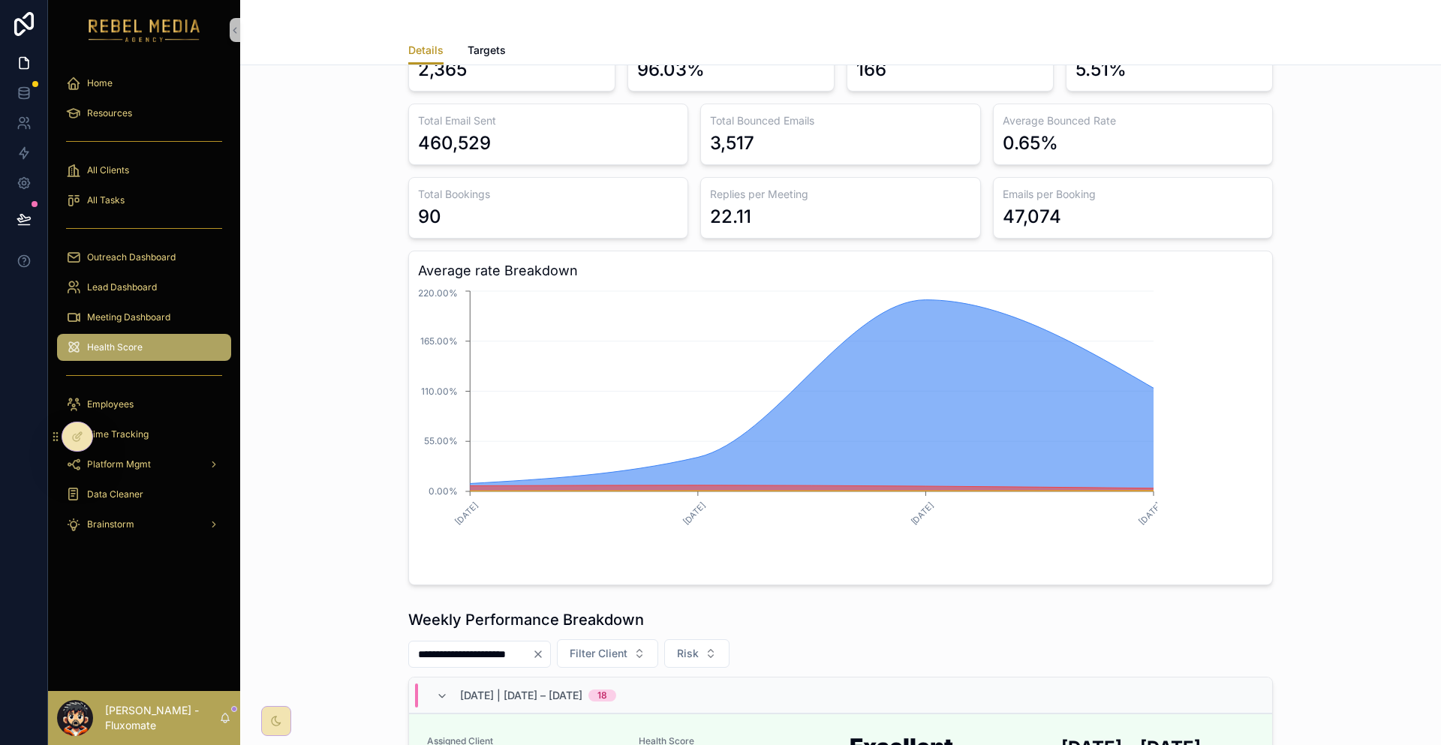
scroll to position [300, 0]
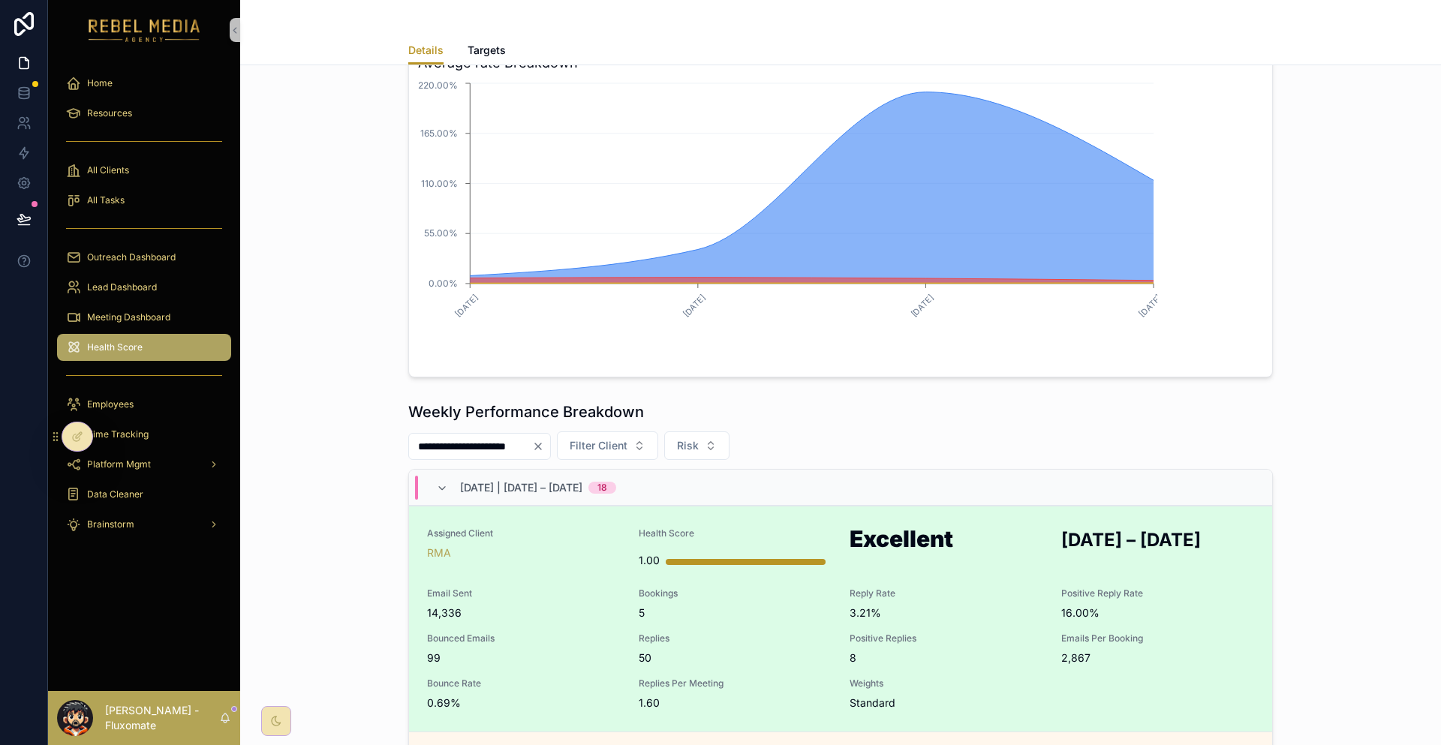
click at [849, 588] on span "Reply Rate" at bounding box center [946, 594] width 194 height 12
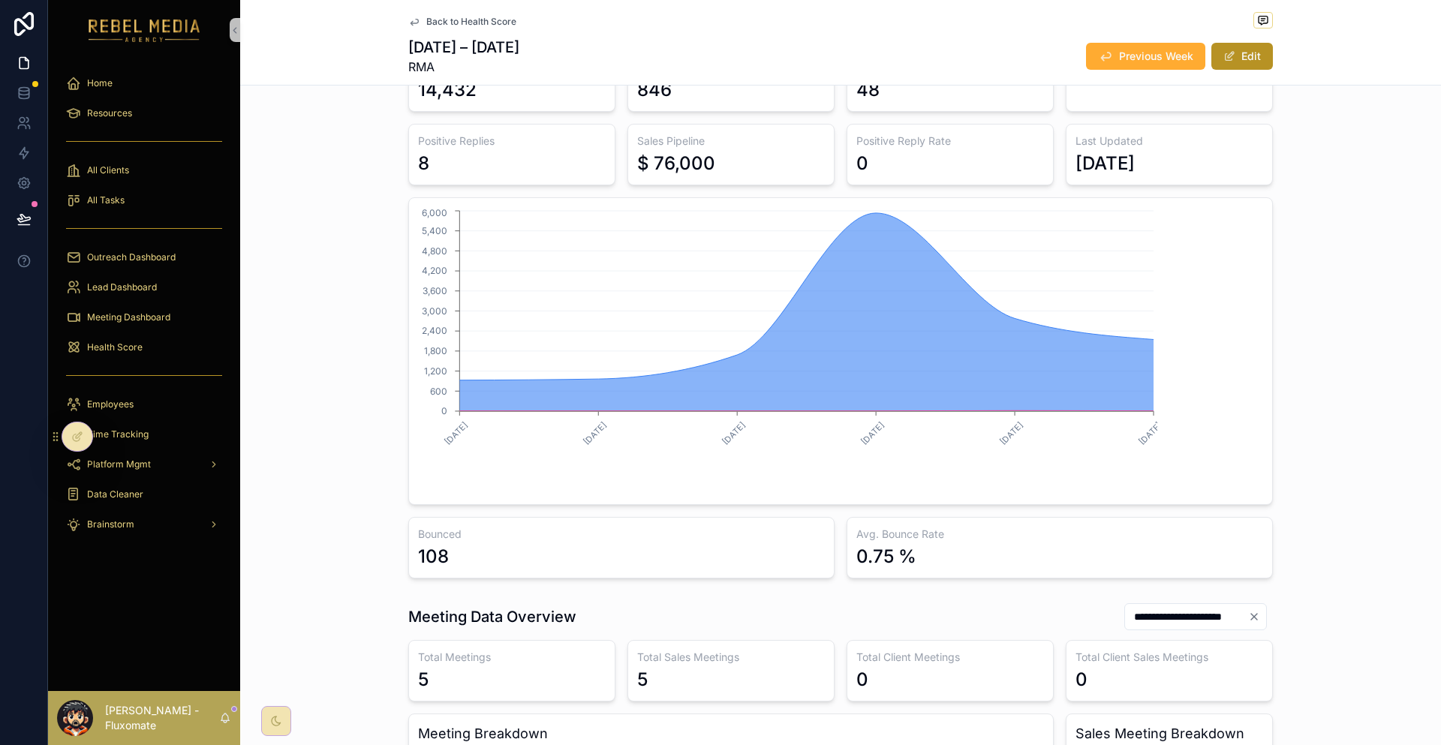
scroll to position [675, 0]
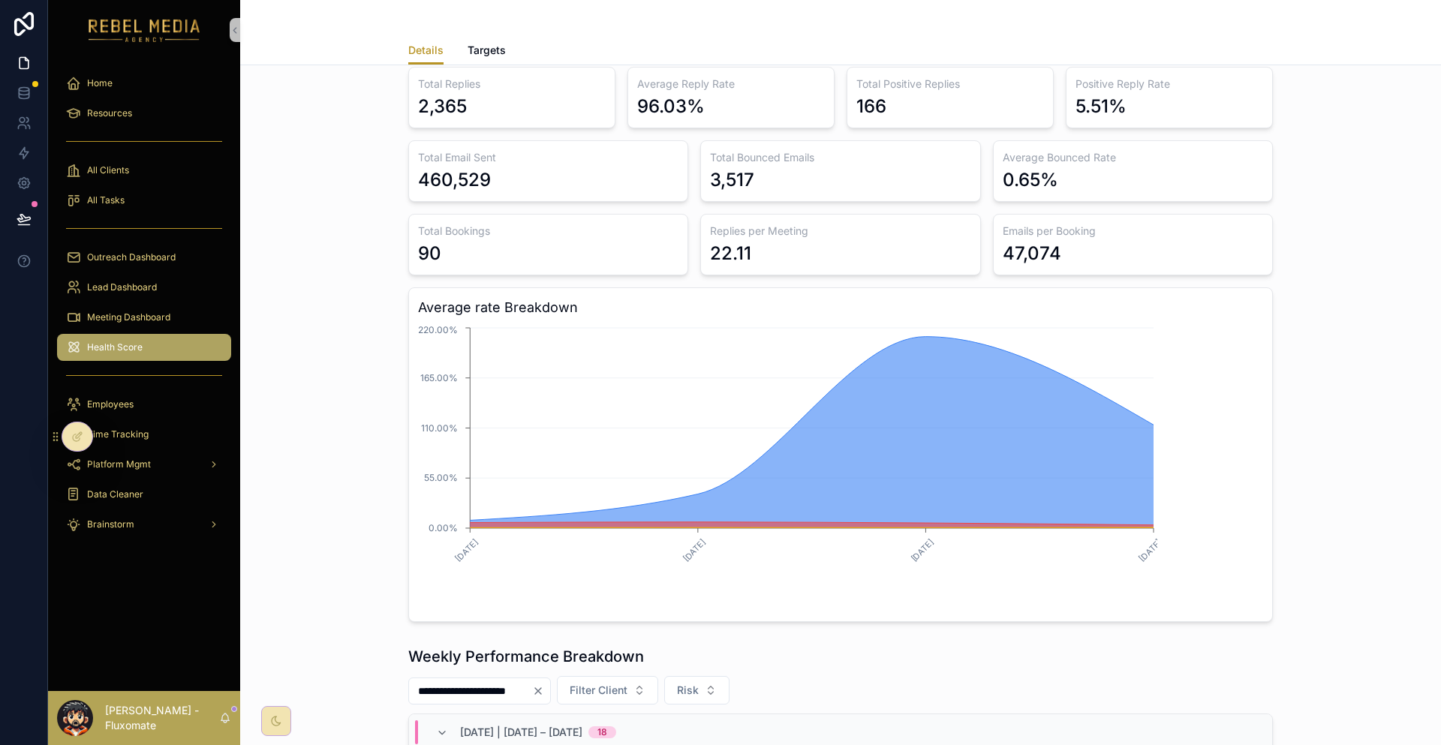
scroll to position [75, 0]
